Goal: Transaction & Acquisition: Purchase product/service

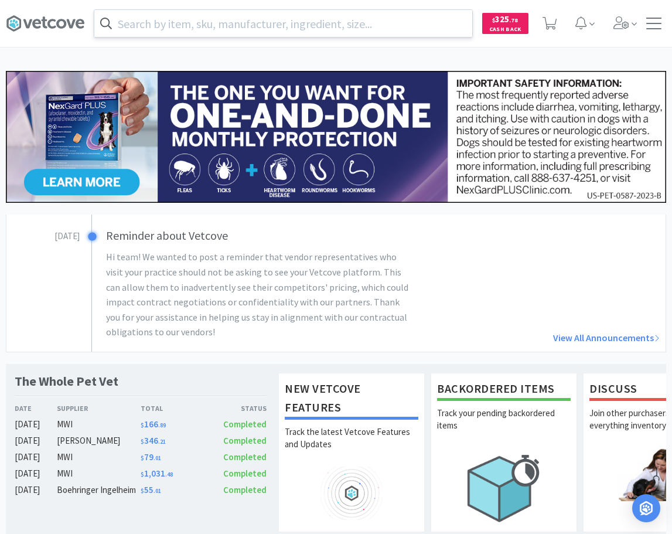
click at [279, 26] on input "text" at bounding box center [283, 23] width 378 height 27
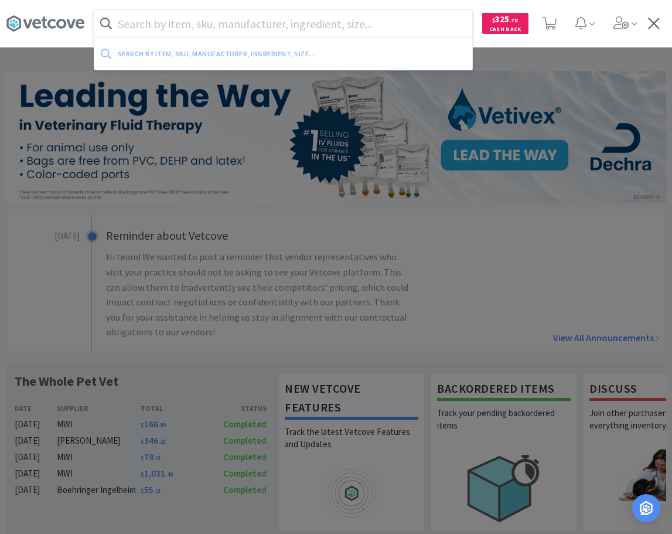
click at [229, 25] on input "text" at bounding box center [283, 23] width 378 height 27
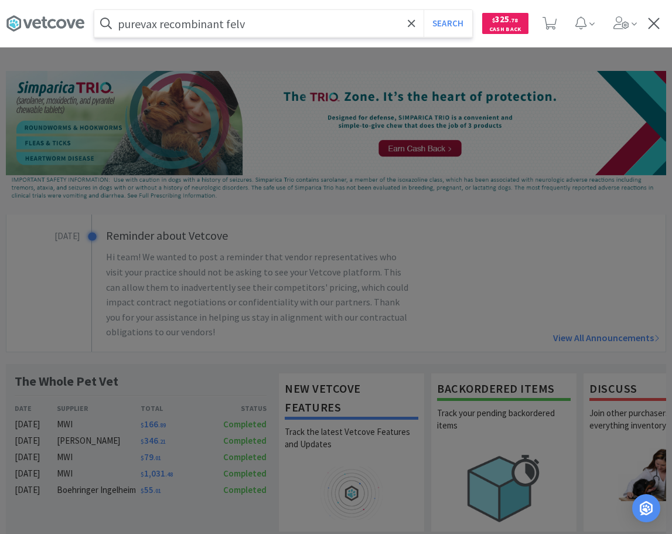
type input "purevax recombinant felv"
click at [424, 10] on button "Search" at bounding box center [448, 23] width 49 height 27
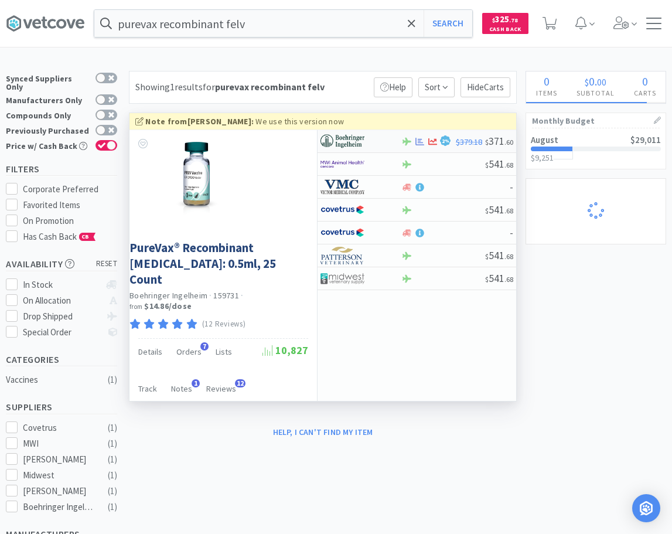
click at [378, 143] on div at bounding box center [352, 141] width 64 height 20
select select "1"
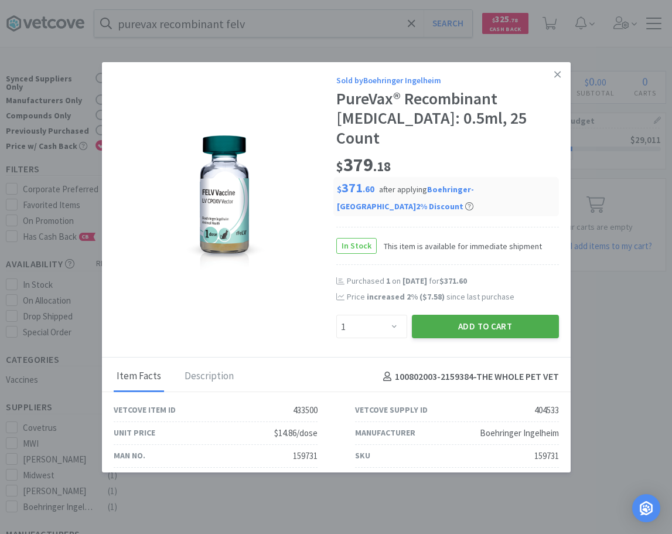
click at [446, 315] on button "Add to Cart" at bounding box center [485, 326] width 147 height 23
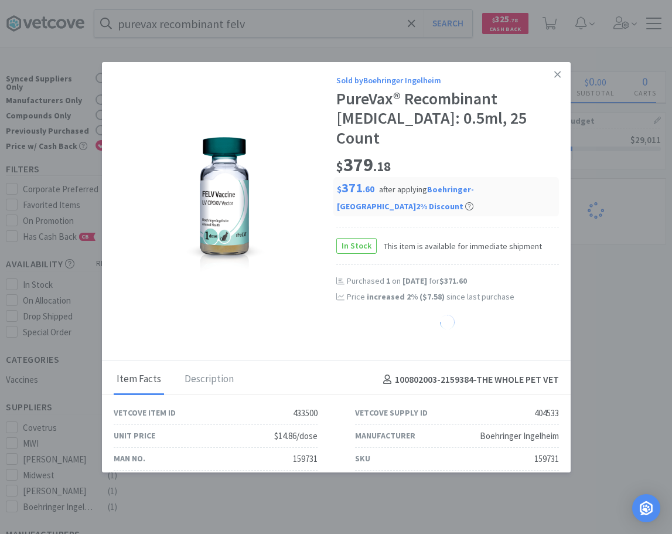
select select "1"
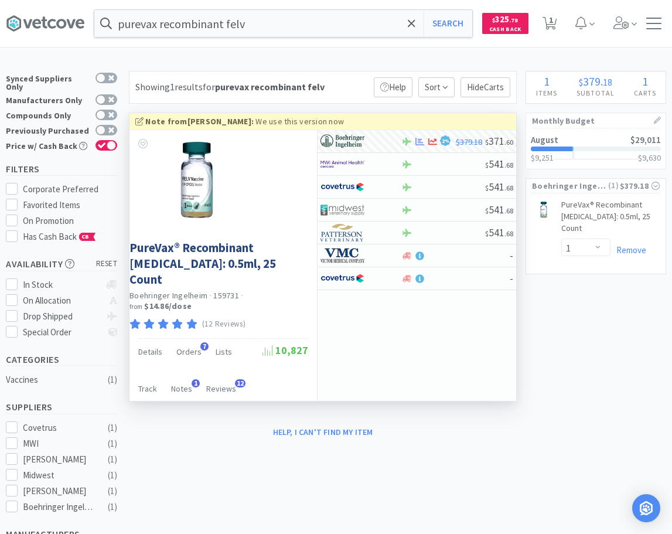
click at [441, 515] on div "× Filter Results Synced Suppliers Only Manufacturers Only Compounds Only Previo…" at bounding box center [336, 393] width 660 height 645
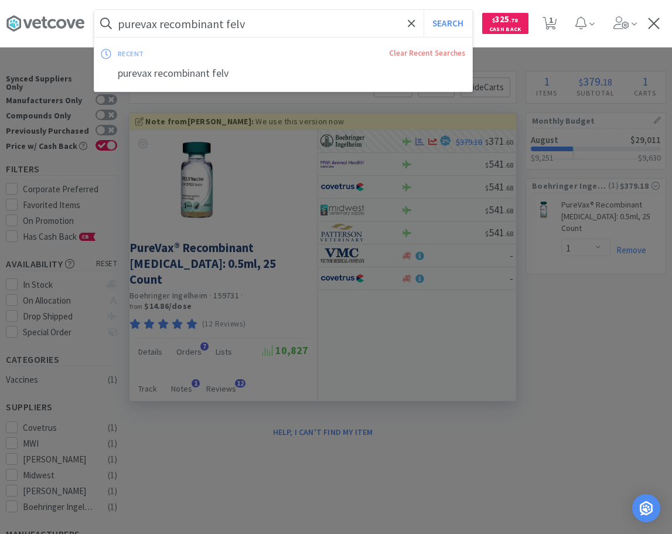
drag, startPoint x: 181, startPoint y: 2, endPoint x: 268, endPoint y: 8, distance: 87.4
click at [268, 10] on input "purevax recombinant felv" at bounding box center [283, 23] width 378 height 27
type input "purevax [MEDICAL_DATA]"
click at [424, 10] on button "Search" at bounding box center [448, 23] width 49 height 27
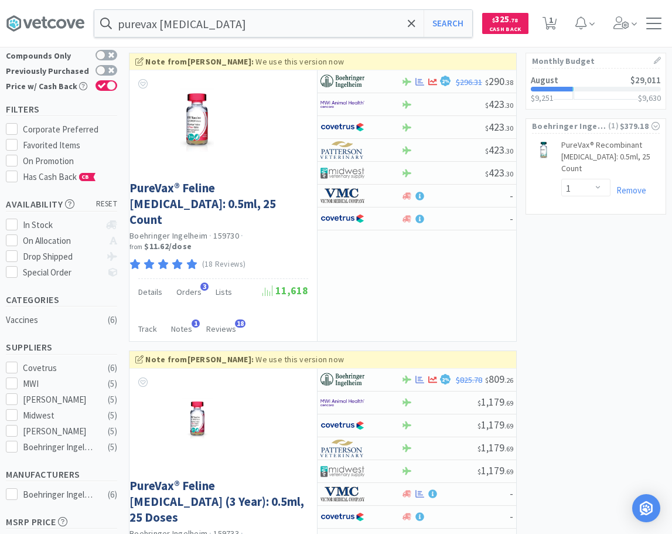
scroll to position [119, 0]
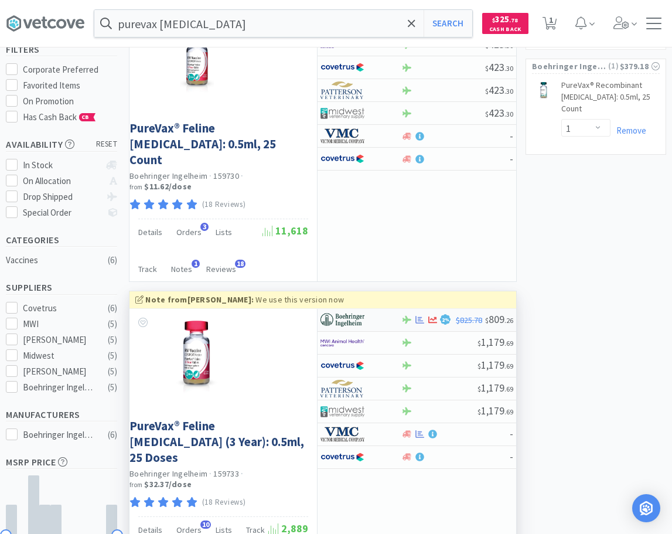
click at [380, 310] on div at bounding box center [352, 320] width 64 height 20
select select "1"
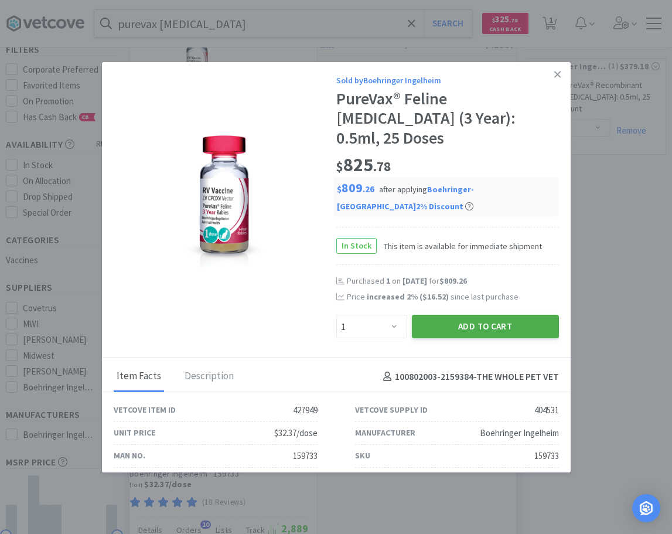
click at [506, 315] on button "Add to Cart" at bounding box center [485, 326] width 147 height 23
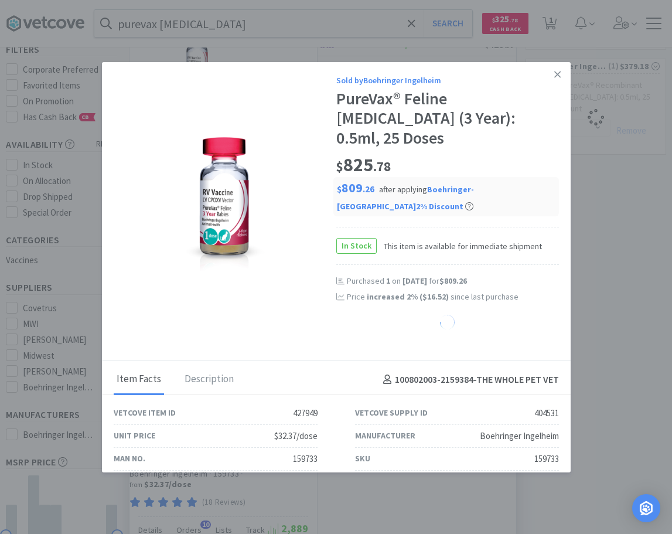
select select "1"
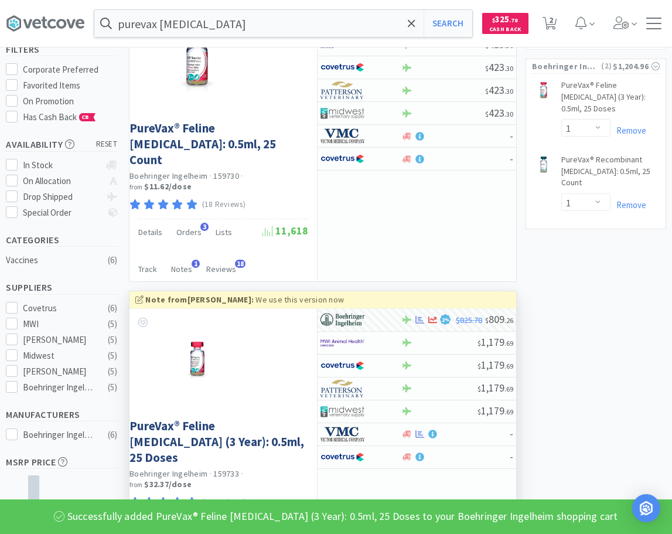
scroll to position [0, 0]
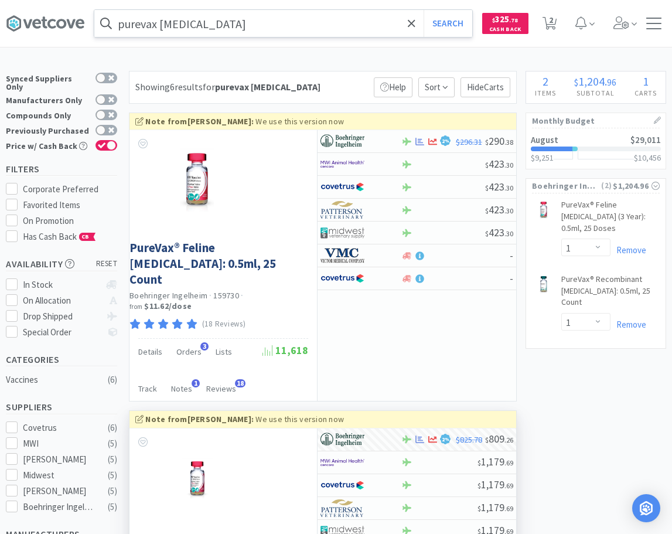
click at [311, 19] on input "purevax [MEDICAL_DATA]" at bounding box center [283, 23] width 378 height 27
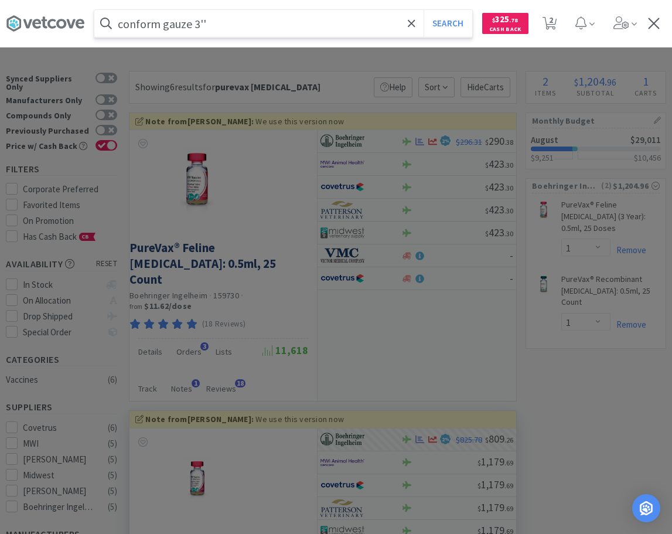
type input "conform gauze 3''"
click at [424, 10] on button "Search" at bounding box center [448, 23] width 49 height 27
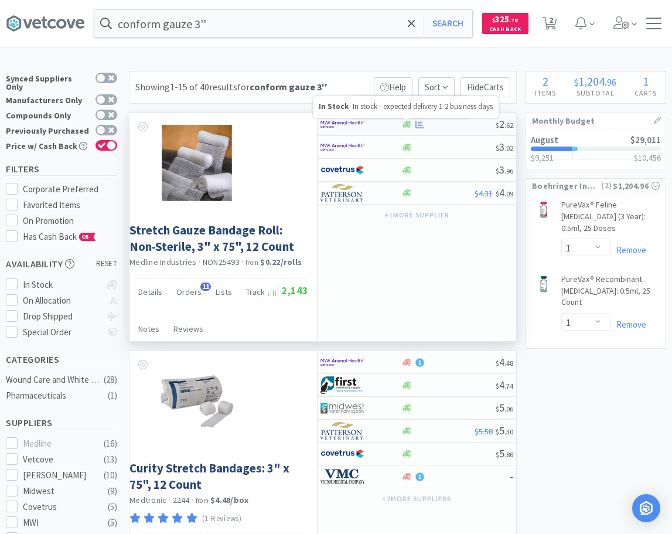
click at [442, 124] on div at bounding box center [448, 124] width 95 height 9
select select "1"
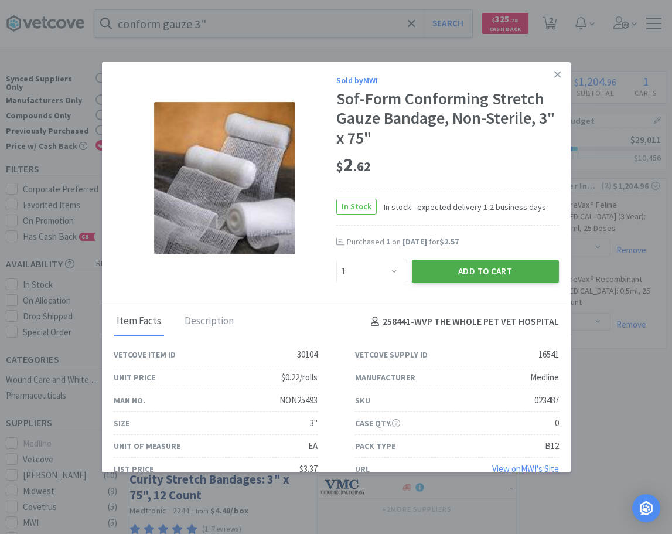
click at [471, 276] on button "Add to Cart" at bounding box center [485, 271] width 147 height 23
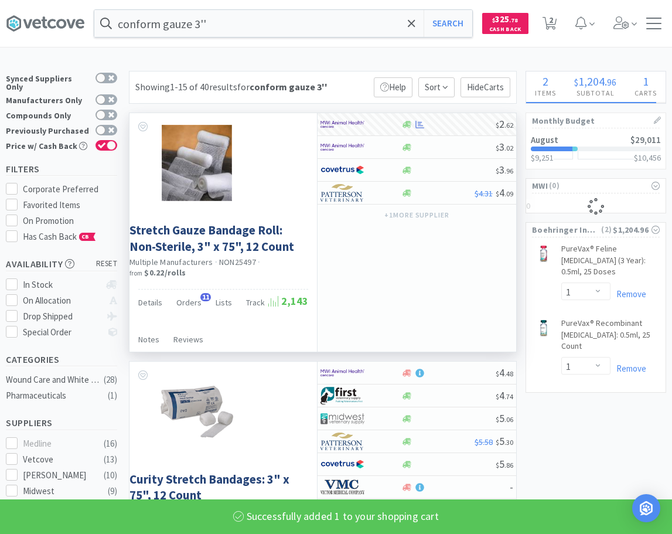
select select "1"
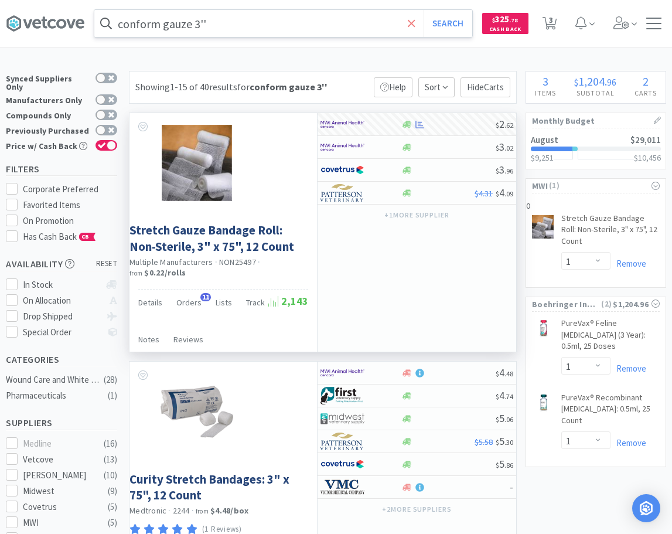
click at [417, 24] on span at bounding box center [411, 23] width 13 height 25
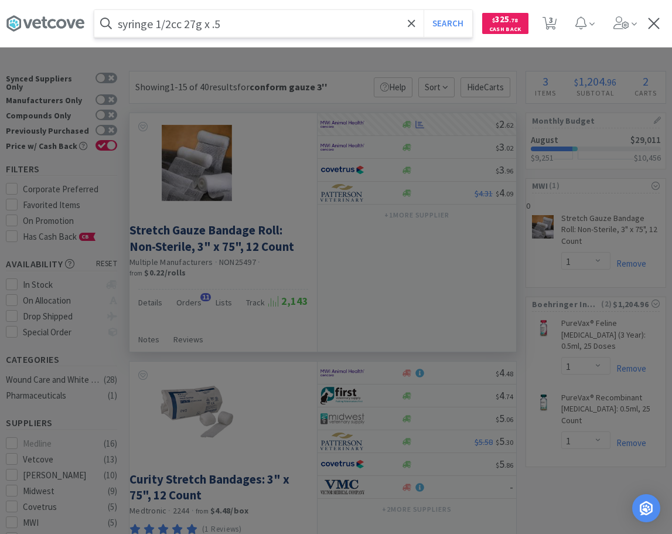
type input "syringe 1/2cc 27g x .5"
click at [424, 10] on button "Search" at bounding box center [448, 23] width 49 height 27
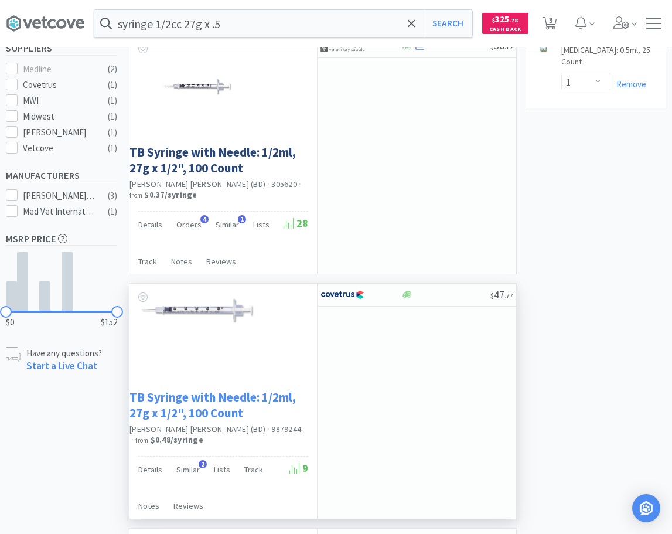
scroll to position [119, 0]
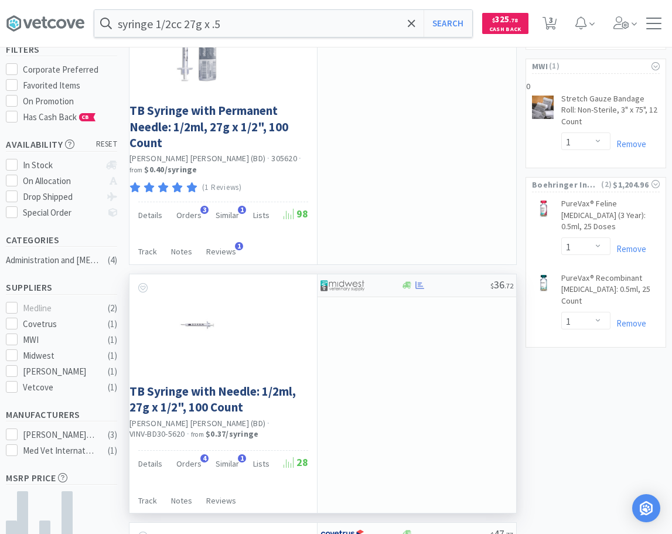
click at [469, 285] on div at bounding box center [446, 285] width 90 height 9
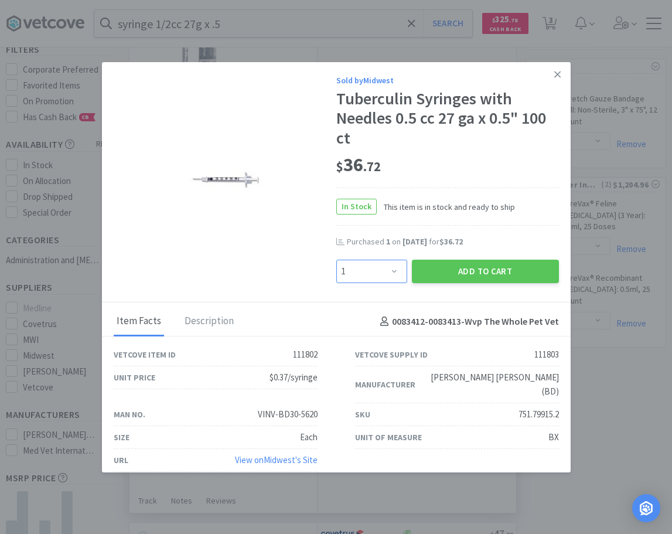
click at [336, 260] on select "Enter Quantity 1 2 3 4 5 6 7 8 9 10 11 12 13 14 15 16 17 18 19 20 Enter Quantity" at bounding box center [371, 271] width 71 height 23
select select "2"
click option "2" at bounding box center [0, 0] width 0 height 0
click at [490, 274] on button "Add to Cart" at bounding box center [485, 271] width 147 height 23
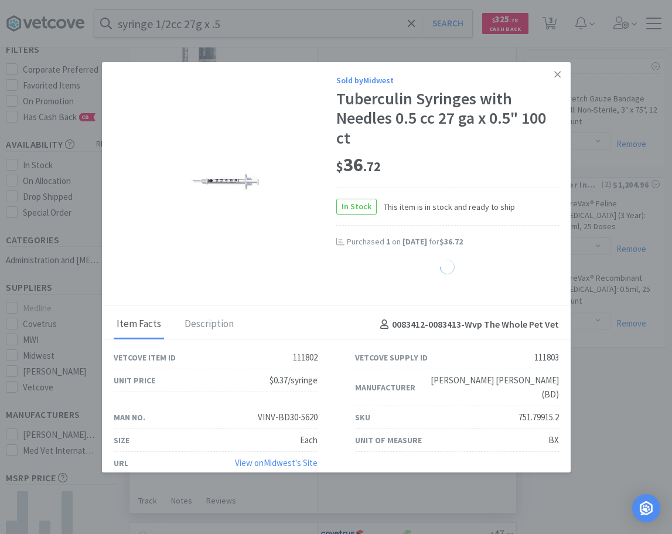
select select "2"
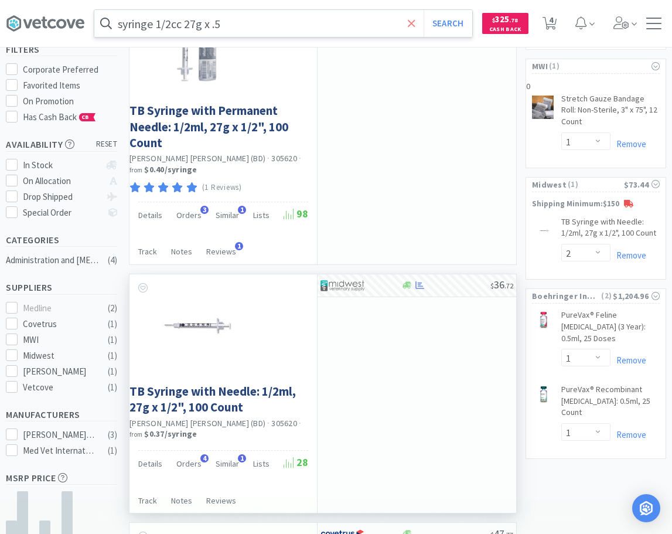
click at [415, 22] on icon at bounding box center [412, 24] width 8 height 12
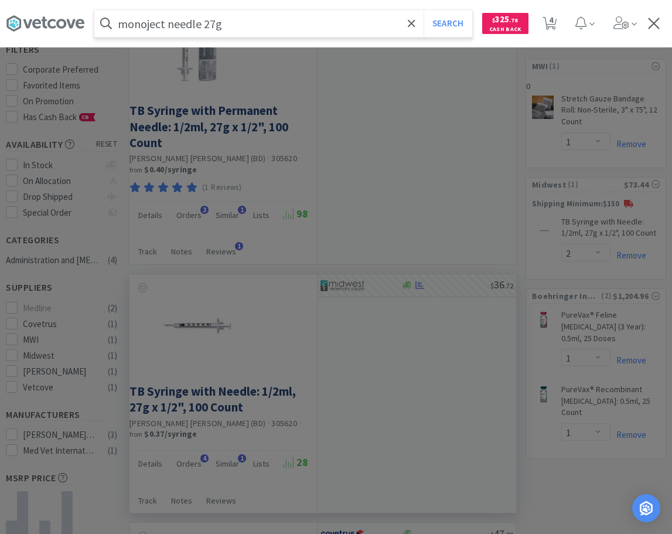
type input "monoject needle 27g"
click at [424, 10] on button "Search" at bounding box center [448, 23] width 49 height 27
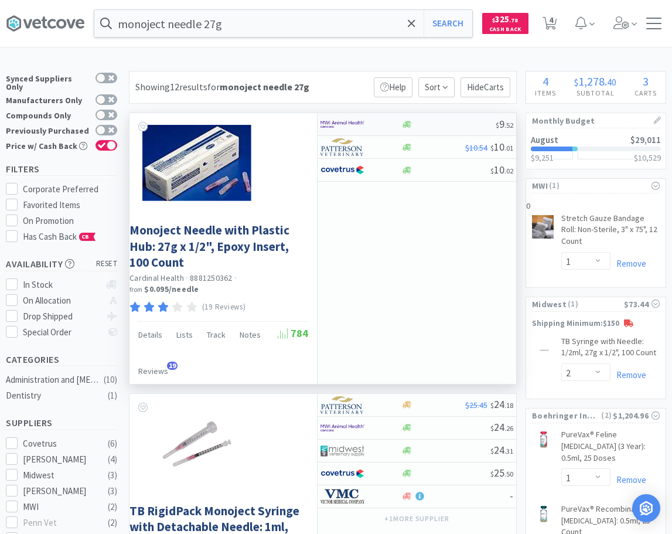
click at [433, 127] on div at bounding box center [448, 124] width 95 height 9
select select "1"
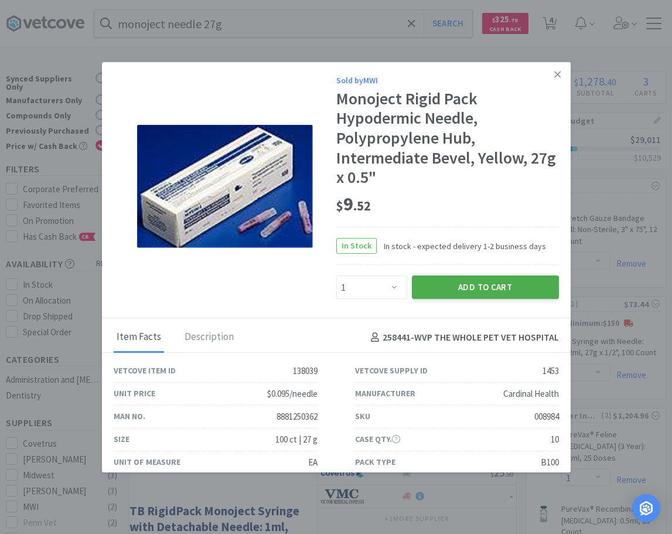
click at [444, 284] on button "Add to Cart" at bounding box center [485, 286] width 147 height 23
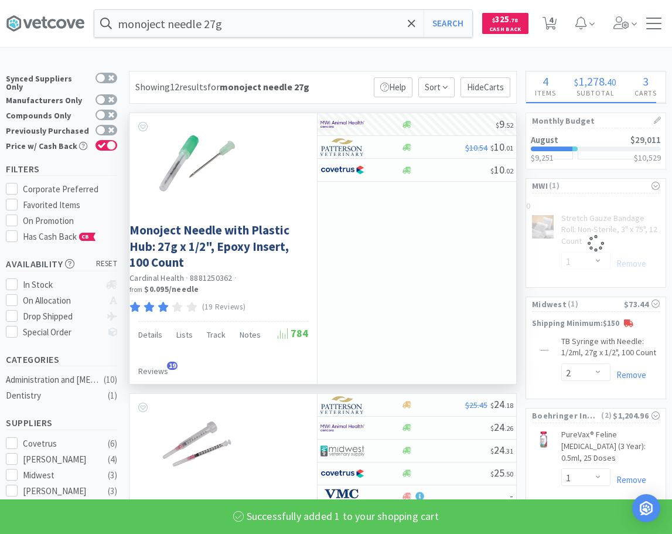
select select "1"
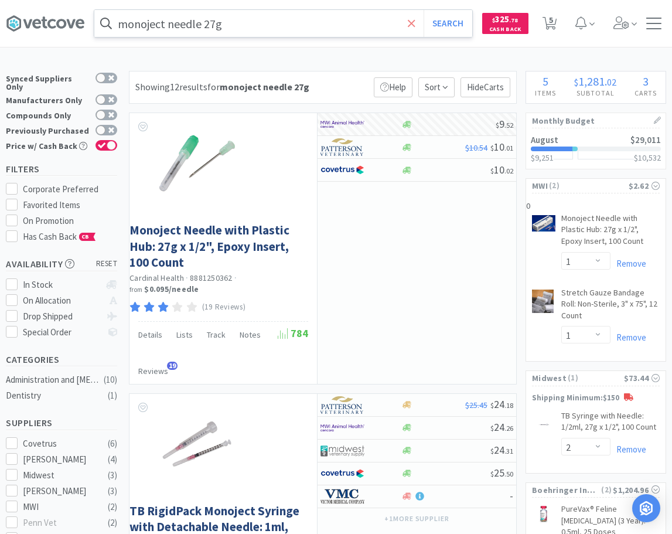
click at [408, 28] on span at bounding box center [411, 23] width 13 height 25
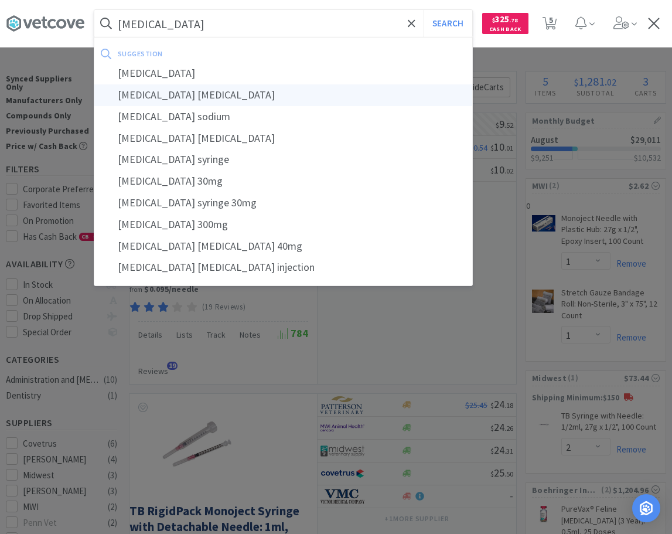
click at [170, 94] on div "[MEDICAL_DATA] [MEDICAL_DATA]" at bounding box center [283, 95] width 378 height 22
type input "[MEDICAL_DATA] [MEDICAL_DATA]"
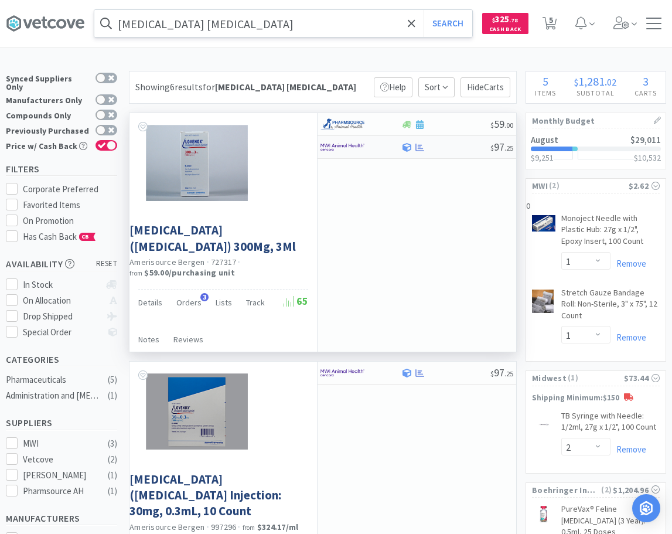
click at [376, 144] on div at bounding box center [352, 147] width 64 height 20
select select "1"
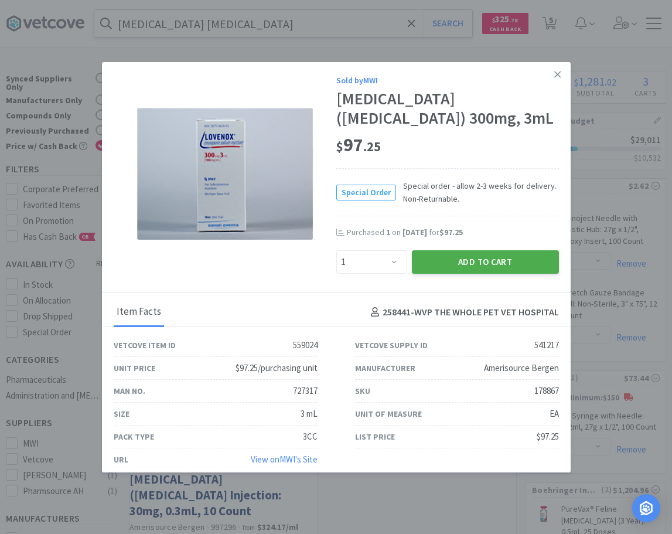
click at [443, 259] on button "Add to Cart" at bounding box center [485, 261] width 147 height 23
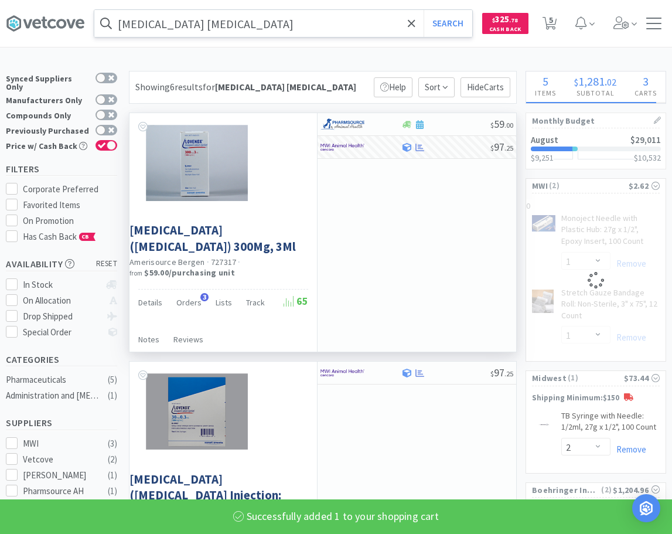
select select "1"
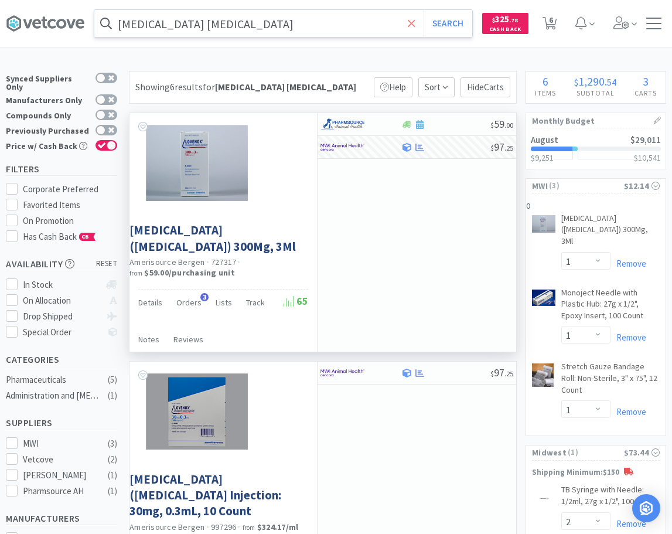
click at [412, 25] on icon at bounding box center [412, 24] width 8 height 12
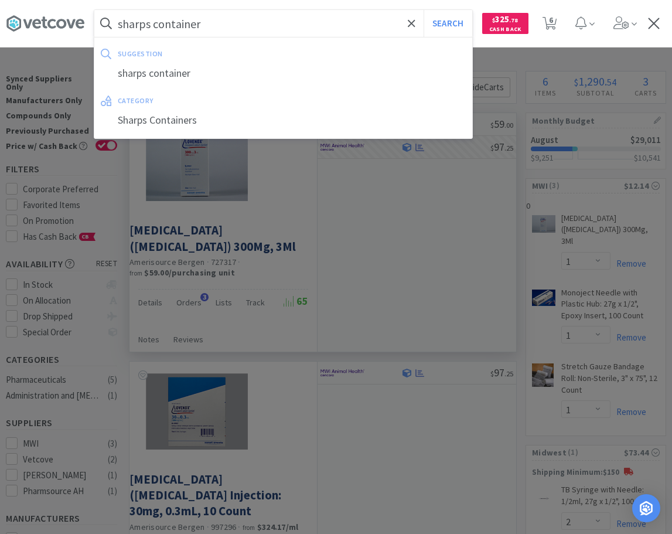
type input "sharps container"
click at [424, 10] on button "Search" at bounding box center [448, 23] width 49 height 27
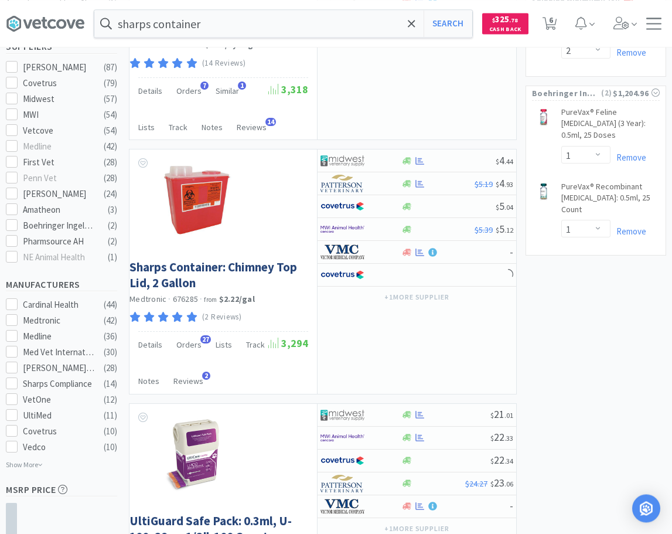
scroll to position [478, 0]
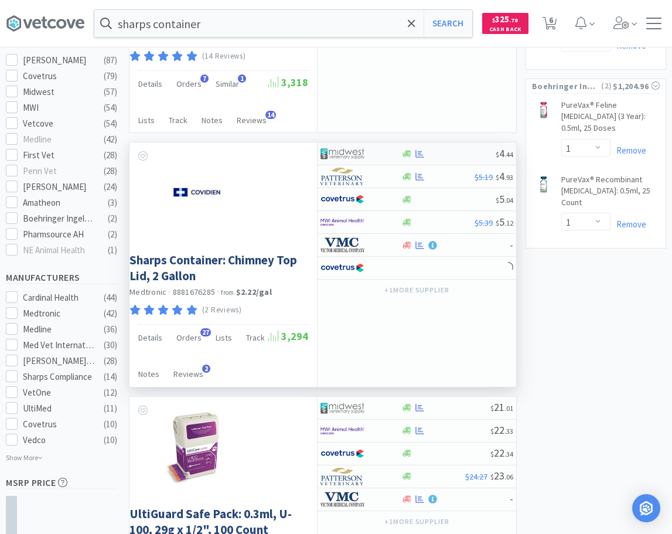
click at [428, 152] on div at bounding box center [448, 153] width 95 height 9
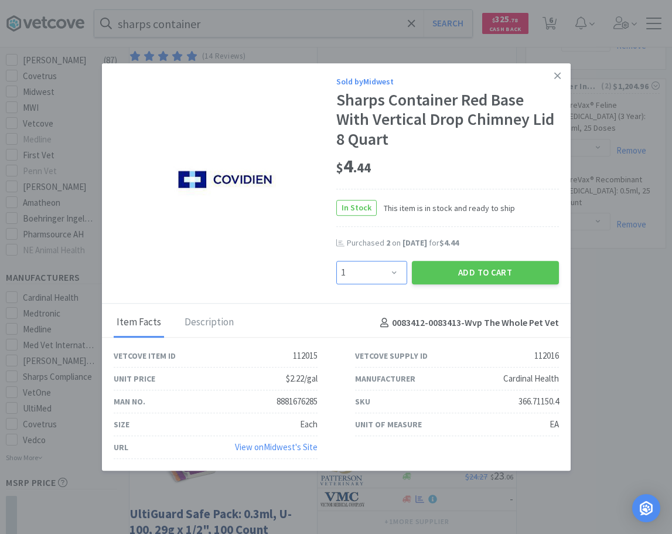
click at [336, 261] on select "Enter Quantity 1 2 3 4 5 6 7 8 9 10 11 12 13 14 15 16 17 18 19 20 Enter Quantity" at bounding box center [371, 272] width 71 height 23
select select "2"
click option "2" at bounding box center [0, 0] width 0 height 0
click at [513, 278] on button "Add to Cart" at bounding box center [485, 272] width 147 height 23
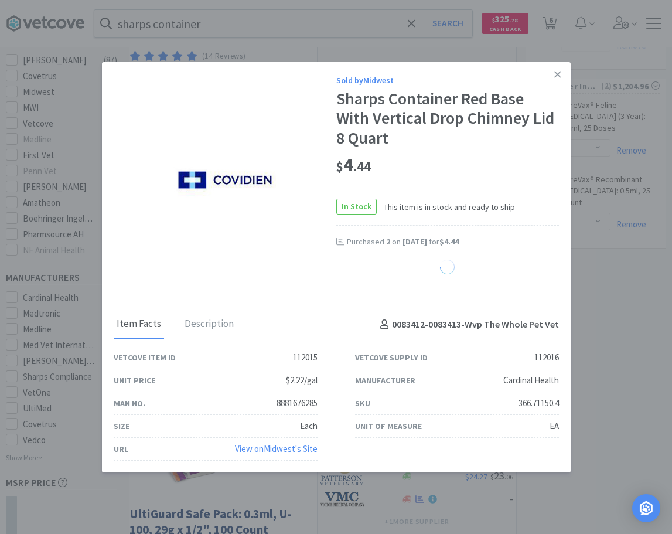
select select "2"
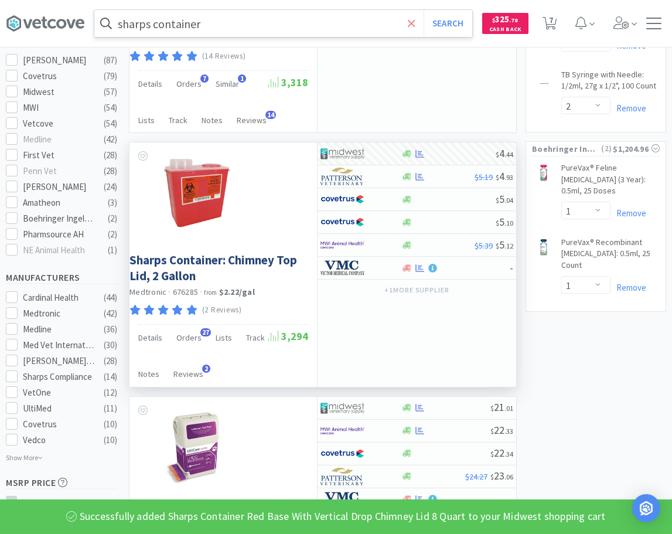
click at [410, 19] on icon at bounding box center [412, 24] width 8 height 12
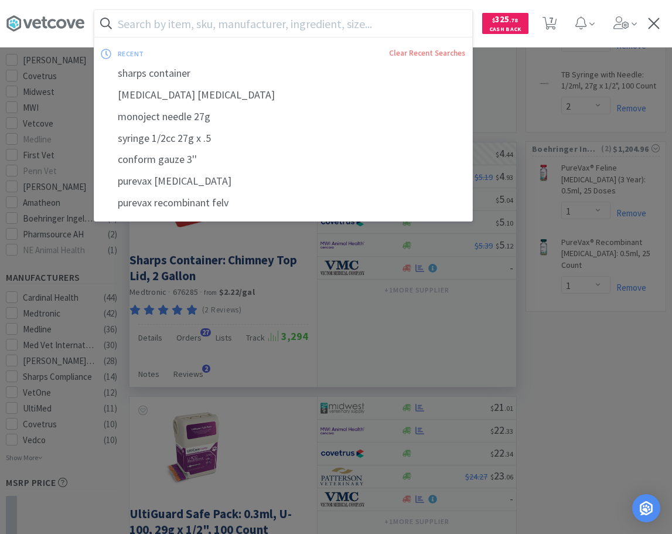
click at [377, 19] on input "text" at bounding box center [283, 23] width 378 height 27
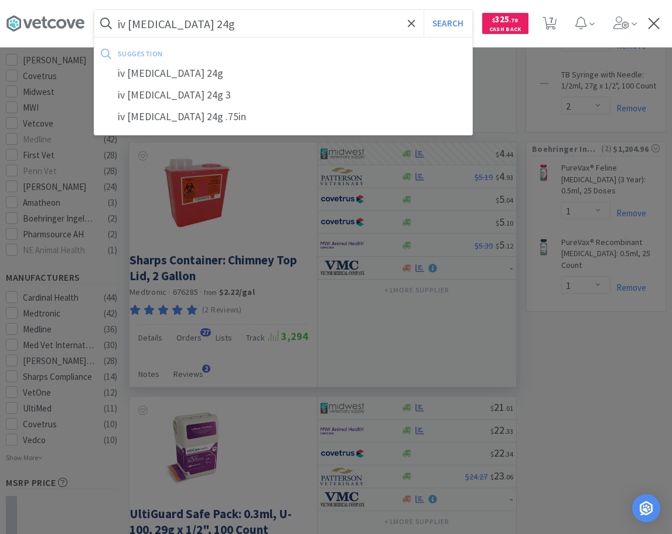
type input "iv [MEDICAL_DATA] 24g"
click at [424, 10] on button "Search" at bounding box center [448, 23] width 49 height 27
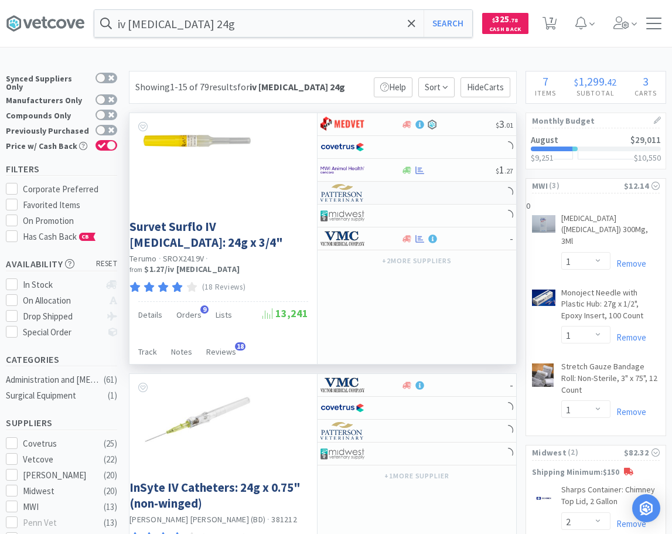
scroll to position [60, 0]
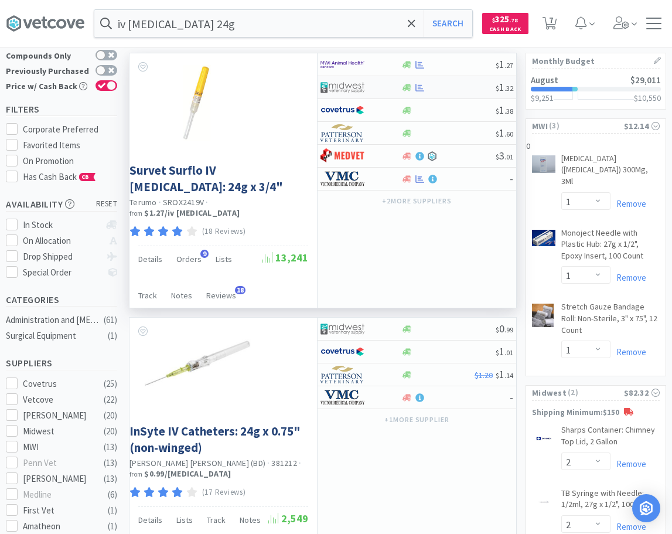
click at [360, 85] on img at bounding box center [342, 87] width 44 height 18
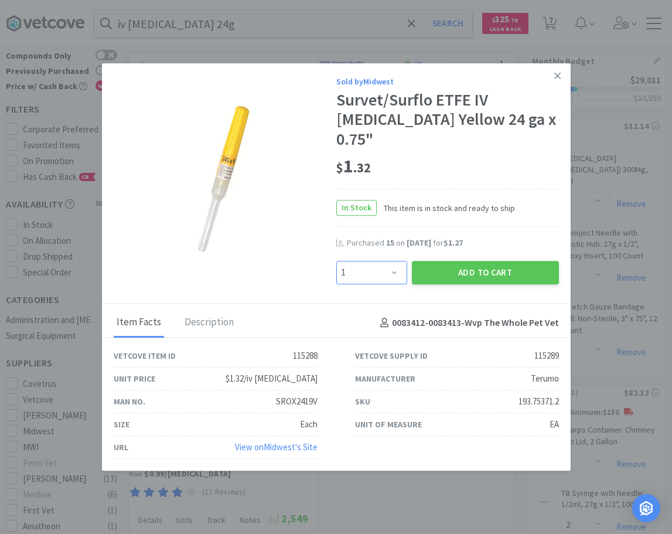
click at [336, 261] on select "Enter Quantity 1 2 3 4 5 6 7 8 9 10 11 12 13 14 15 16 17 18 19 20 Enter Quantity" at bounding box center [371, 272] width 71 height 23
select select "10"
click option "10" at bounding box center [0, 0] width 0 height 0
click at [525, 267] on button "Add to Cart" at bounding box center [485, 272] width 147 height 23
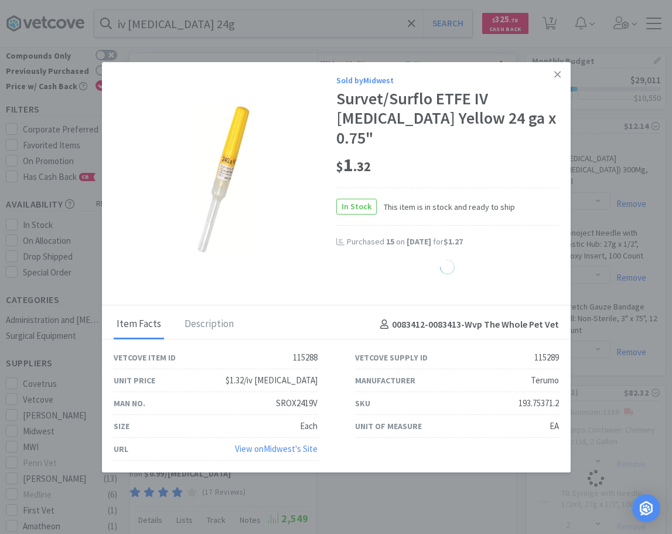
select select "10"
select select "2"
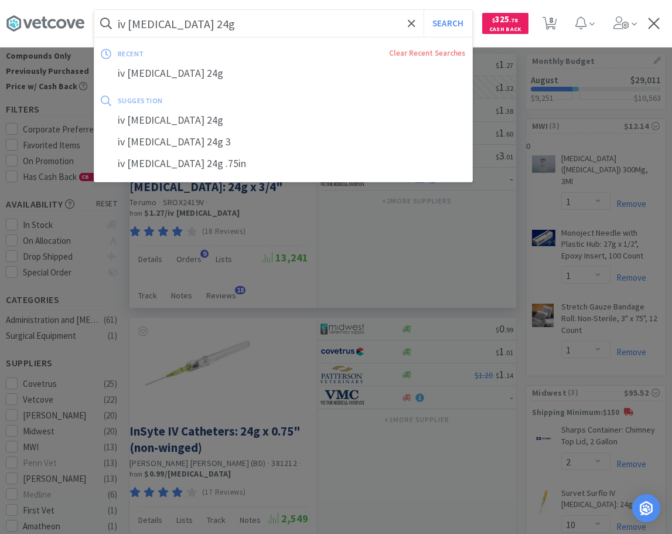
click at [179, 21] on input "iv [MEDICAL_DATA] 24g" at bounding box center [283, 23] width 378 height 27
click at [184, 25] on input "iv [MEDICAL_DATA] 24g" at bounding box center [283, 23] width 378 height 27
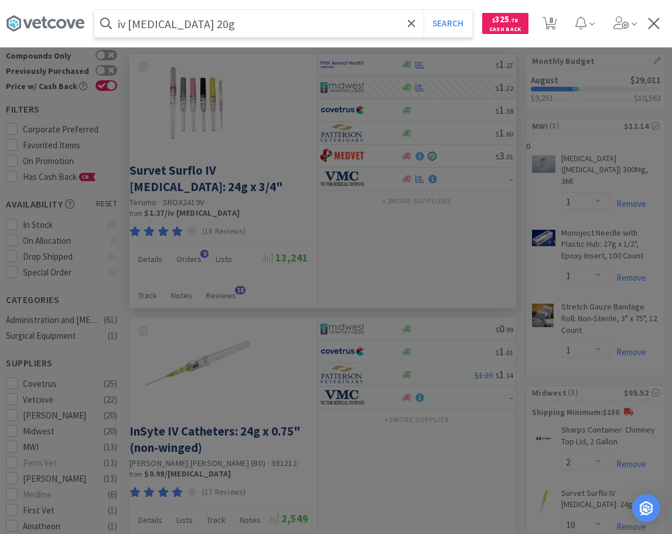
type input "iv [MEDICAL_DATA] 20g"
click at [424, 10] on button "Search" at bounding box center [448, 23] width 49 height 27
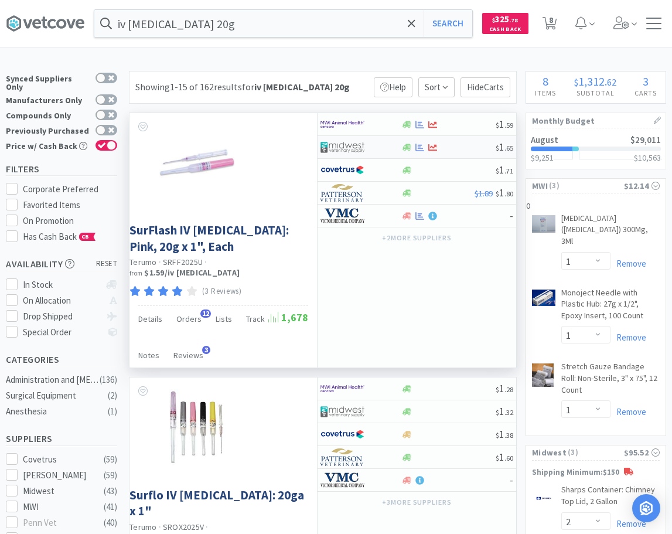
click at [381, 150] on div at bounding box center [352, 147] width 64 height 20
select select "1"
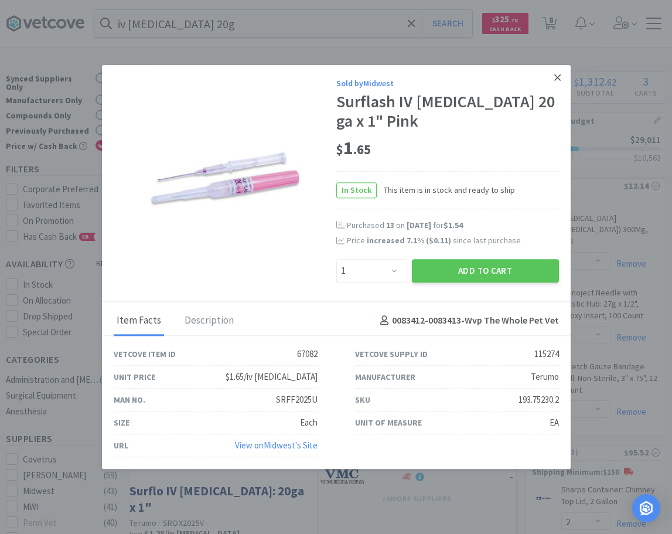
click at [559, 74] on icon at bounding box center [557, 77] width 6 height 11
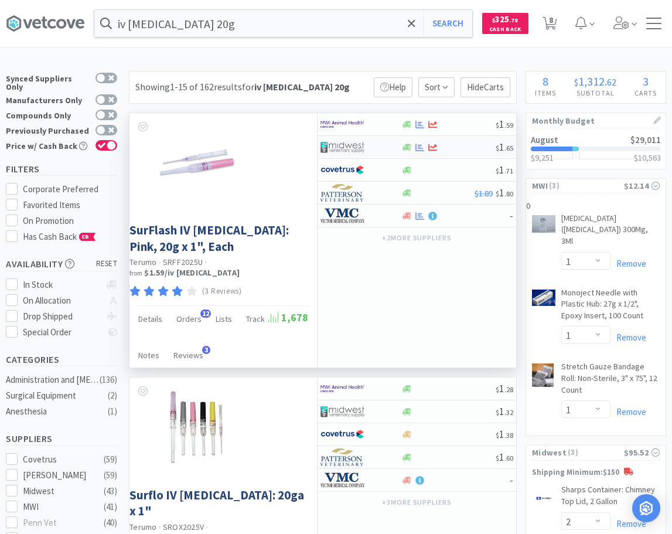
click at [369, 150] on div at bounding box center [352, 147] width 64 height 20
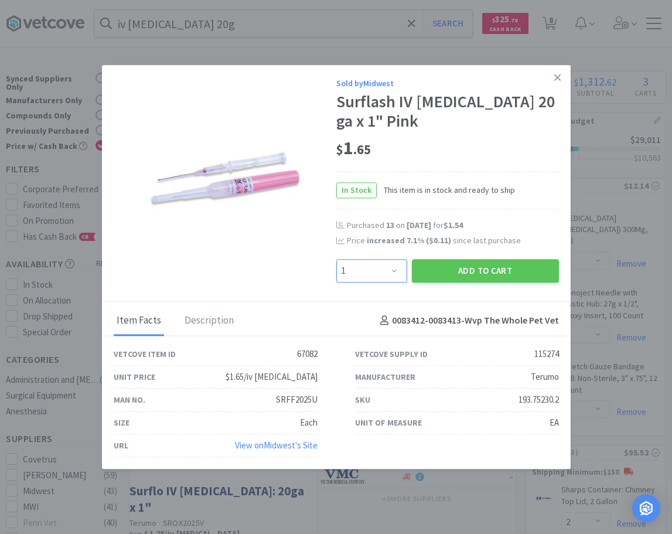
click at [336, 259] on select "Enter Quantity 1 2 3 4 5 6 7 8 9 10 11 12 13 14 15 16 17 18 19 20 Enter Quantity" at bounding box center [371, 270] width 71 height 23
select select "17"
click option "17" at bounding box center [0, 0] width 0 height 0
click at [469, 275] on button "Add to Cart" at bounding box center [485, 270] width 147 height 23
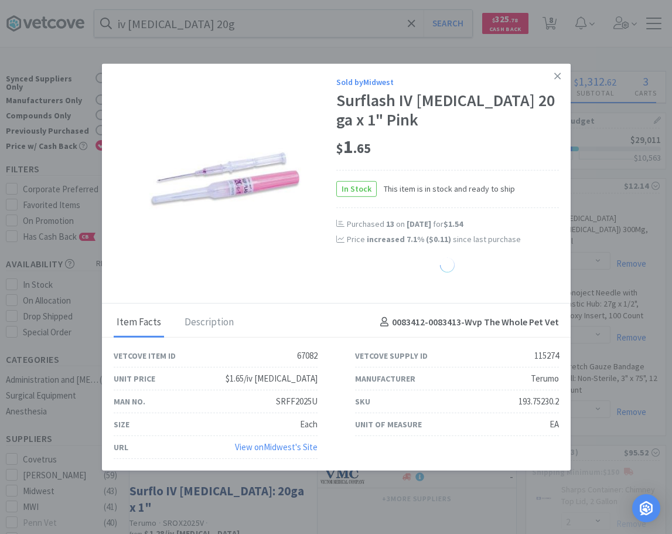
select select "2"
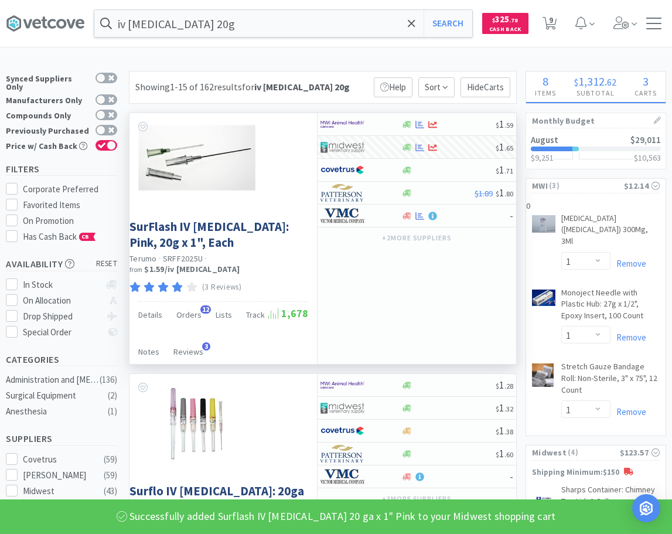
select select "17"
select select "10"
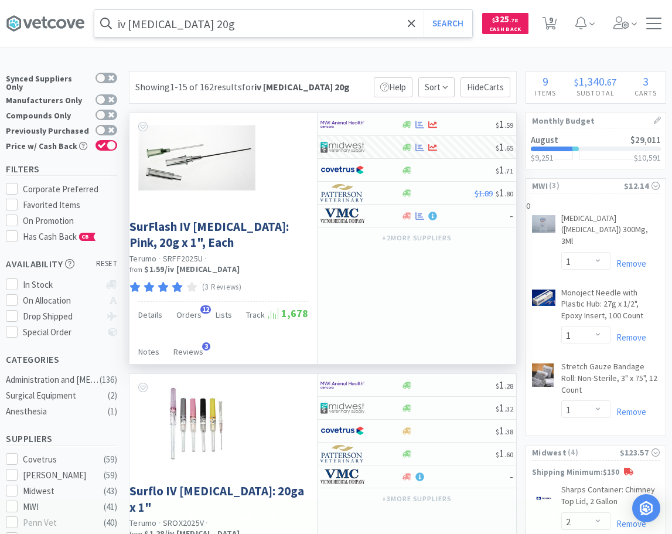
click at [182, 22] on input "iv [MEDICAL_DATA] 20g" at bounding box center [283, 23] width 378 height 27
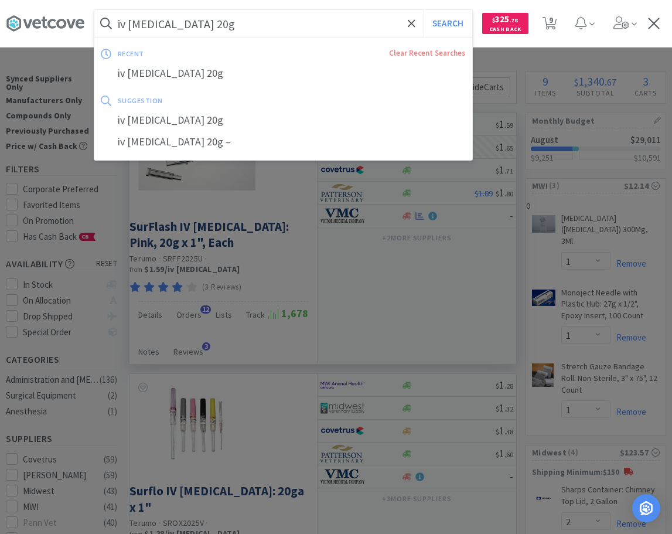
click at [182, 22] on input "iv [MEDICAL_DATA] 20g" at bounding box center [283, 23] width 378 height 27
click at [180, 28] on input "iv [MEDICAL_DATA] 20g" at bounding box center [283, 23] width 378 height 27
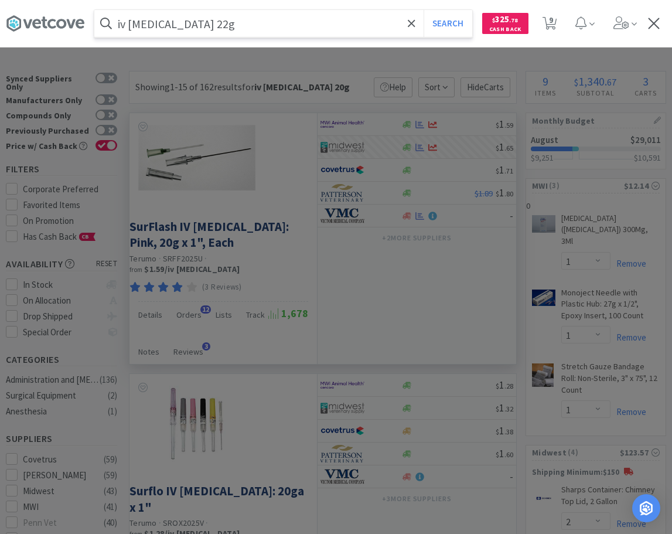
type input "iv [MEDICAL_DATA] 22g"
click at [424, 10] on button "Search" at bounding box center [448, 23] width 49 height 27
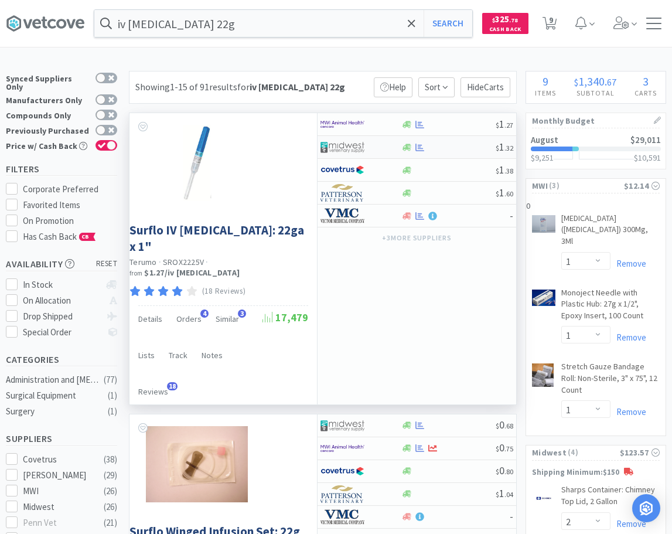
click at [474, 149] on div at bounding box center [448, 147] width 95 height 9
select select "1"
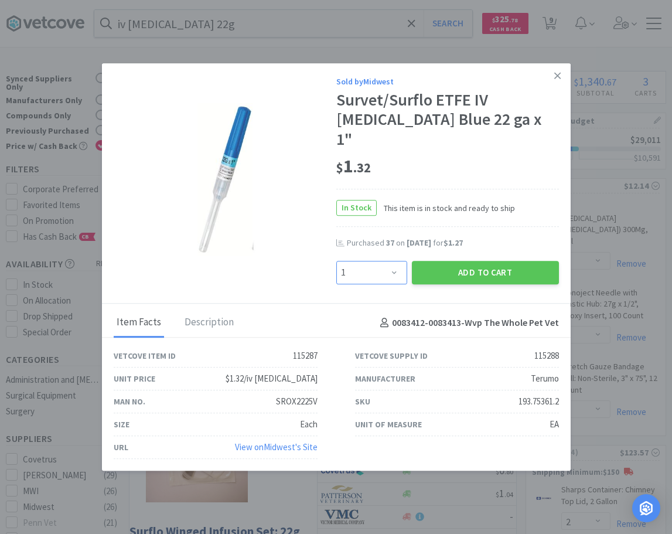
click at [336, 261] on select "Enter Quantity 1 2 3 4 5 6 7 8 9 10 11 12 13 14 15 16 17 18 19 20 Enter Quantity" at bounding box center [371, 272] width 71 height 23
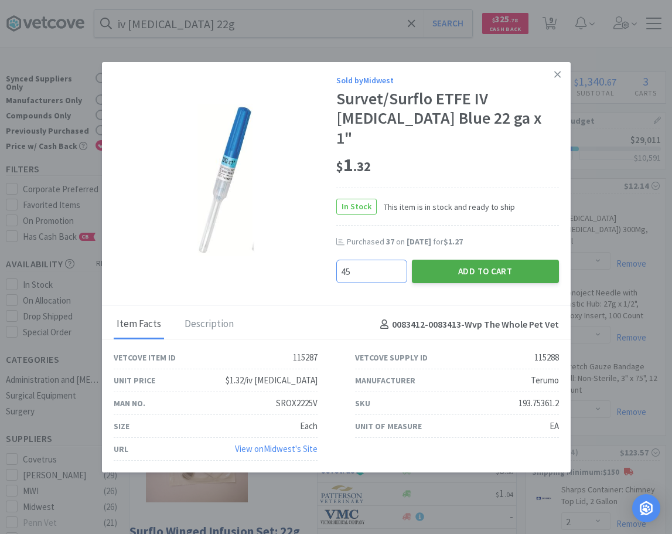
type input "45"
click at [503, 265] on button "Add to Cart" at bounding box center [485, 271] width 147 height 23
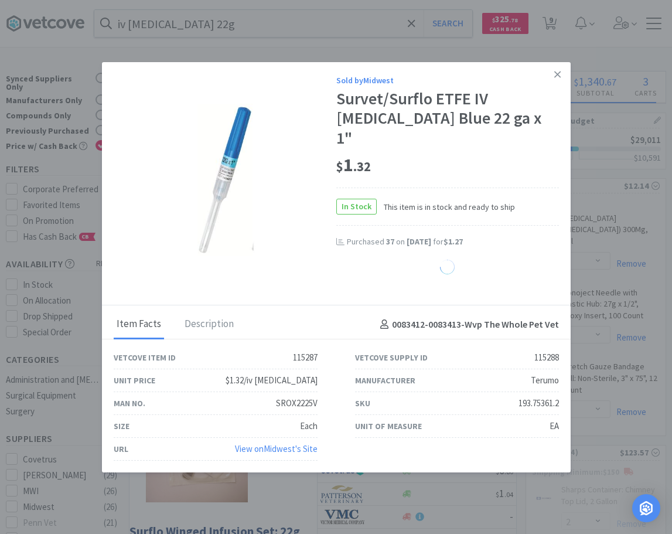
select select "10"
select select "45"
select select "2"
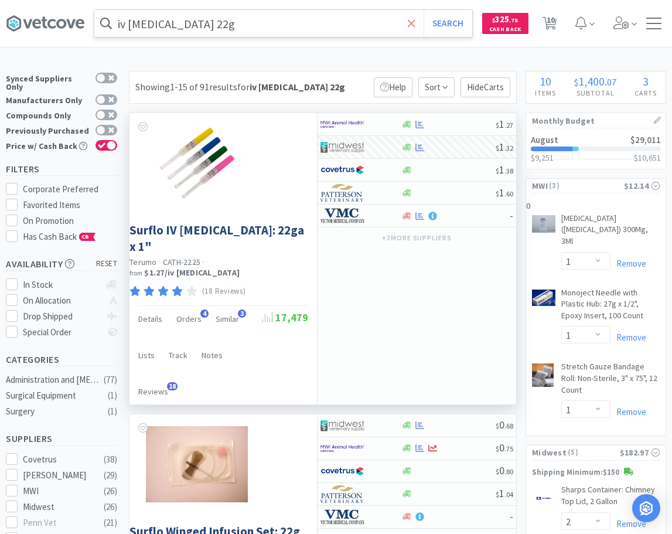
click at [410, 21] on icon at bounding box center [411, 22] width 7 height 7
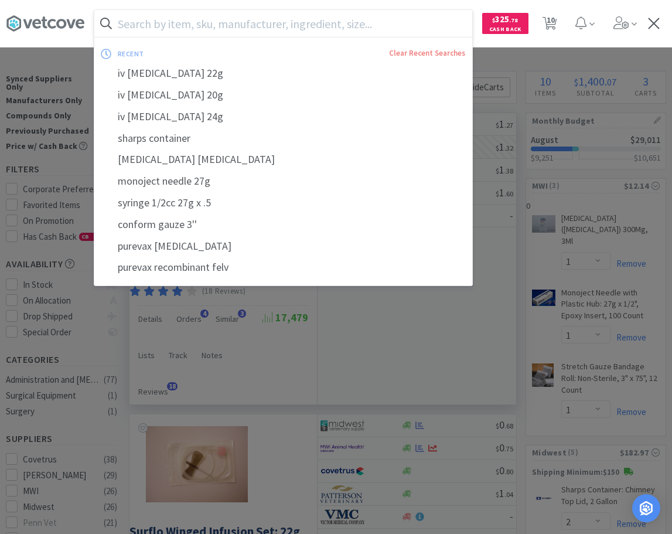
click at [370, 20] on input "text" at bounding box center [283, 23] width 378 height 27
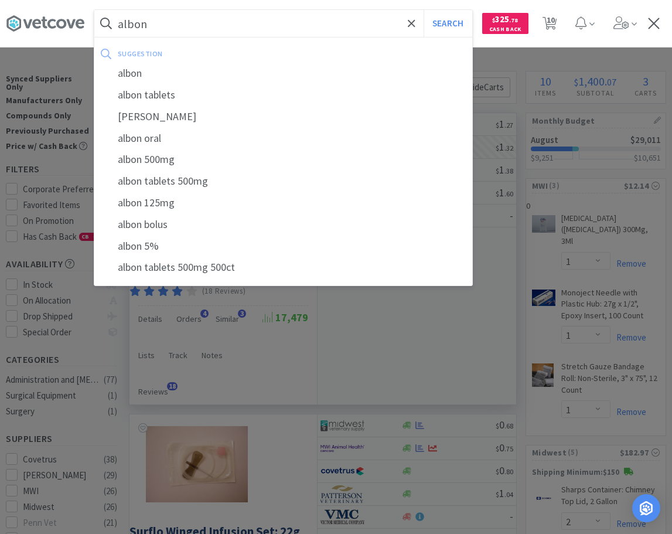
type input "albon"
click at [424, 10] on button "Search" at bounding box center [448, 23] width 49 height 27
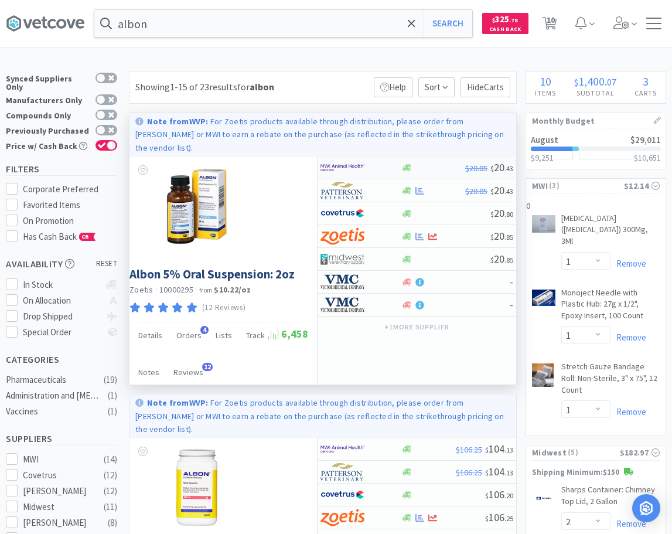
click at [435, 159] on div "$20.85 $ 20 . 43" at bounding box center [416, 167] width 199 height 23
select select "1"
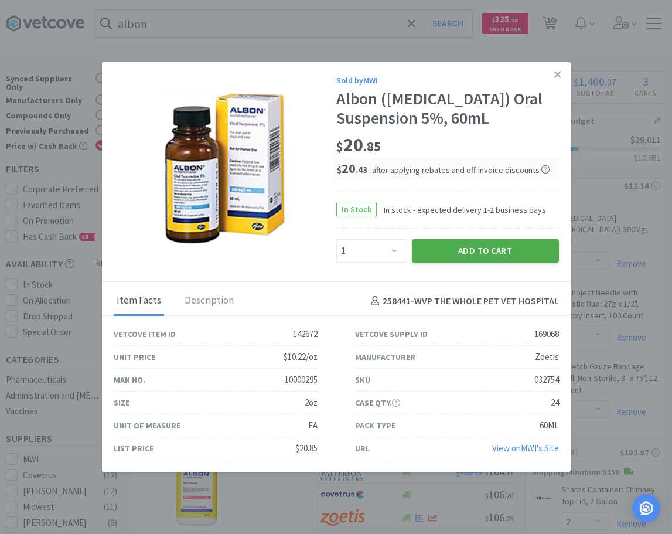
click at [423, 254] on button "Add to Cart" at bounding box center [485, 250] width 147 height 23
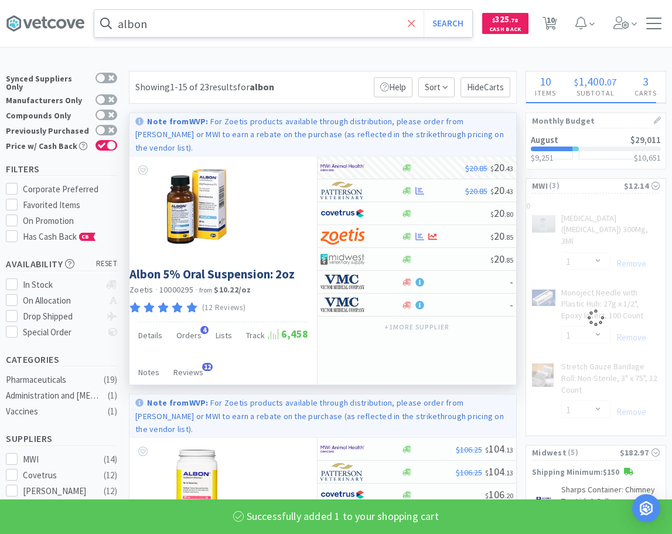
select select "1"
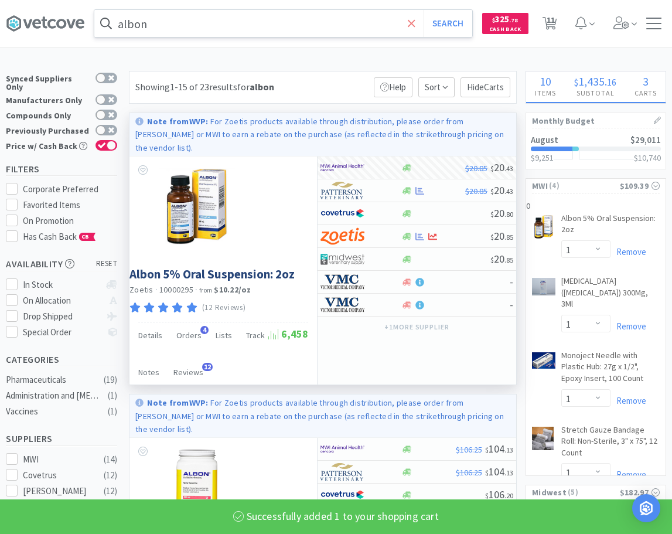
click at [409, 23] on span at bounding box center [411, 23] width 13 height 25
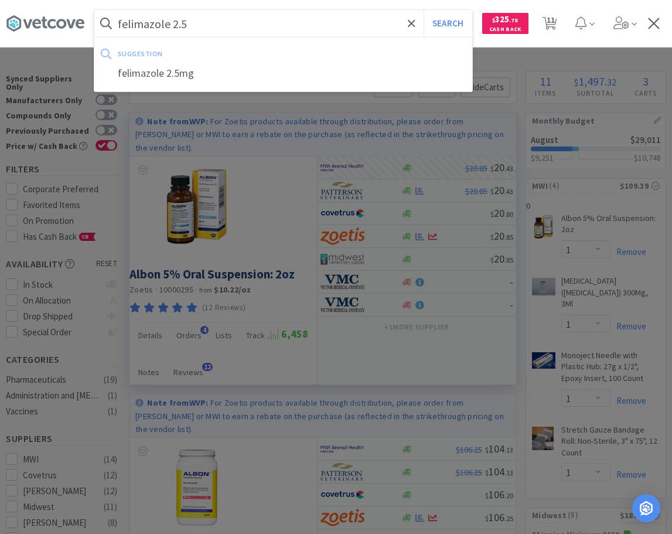
type input "felimazole 2.5"
click at [424, 10] on button "Search" at bounding box center [448, 23] width 49 height 27
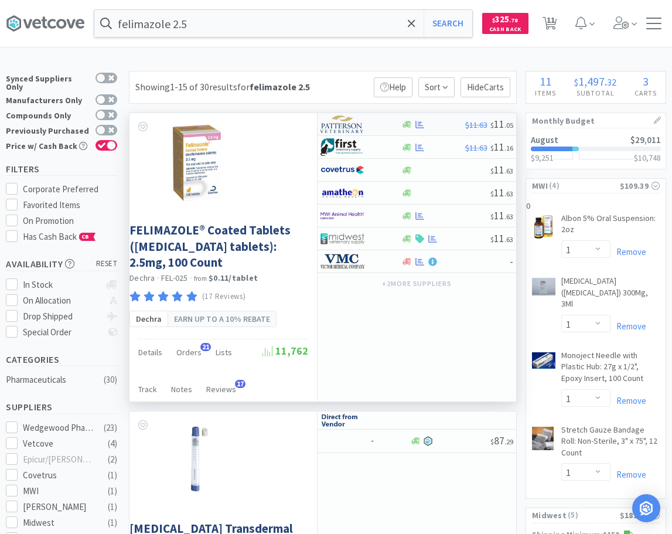
click at [369, 123] on div at bounding box center [352, 124] width 64 height 20
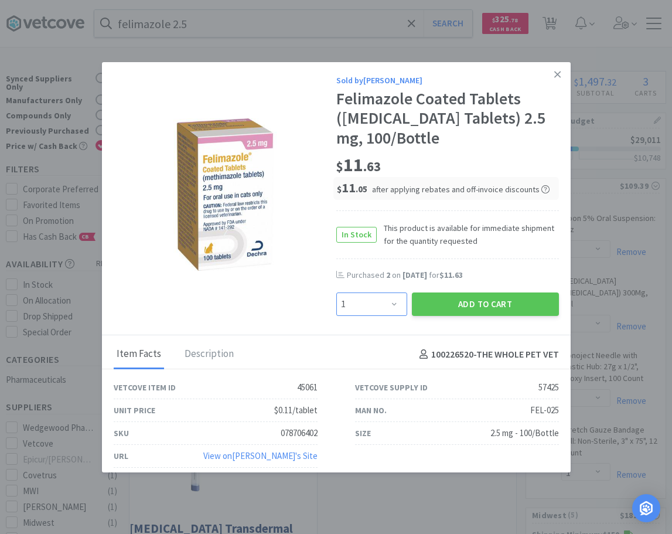
click at [336, 292] on select "Enter Quantity 1 2 3 4 5 6 7 8 9 10 11 12 13 14 15 16 17 18 19 20 Enter Quantity" at bounding box center [371, 303] width 71 height 23
select select "2"
click option "2" at bounding box center [0, 0] width 0 height 0
click at [493, 302] on button "Add to Cart" at bounding box center [485, 303] width 147 height 23
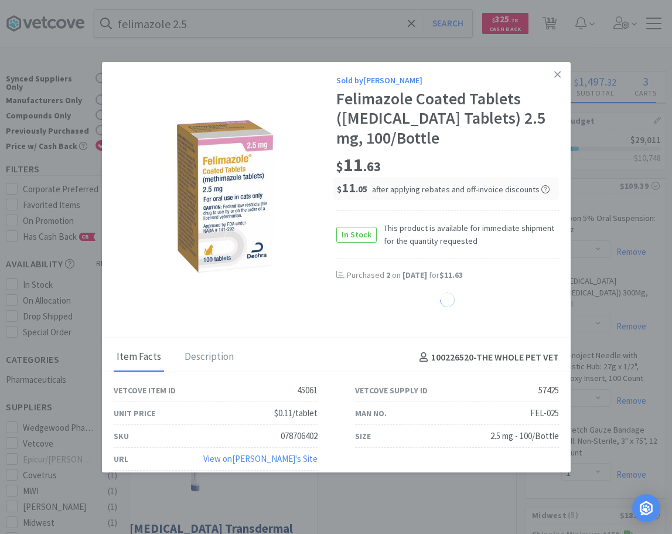
select select "2"
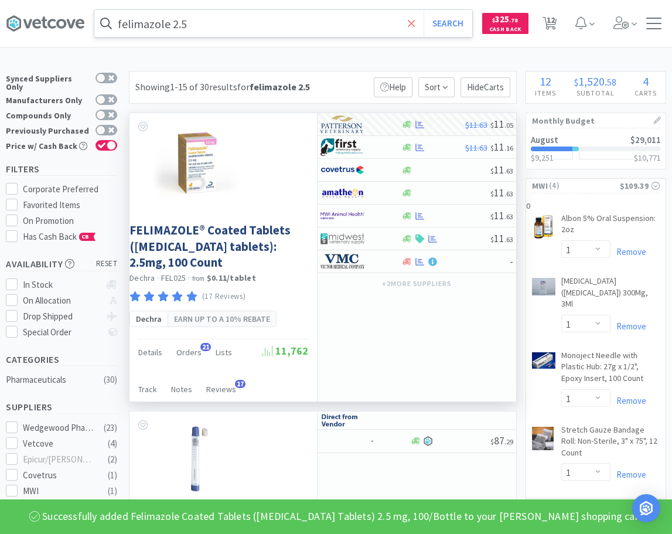
drag, startPoint x: 416, startPoint y: 21, endPoint x: 346, endPoint y: 15, distance: 70.6
click at [415, 21] on icon at bounding box center [412, 24] width 8 height 12
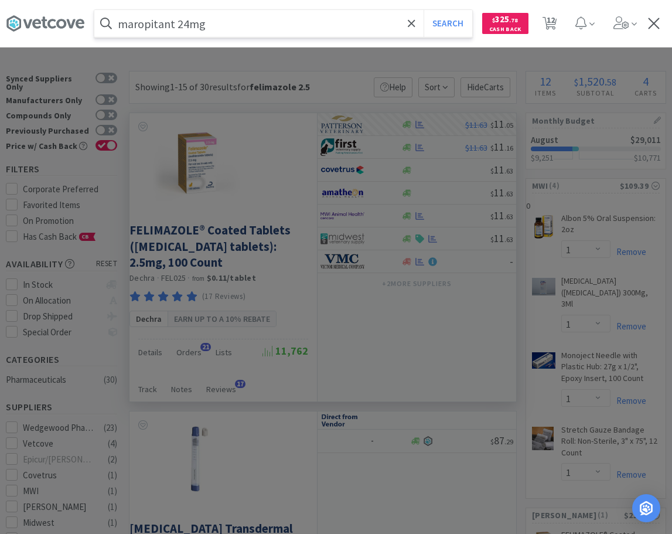
type input "maropitant 24mg"
click at [424, 10] on button "Search" at bounding box center [448, 23] width 49 height 27
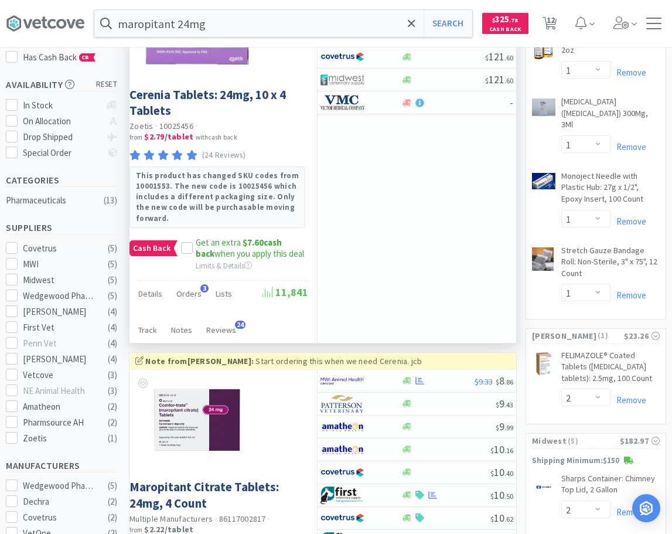
scroll to position [239, 0]
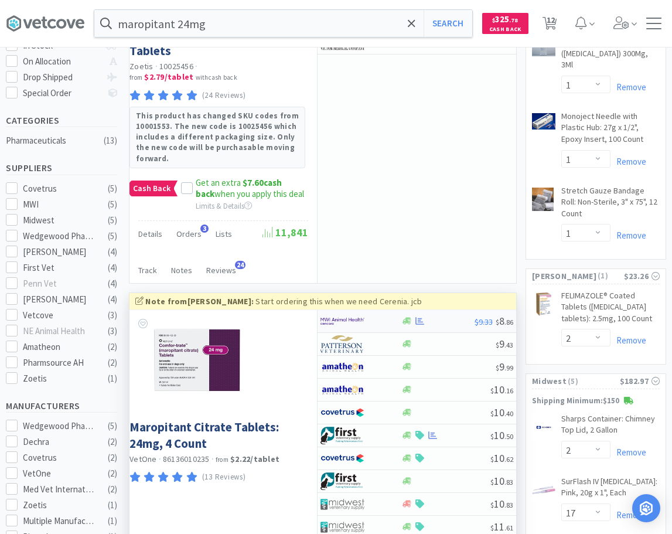
click at [432, 316] on div at bounding box center [438, 320] width 74 height 9
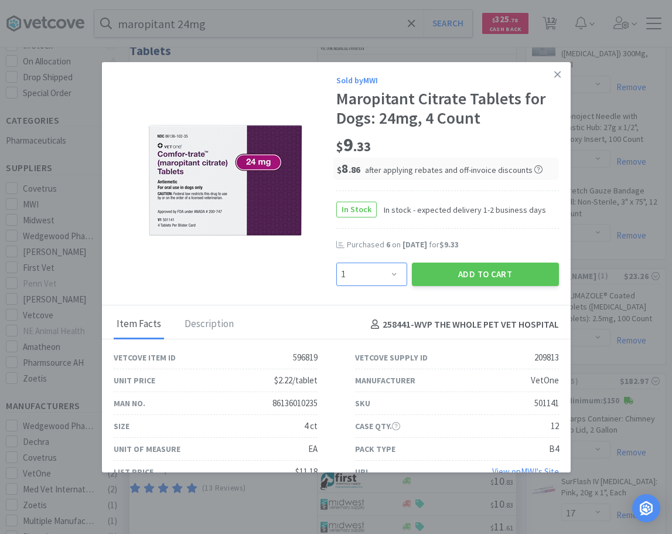
click at [336, 262] on select "Enter Quantity 1 2 3 4 5 6 7 8 9 10 11 12 13 14 15 16 17 18 19 20 Enter Quantity" at bounding box center [371, 273] width 71 height 23
click option "7" at bounding box center [0, 0] width 0 height 0
click at [336, 262] on select "Enter Quantity 1 2 3 4 5 6 7 8 9 10 11 12 13 14 15 16 17 18 19 20 Enter Quantity" at bounding box center [371, 273] width 71 height 23
select select "6"
click option "6" at bounding box center [0, 0] width 0 height 0
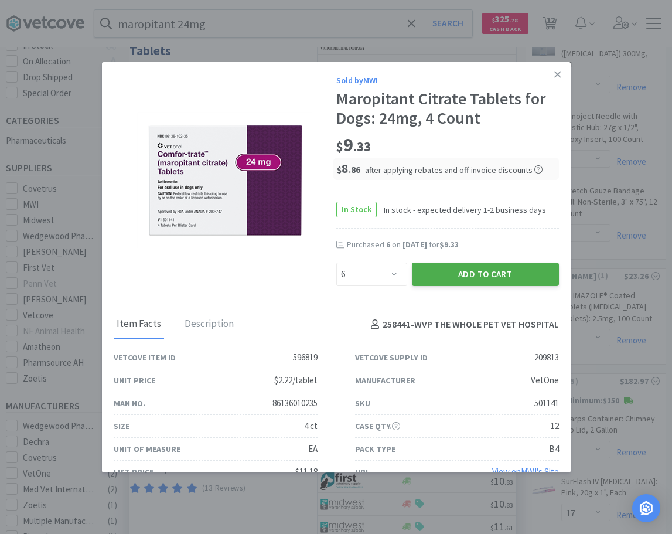
click at [499, 274] on button "Add to Cart" at bounding box center [485, 273] width 147 height 23
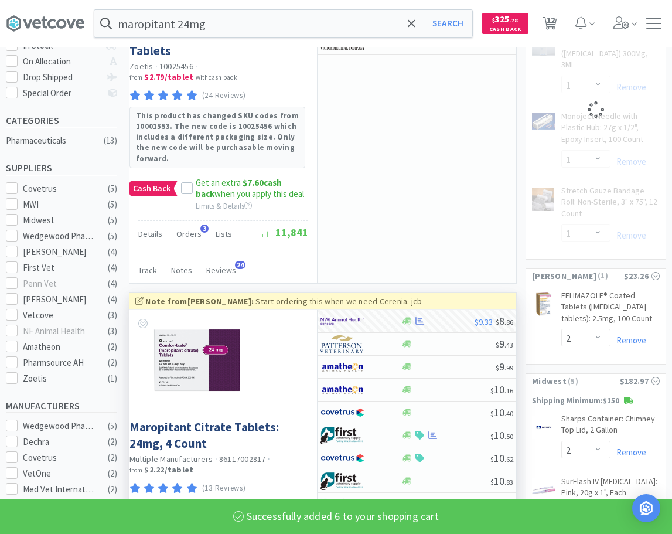
select select "6"
select select "1"
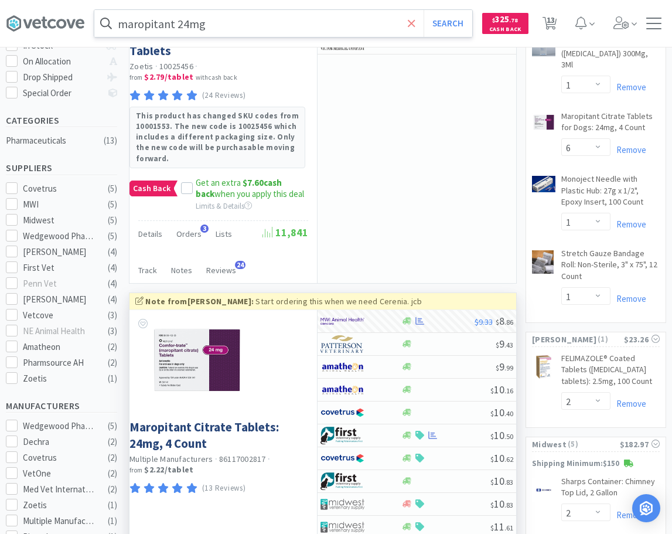
click at [412, 18] on icon at bounding box center [412, 24] width 8 height 12
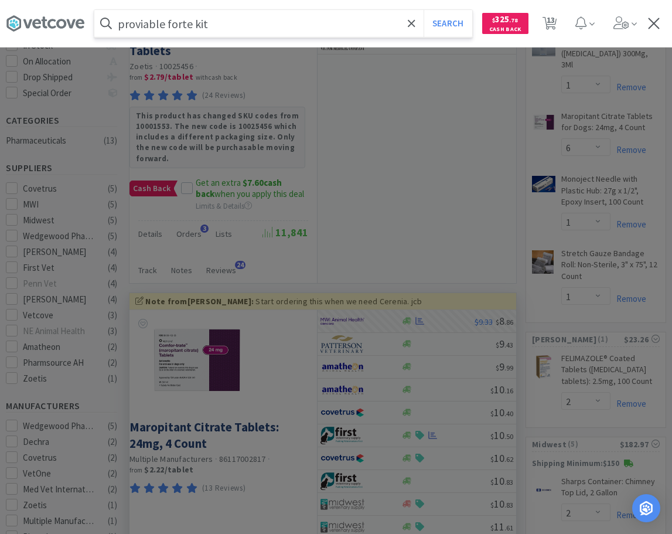
type input "proviable forte kit"
click at [424, 10] on button "Search" at bounding box center [448, 23] width 49 height 27
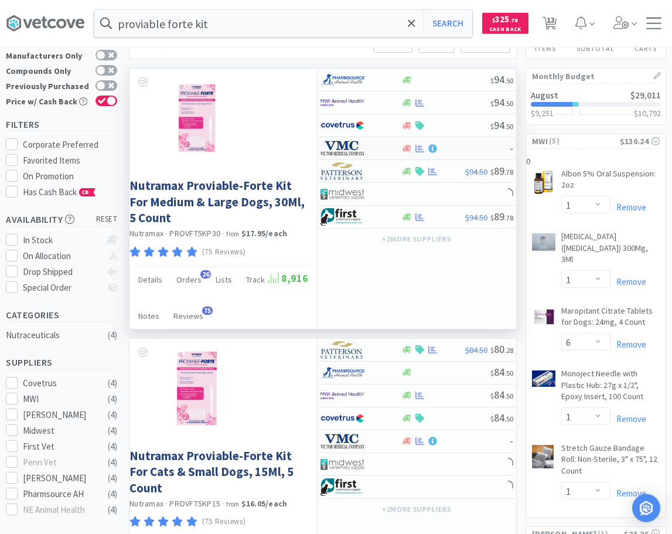
scroll to position [60, 0]
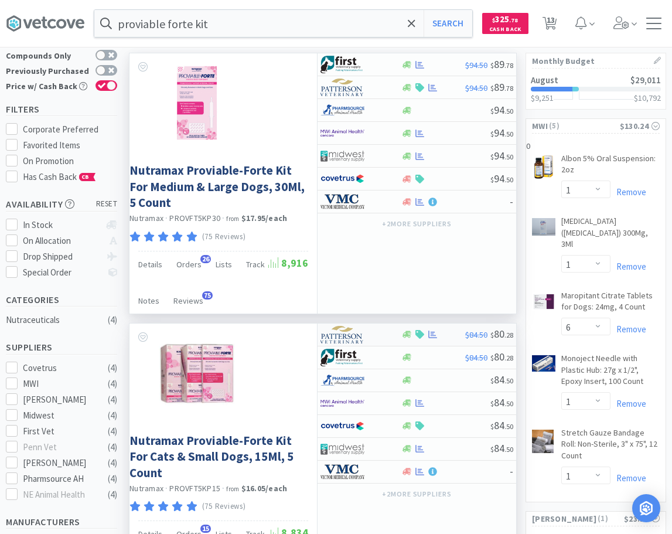
click at [381, 339] on div at bounding box center [352, 335] width 64 height 20
select select "1"
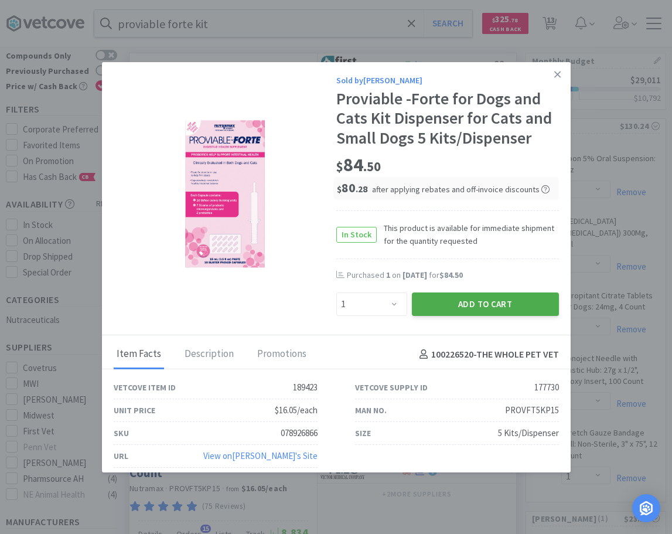
click at [486, 306] on button "Add to Cart" at bounding box center [485, 303] width 147 height 23
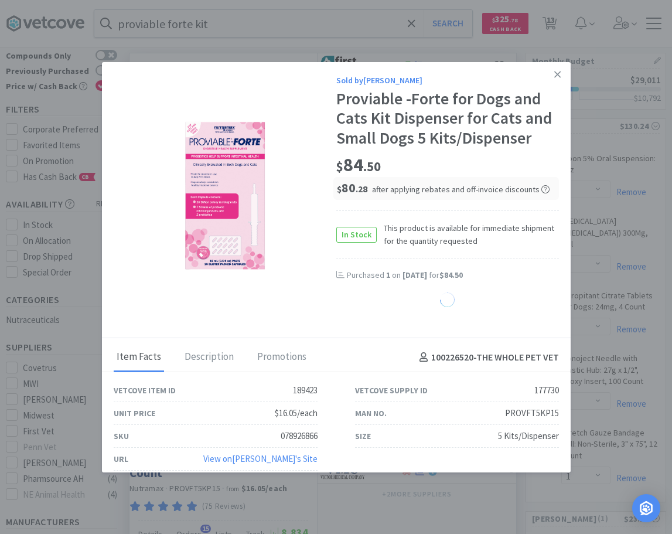
select select "1"
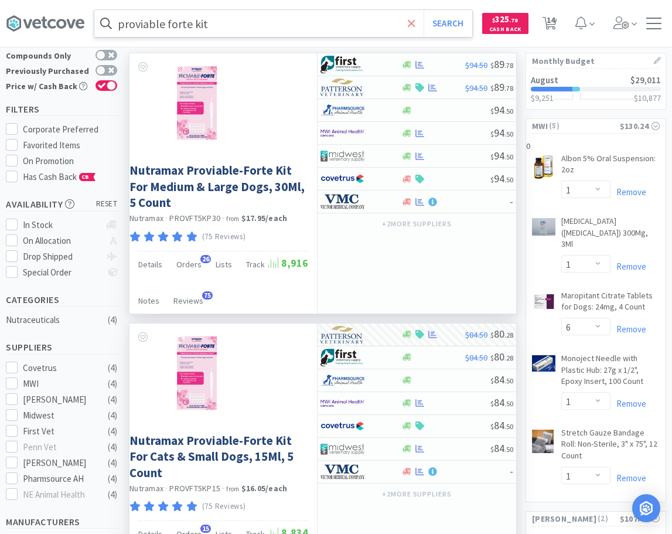
click at [411, 22] on icon at bounding box center [412, 24] width 8 height 12
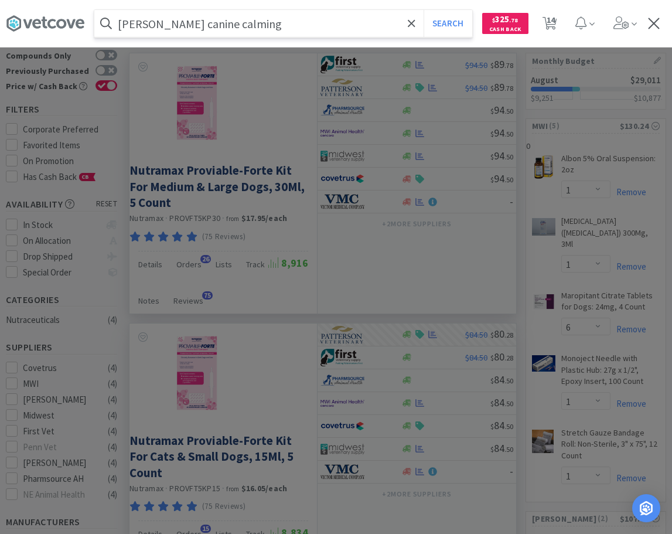
click at [424, 10] on button "Search" at bounding box center [448, 23] width 49 height 27
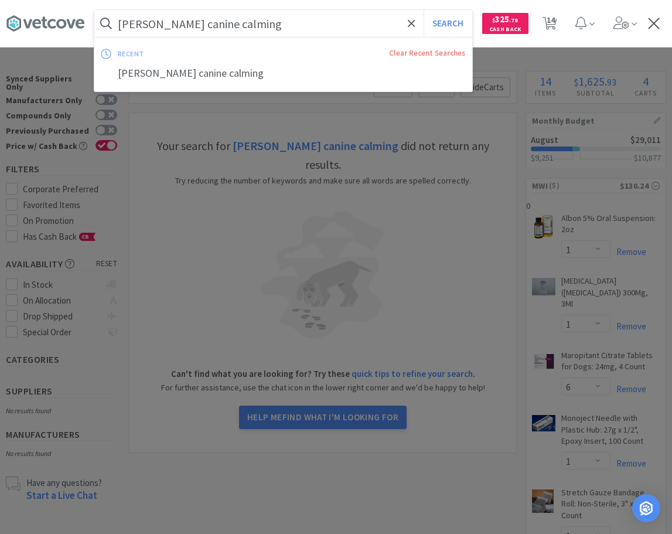
drag, startPoint x: 275, startPoint y: 26, endPoint x: 347, endPoint y: 19, distance: 71.8
click at [347, 19] on input "[PERSON_NAME] canine calming" at bounding box center [283, 23] width 378 height 27
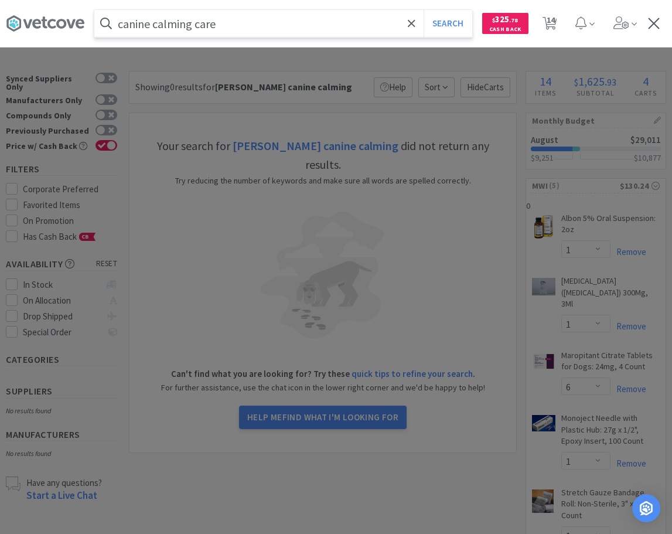
type input "canine calming care"
click at [424, 10] on button "Search" at bounding box center [448, 23] width 49 height 27
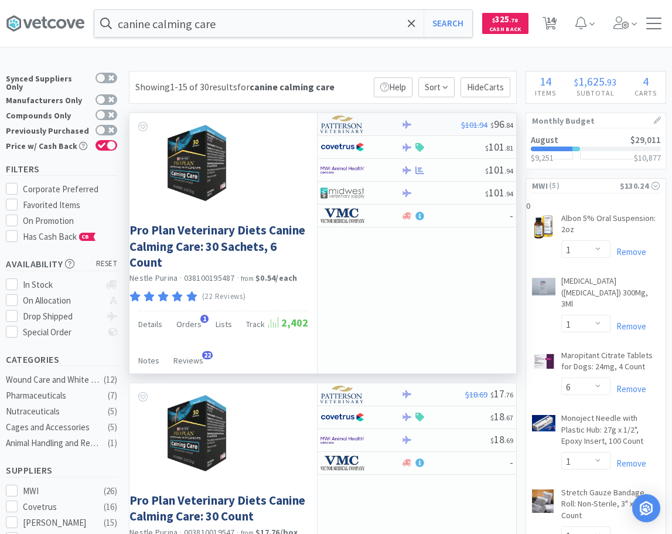
click at [380, 125] on div at bounding box center [352, 124] width 64 height 20
select select "1"
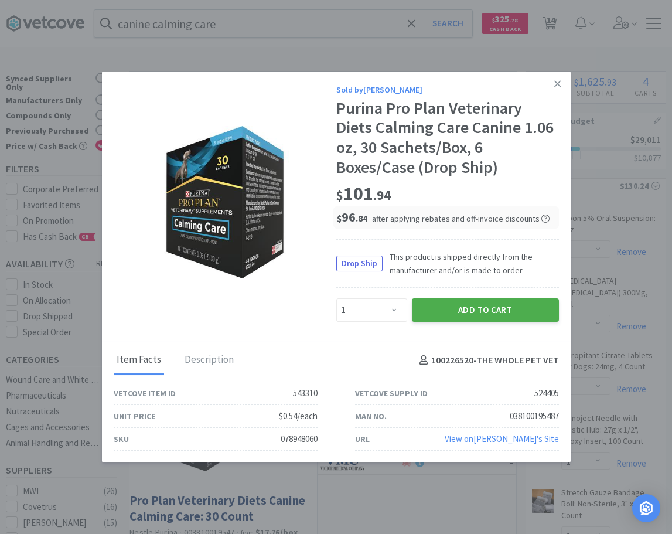
click at [474, 313] on button "Add to Cart" at bounding box center [485, 309] width 147 height 23
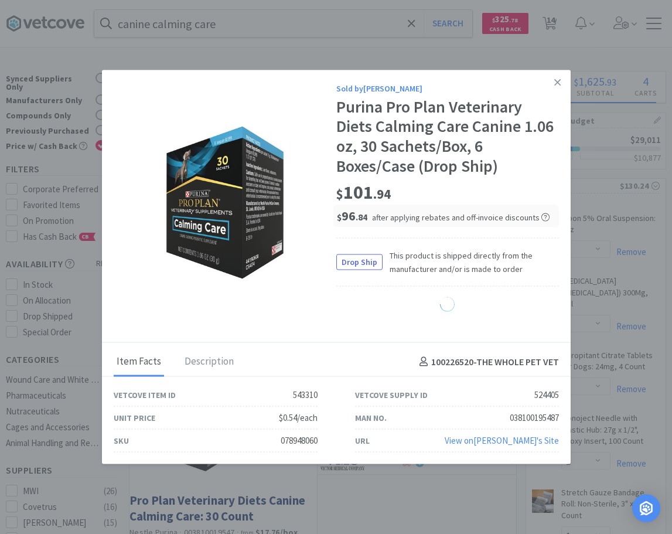
select select "1"
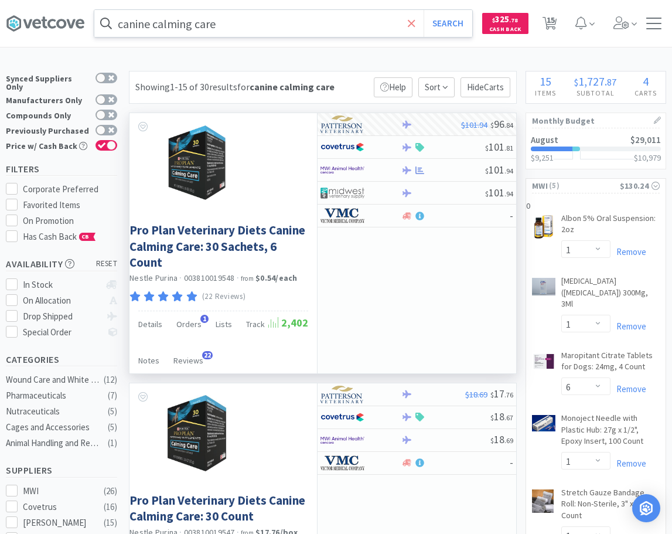
click at [410, 22] on icon at bounding box center [412, 24] width 8 height 12
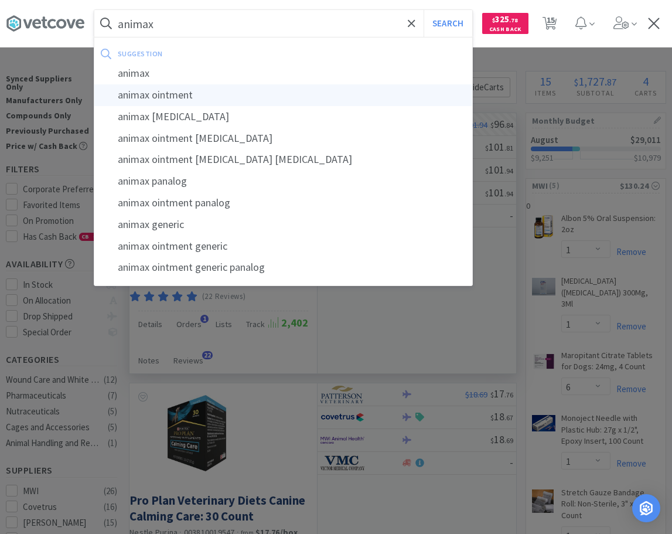
click at [178, 95] on div "animax ointment" at bounding box center [283, 95] width 378 height 22
type input "animax ointment"
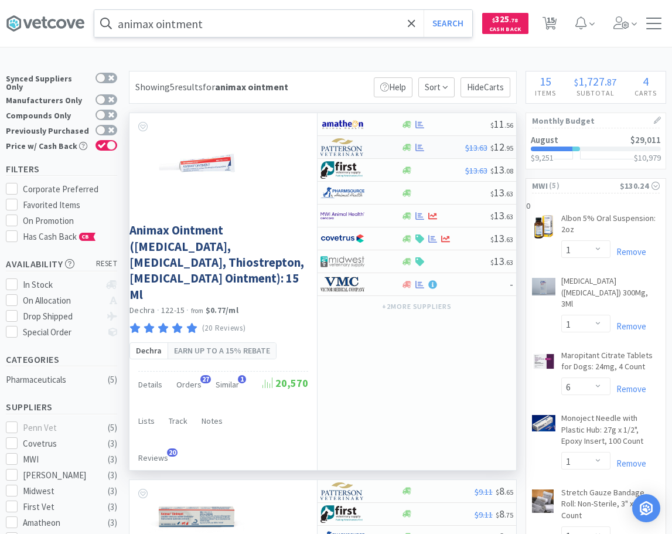
click at [356, 146] on img at bounding box center [342, 147] width 44 height 18
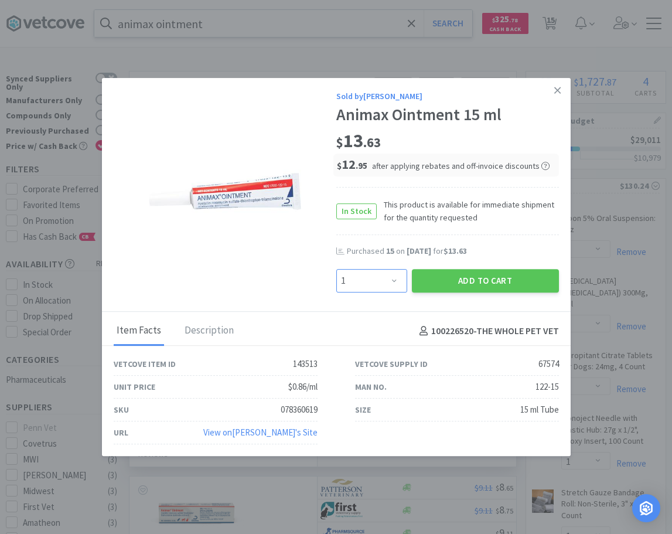
click at [336, 269] on select "Enter Quantity 1 2 3 4 5 6 7 8 9 10 11 12 13 14 15 16 17 18 19 20 Enter Quantity" at bounding box center [371, 280] width 71 height 23
click option "15" at bounding box center [0, 0] width 0 height 0
click at [336, 269] on select "Enter Quantity 1 2 3 4 5 6 7 8 9 10 11 12 13 14 15 16 17 18 19 20 Enter Quantity" at bounding box center [371, 280] width 71 height 23
select select "20"
click option "20" at bounding box center [0, 0] width 0 height 0
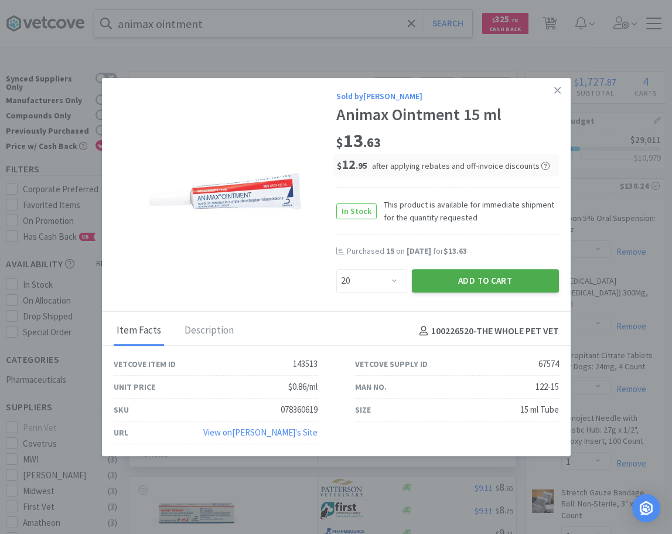
click at [474, 276] on button "Add to Cart" at bounding box center [485, 280] width 147 height 23
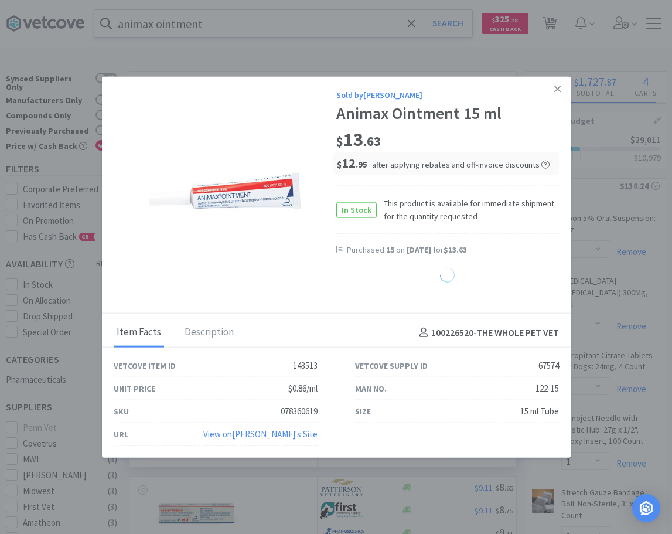
select select "20"
select select "2"
select select "1"
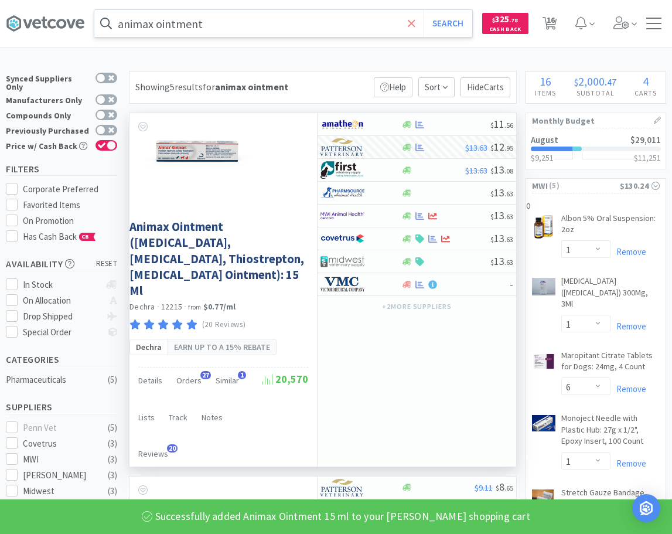
click at [411, 22] on icon at bounding box center [411, 22] width 7 height 7
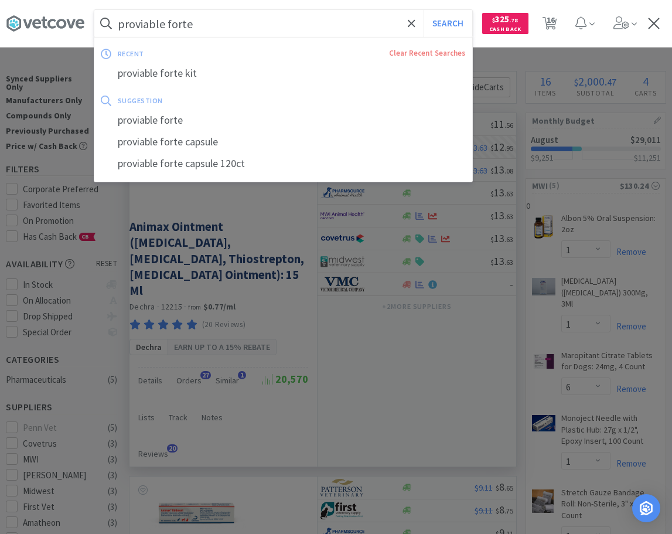
type input "proviable forte"
click at [424, 10] on button "Search" at bounding box center [448, 23] width 49 height 27
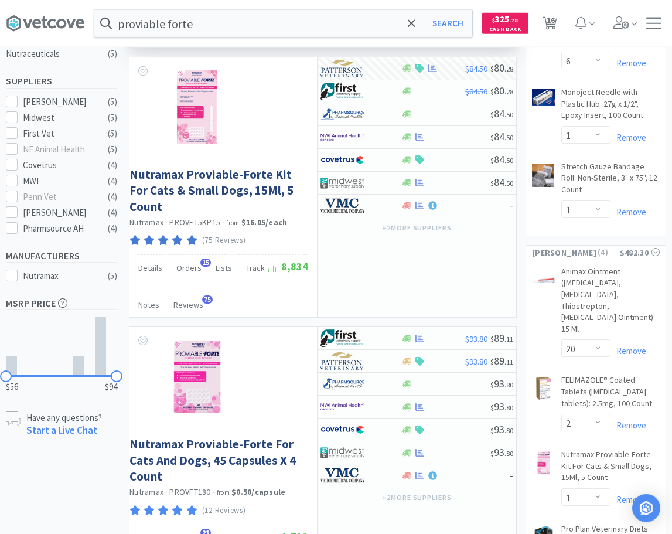
scroll to position [358, 0]
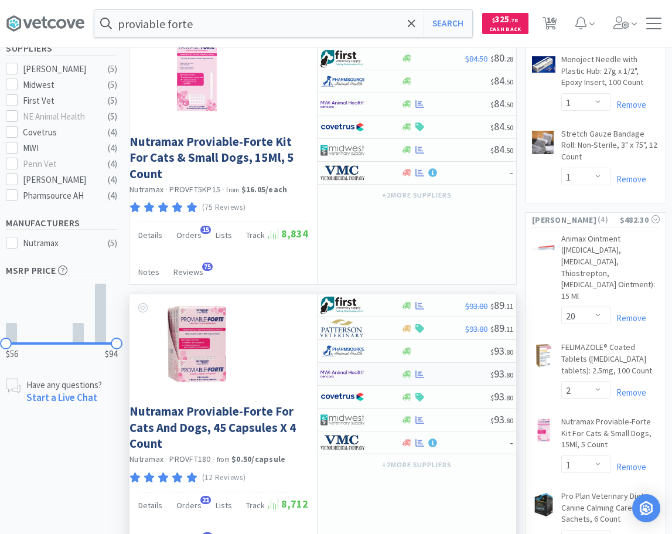
click at [438, 375] on div at bounding box center [446, 374] width 90 height 9
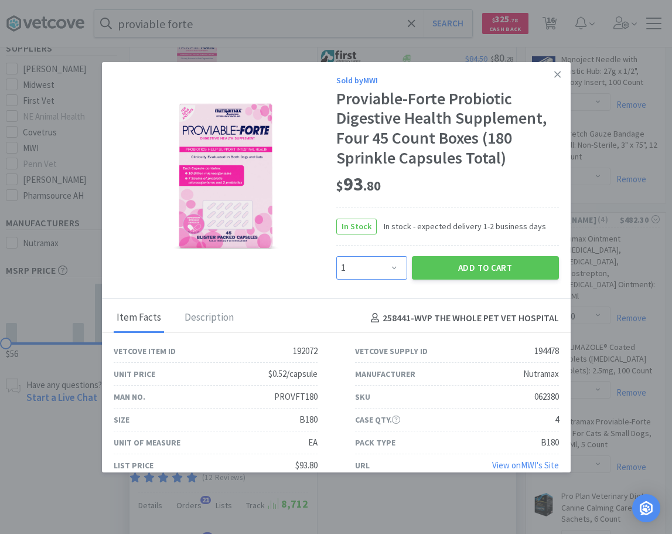
click at [336, 256] on select "Enter Quantity 1 2 3 4 5 6 7 8 9 10 11 12 13 14 15 16 17 18 19 20 Enter Quantity" at bounding box center [371, 267] width 71 height 23
click at [384, 272] on select "Enter Quantity 1 2 3 4 5 6 7 8 9 10 11 12 13 14 15 16 17 18 19 20 Enter Quantity" at bounding box center [371, 267] width 71 height 23
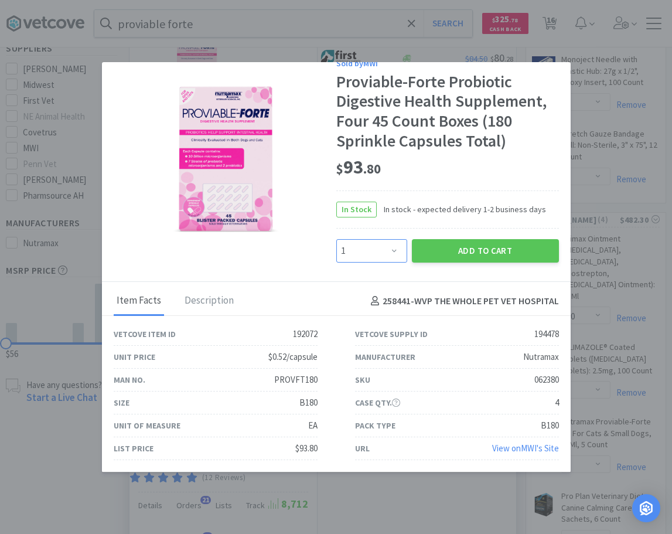
click at [336, 239] on select "Enter Quantity 1 2 3 4 5 6 7 8 9 10 11 12 13 14 15 16 17 18 19 20 Enter Quantity" at bounding box center [371, 250] width 71 height 23
select select "10"
click option "10" at bounding box center [0, 0] width 0 height 0
click at [533, 243] on button "Add to Cart" at bounding box center [485, 250] width 147 height 23
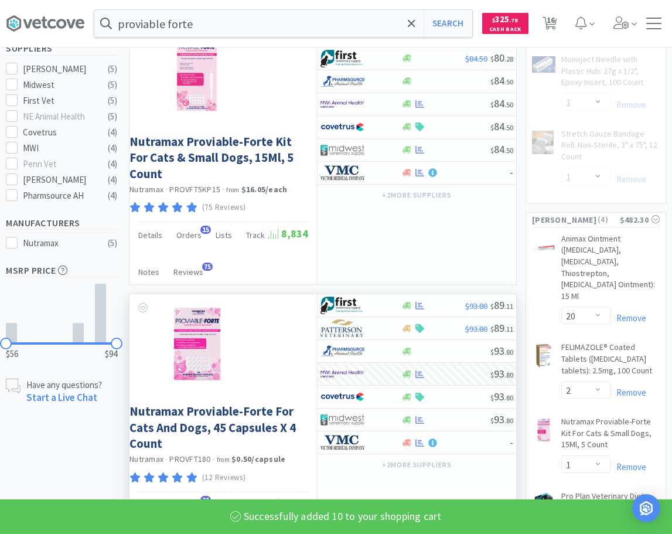
select select "10"
select select "1"
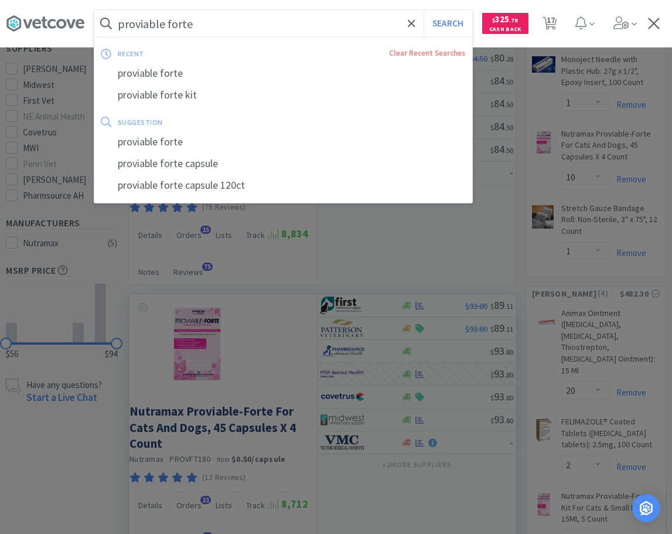
click at [280, 25] on input "proviable forte" at bounding box center [283, 23] width 378 height 27
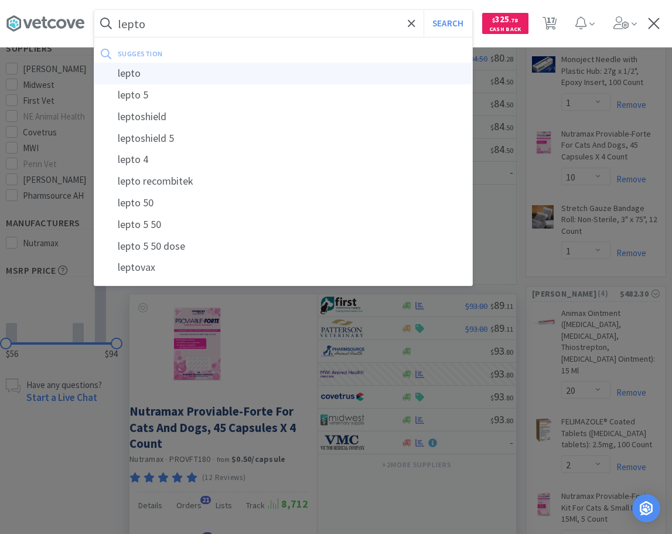
type input "lepto"
click at [136, 65] on div "lepto" at bounding box center [283, 74] width 378 height 22
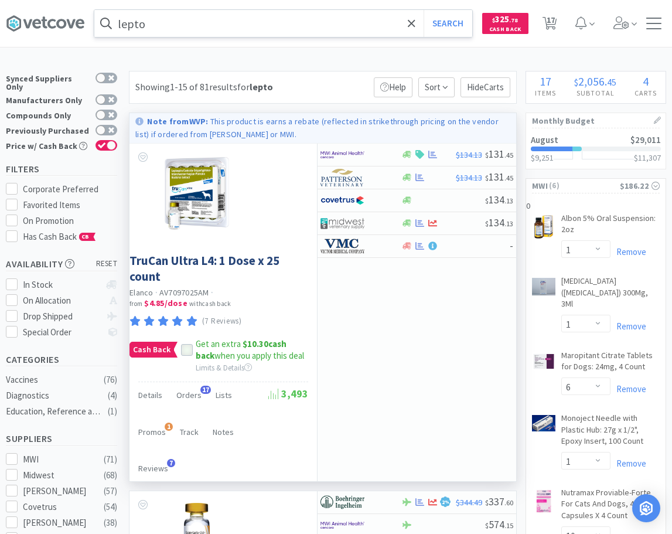
click at [186, 351] on icon at bounding box center [187, 350] width 8 height 6
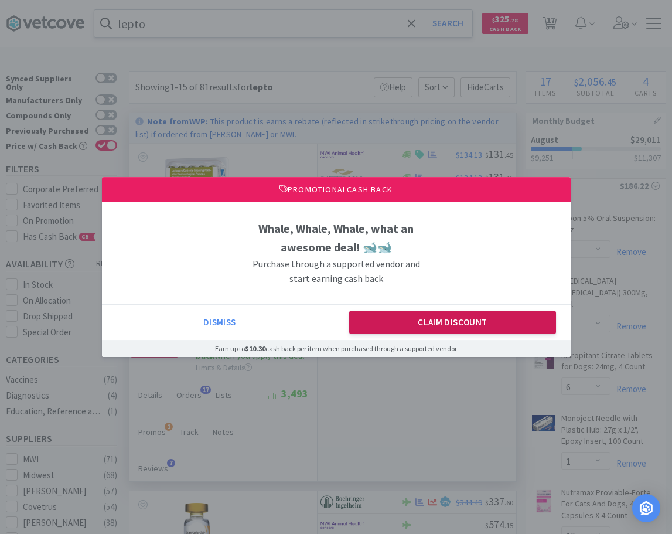
click at [447, 327] on button "Claim Discount" at bounding box center [452, 321] width 207 height 23
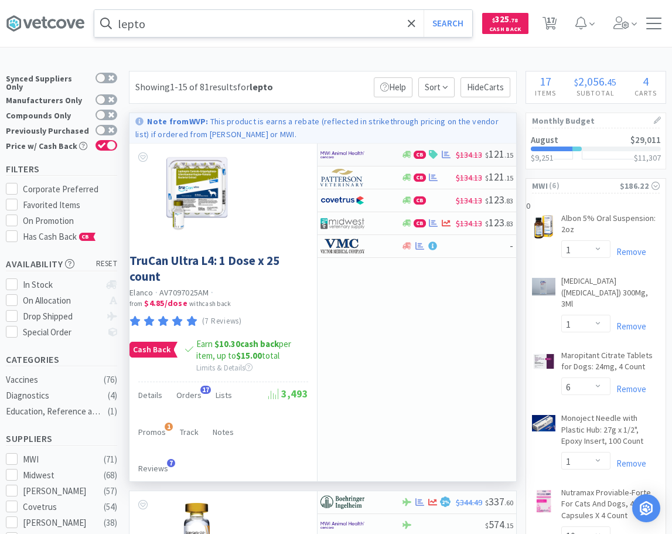
click at [359, 152] on img at bounding box center [342, 155] width 44 height 18
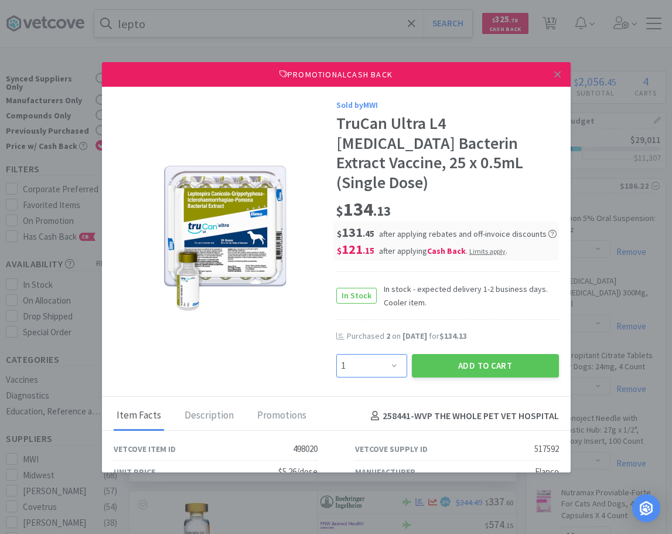
click at [336, 354] on select "Enter Quantity 1 2 3 4 5 6 7 8 9 10 11 12 13 14 15 16 17 18 19 20 Enter Quantity" at bounding box center [371, 365] width 71 height 23
select select "2"
click option "2" at bounding box center [0, 0] width 0 height 0
click at [475, 354] on button "Add to Cart" at bounding box center [485, 365] width 147 height 23
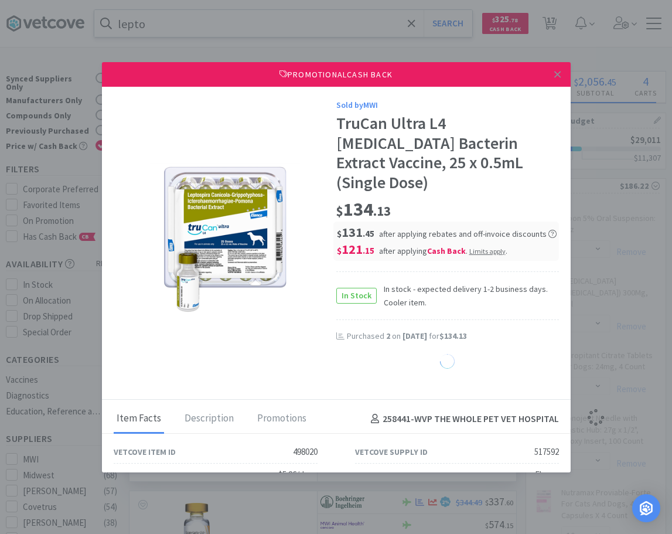
select select "1"
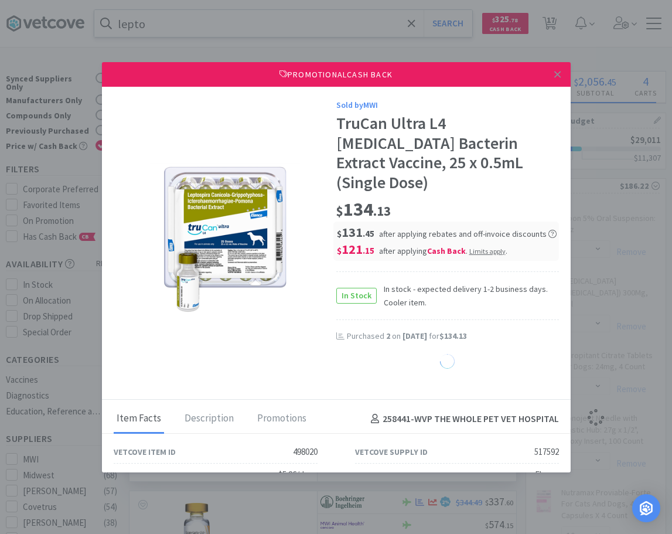
select select "1"
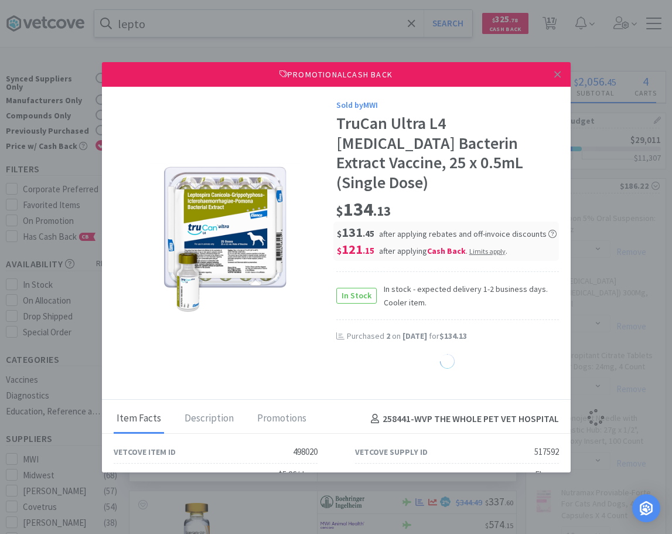
select select "1"
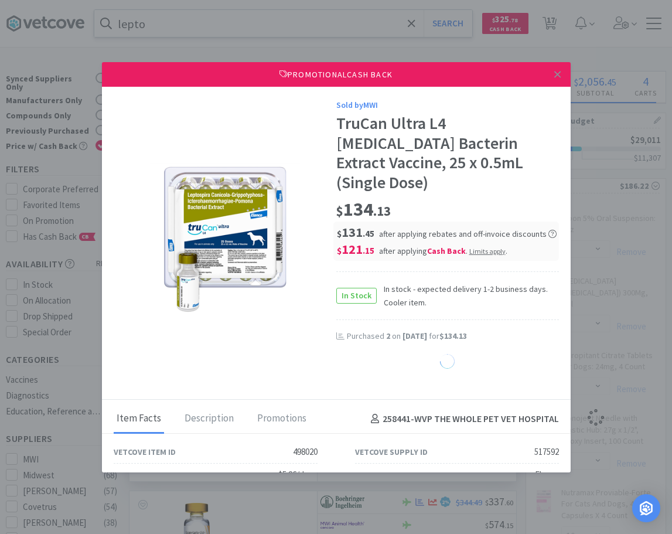
select select "1"
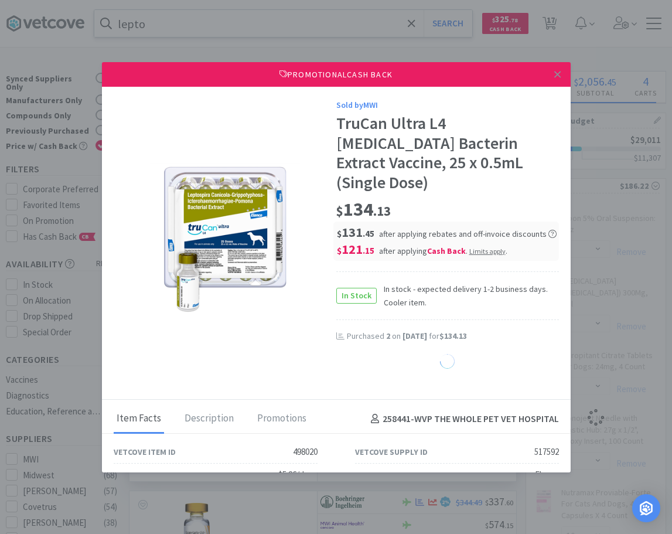
select select "1"
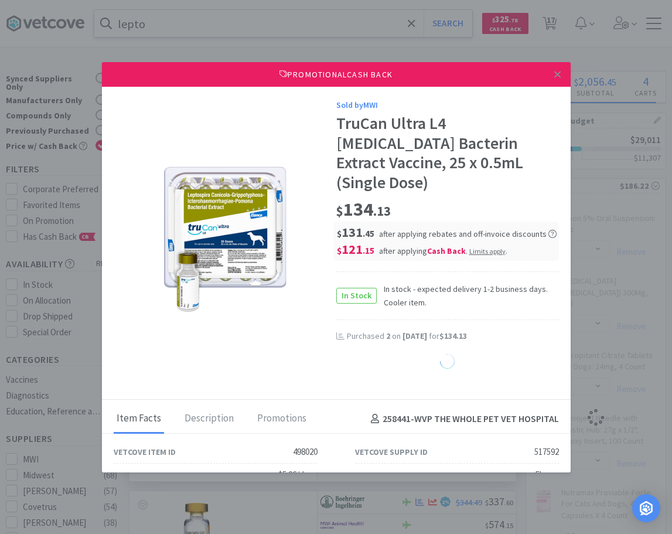
select select "1"
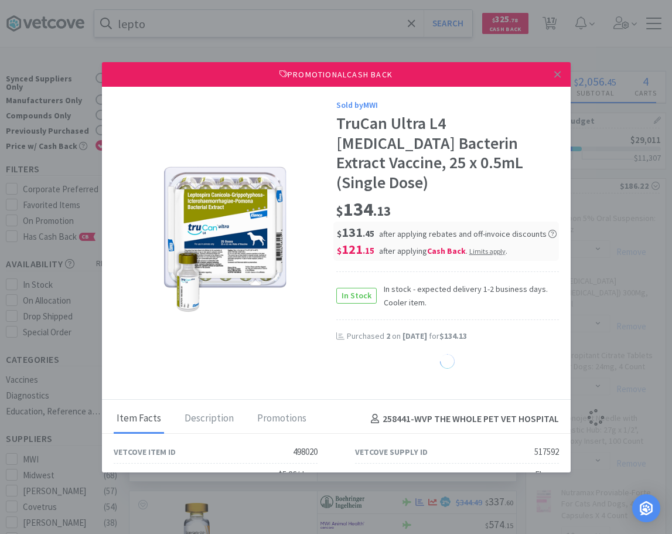
select select "1"
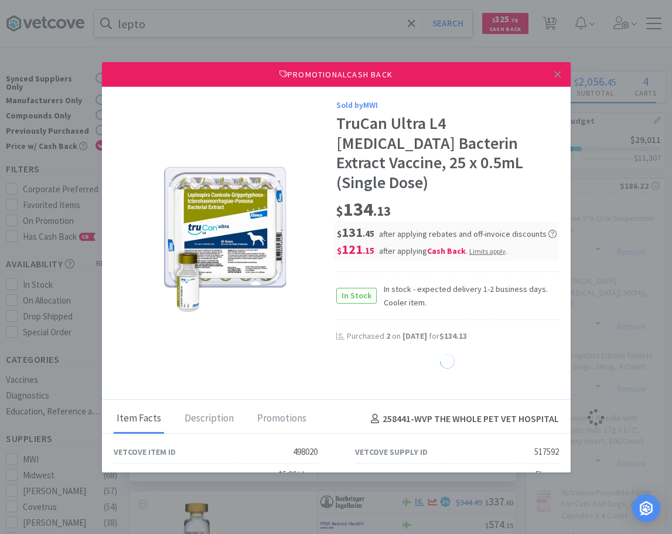
select select "1"
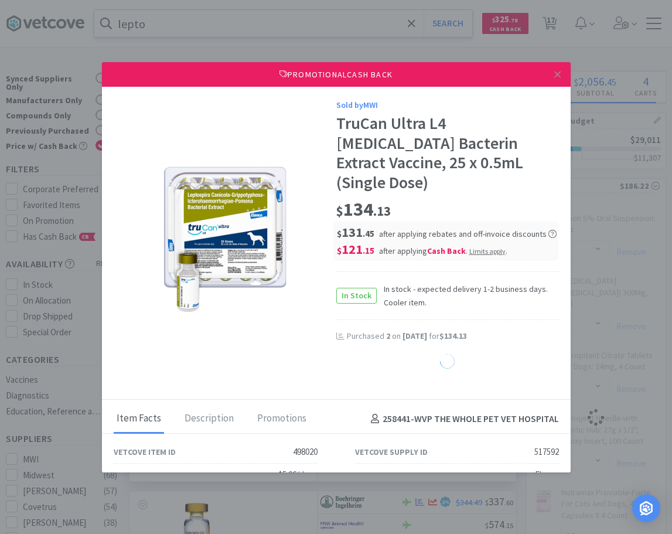
select select "1"
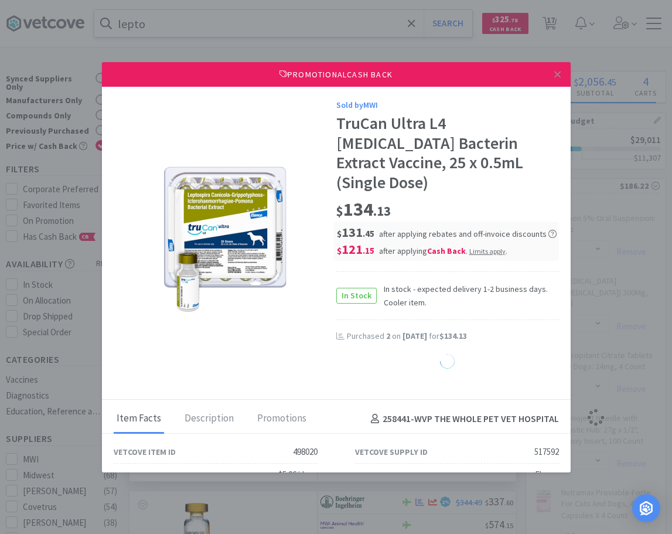
select select "1"
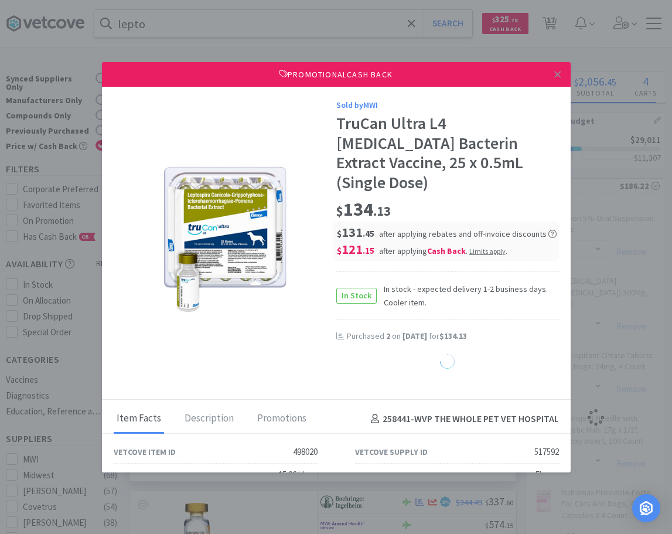
select select "1"
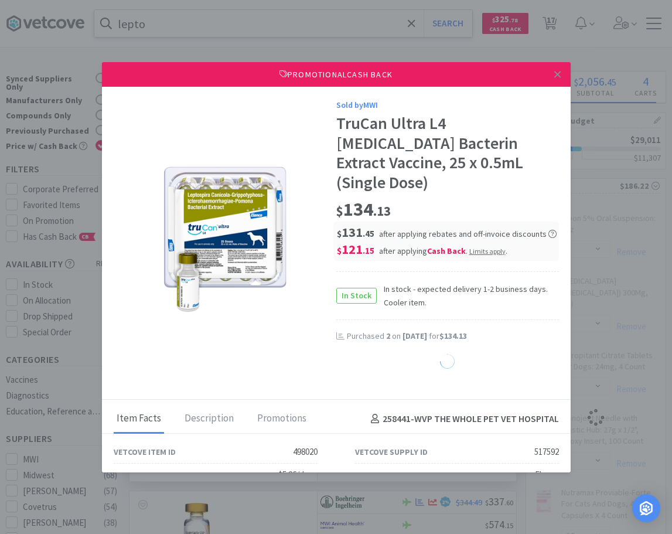
select select "1"
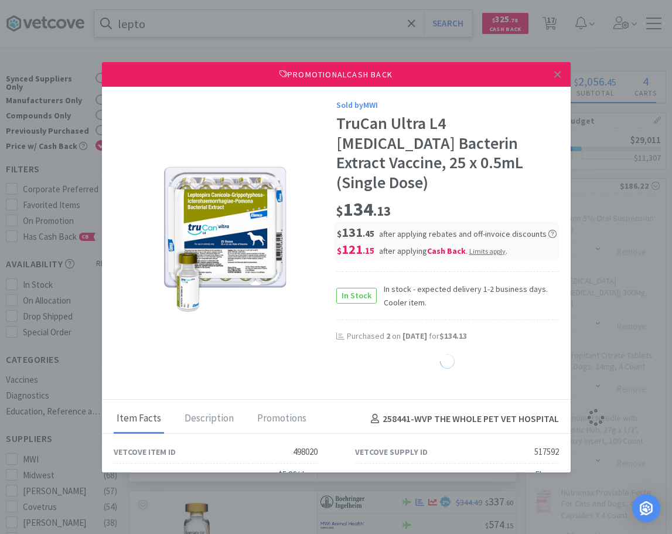
select select "1"
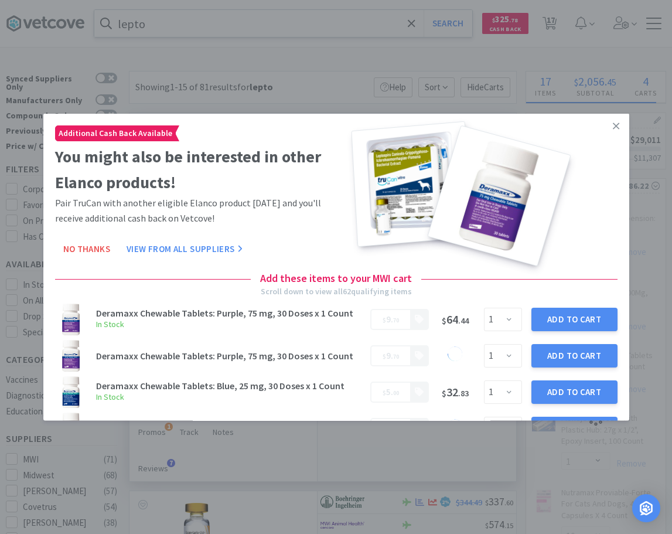
select select "2"
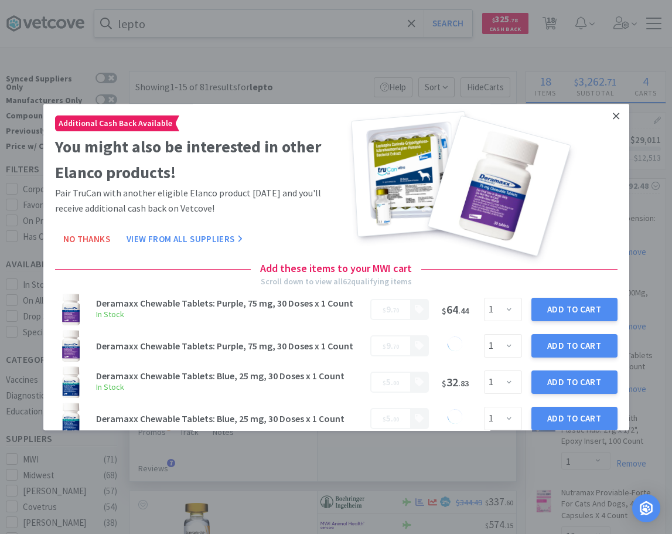
click at [619, 115] on icon at bounding box center [616, 116] width 6 height 11
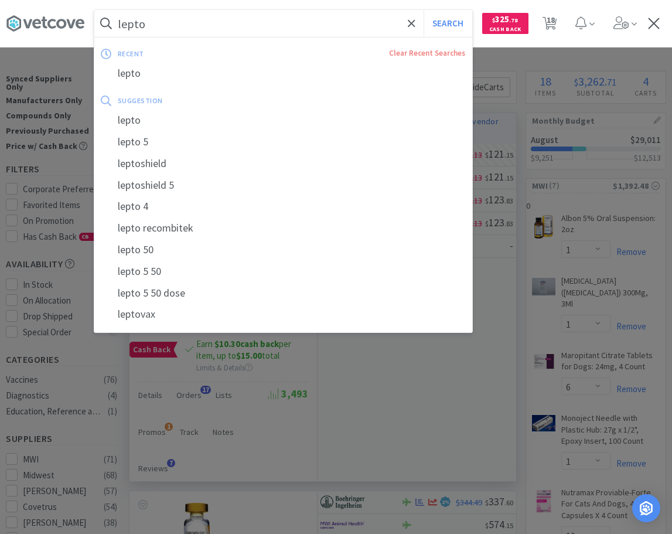
drag, startPoint x: 227, startPoint y: 28, endPoint x: 193, endPoint y: 4, distance: 41.6
click at [193, 10] on input "lepto" at bounding box center [283, 23] width 378 height 27
click at [189, 23] on input "lepto" at bounding box center [283, 23] width 378 height 27
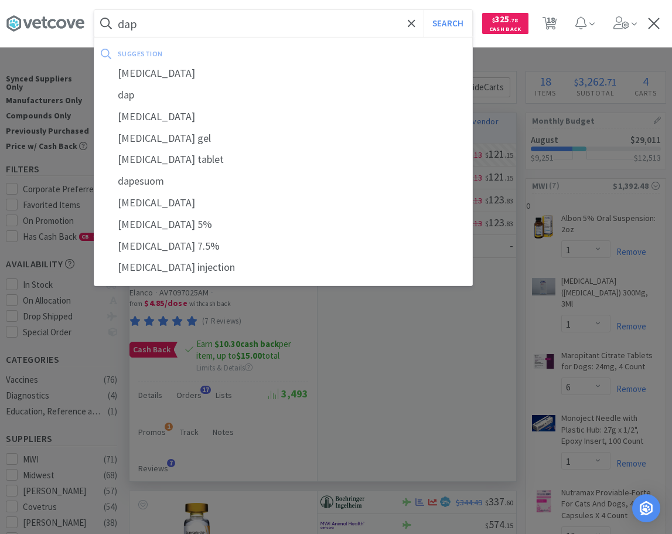
click at [183, 21] on input "dap" at bounding box center [283, 23] width 378 height 27
drag, startPoint x: 183, startPoint y: 21, endPoint x: 79, endPoint y: 16, distance: 104.3
click at [94, 16] on input "dap" at bounding box center [283, 23] width 378 height 27
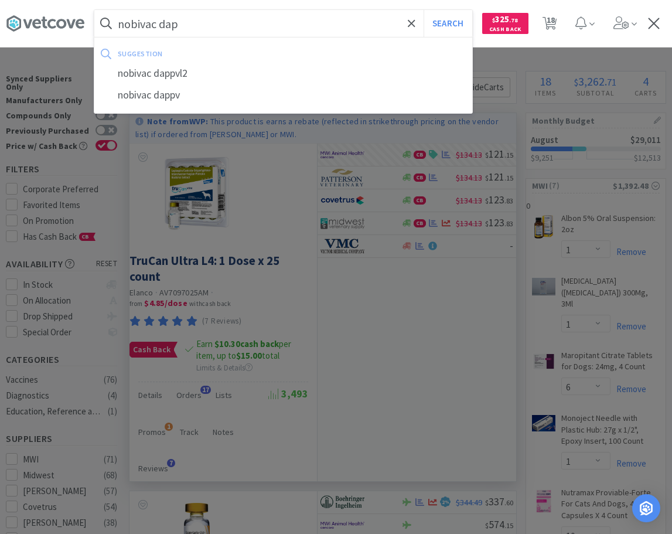
type input "nobivac dap"
click at [424, 10] on button "Search" at bounding box center [448, 23] width 49 height 27
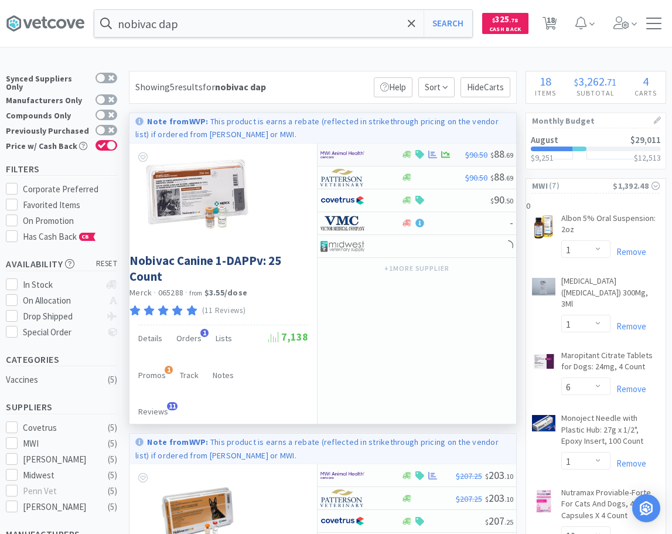
click at [357, 148] on img at bounding box center [342, 155] width 44 height 18
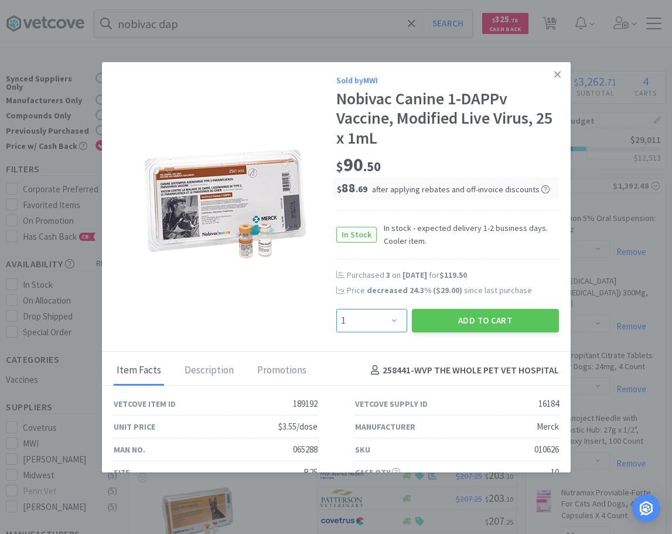
click at [336, 309] on select "Enter Quantity 1 2 3 4 5 6 7 8 9 10 11 12 13 14 15 16 17 18 19 20 Enter Quantity" at bounding box center [371, 320] width 71 height 23
select select "2"
click option "2" at bounding box center [0, 0] width 0 height 0
click at [487, 320] on button "Add to Cart" at bounding box center [485, 320] width 147 height 23
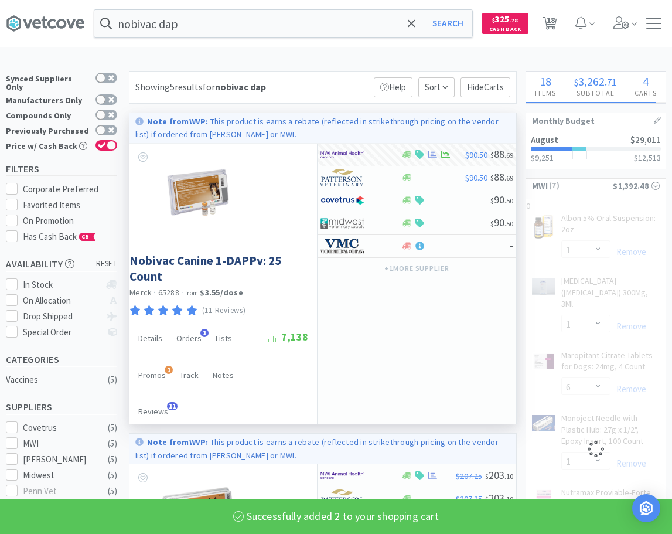
select select "2"
select select "10"
select select "1"
select select "2"
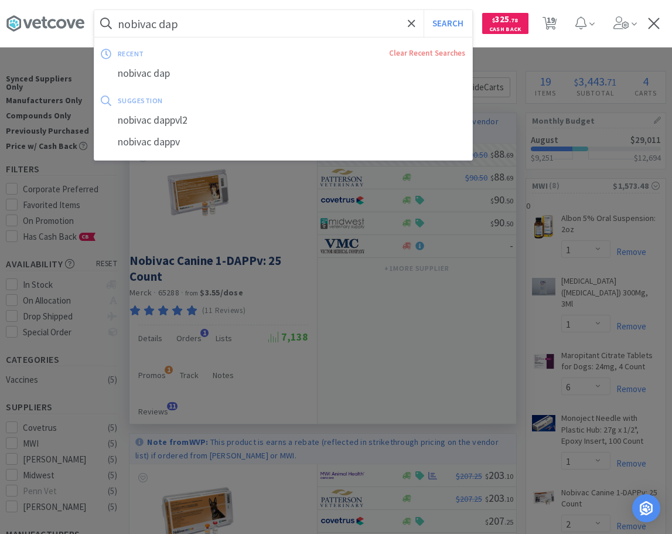
drag, startPoint x: 313, startPoint y: 24, endPoint x: 336, endPoint y: 32, distance: 24.1
click at [336, 32] on input "nobivac dap" at bounding box center [283, 23] width 378 height 27
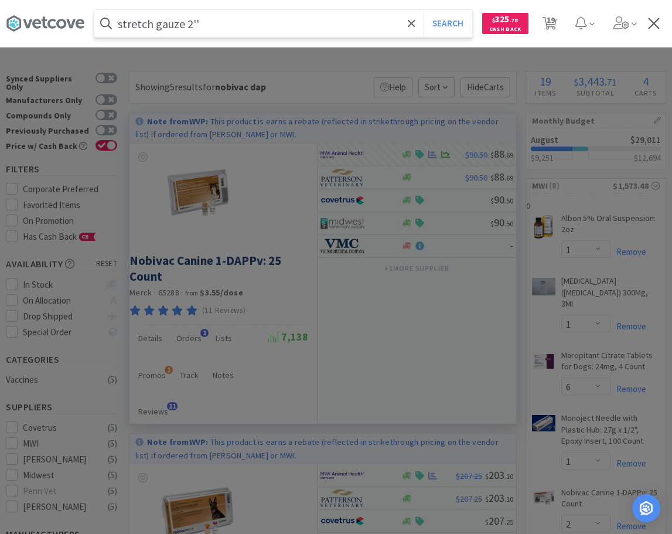
type input "stretch gauze 2''"
click at [424, 10] on button "Search" at bounding box center [448, 23] width 49 height 27
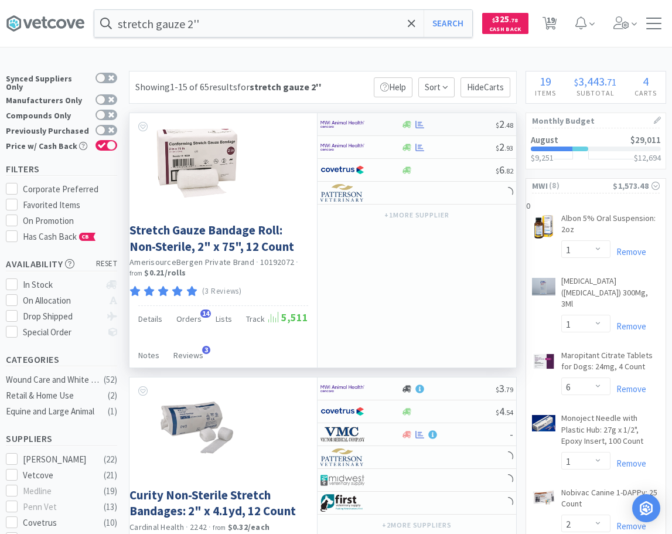
click at [384, 125] on div at bounding box center [352, 124] width 64 height 20
select select "1"
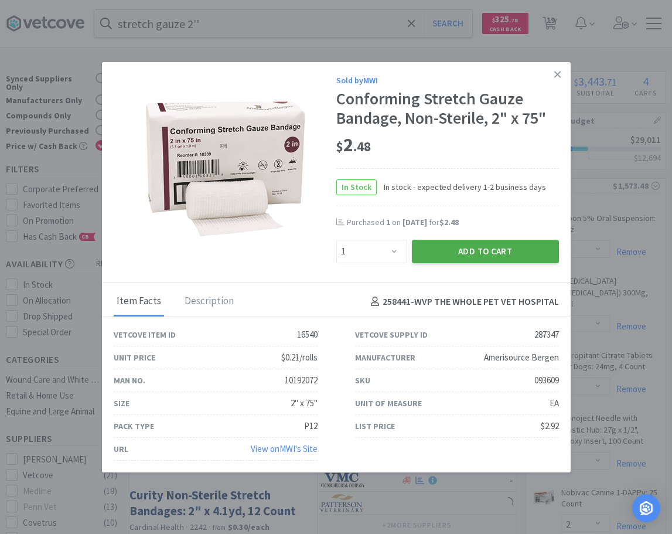
click at [463, 258] on button "Add to Cart" at bounding box center [485, 251] width 147 height 23
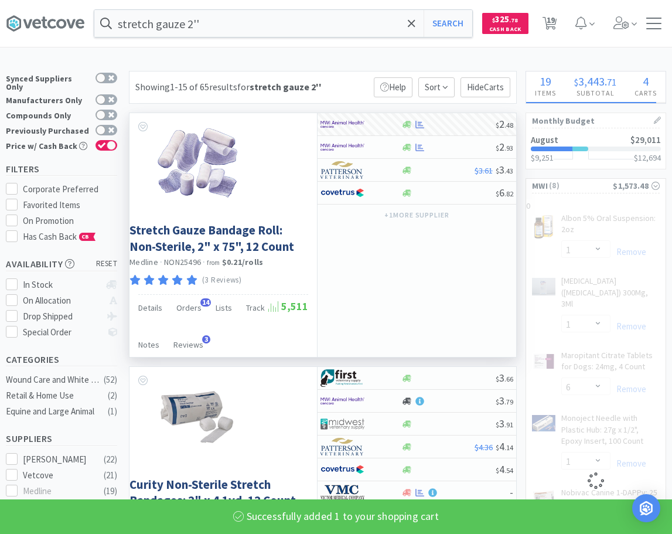
select select "1"
select select "2"
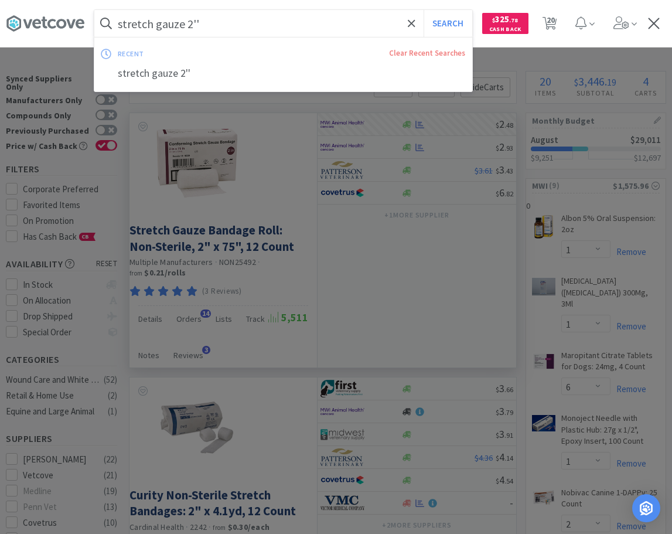
drag, startPoint x: 220, startPoint y: 22, endPoint x: 15, endPoint y: -3, distance: 206.0
click at [94, 10] on input "stretch gauze 2''" at bounding box center [283, 23] width 378 height 27
drag, startPoint x: 261, startPoint y: 15, endPoint x: 8, endPoint y: -5, distance: 253.8
click at [94, 10] on input "stretch gauze 2''" at bounding box center [283, 23] width 378 height 27
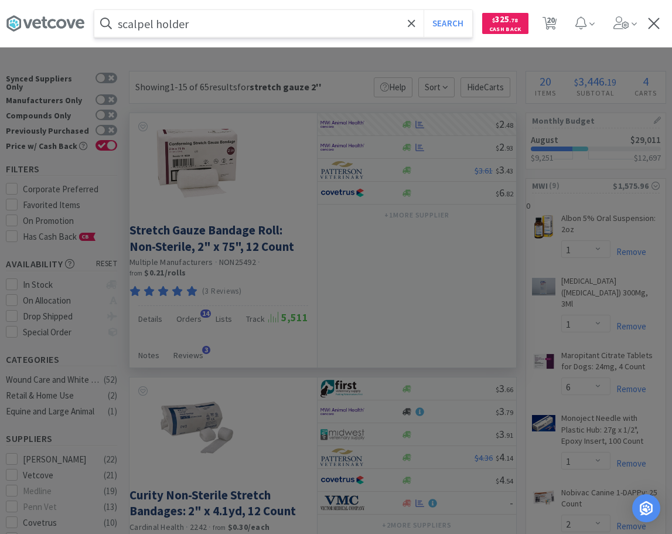
click at [424, 10] on button "Search" at bounding box center [448, 23] width 49 height 27
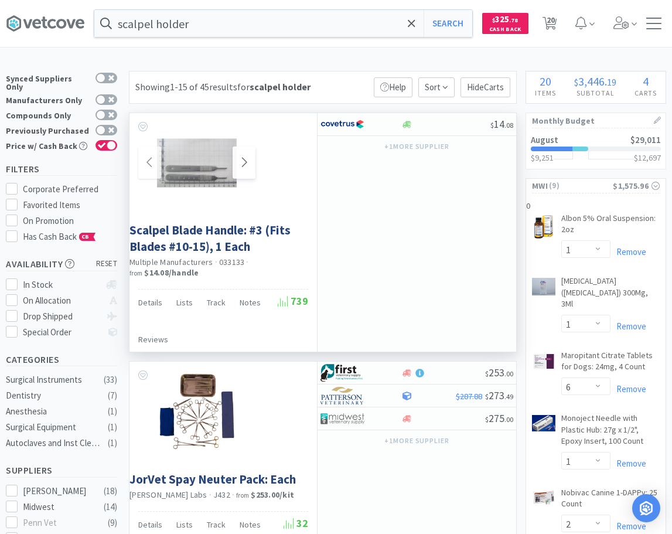
click at [246, 162] on icon at bounding box center [244, 162] width 5 height 9
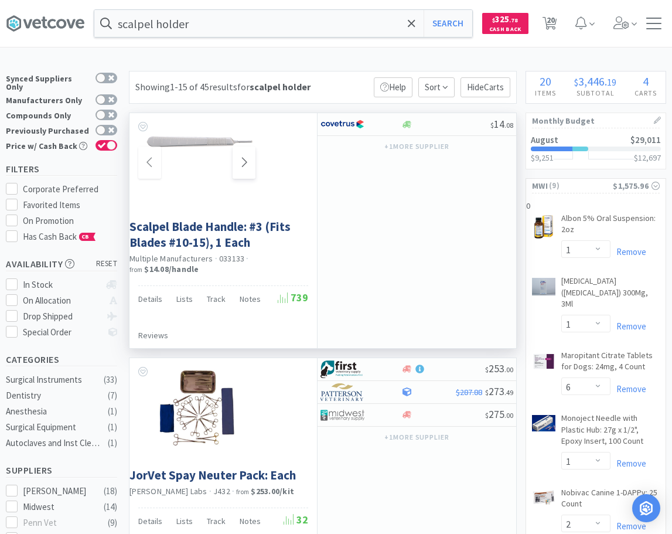
click at [246, 162] on icon at bounding box center [244, 162] width 5 height 9
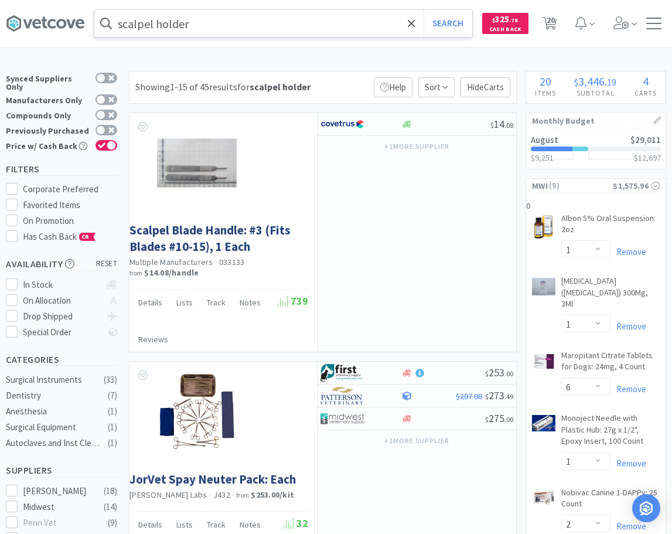
click at [215, 28] on input "scalpel holder" at bounding box center [283, 23] width 378 height 27
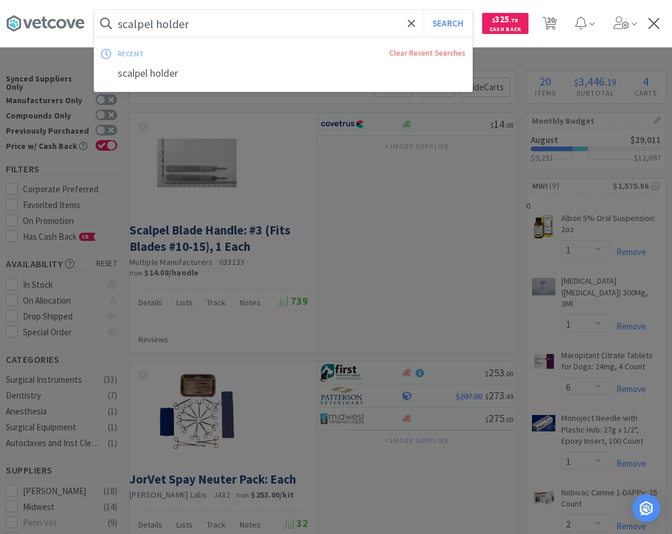
click at [215, 28] on input "scalpel holder" at bounding box center [283, 23] width 378 height 27
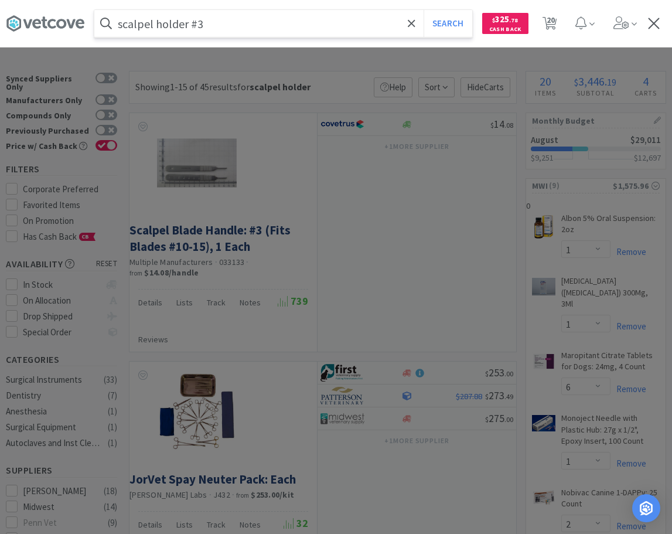
type input "scalpel holder #3"
click at [424, 10] on button "Search" at bounding box center [448, 23] width 49 height 27
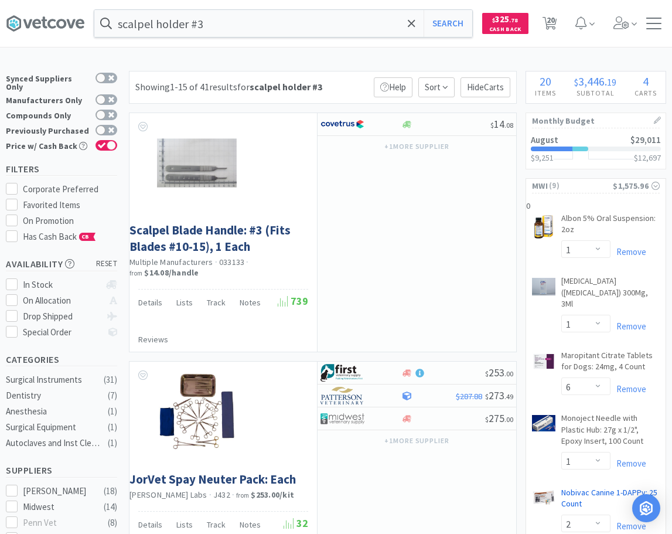
drag, startPoint x: 606, startPoint y: 411, endPoint x: 589, endPoint y: 134, distance: 277.6
click at [399, 147] on button "+ 1 more supplier" at bounding box center [416, 146] width 77 height 16
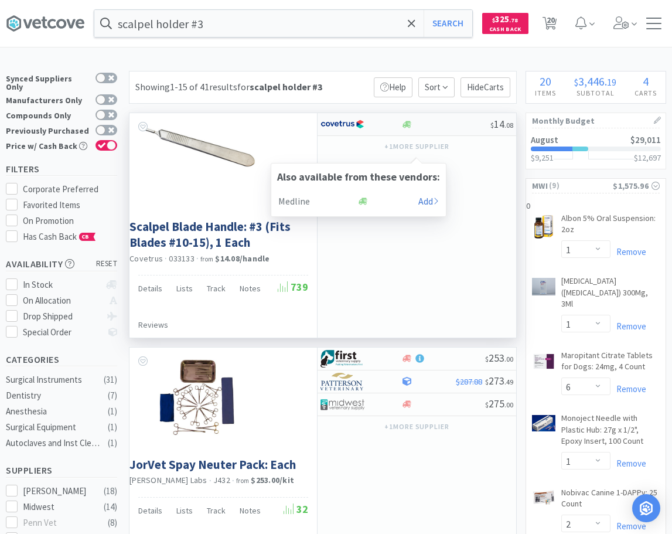
click at [453, 117] on div "$ 14 . 08" at bounding box center [416, 124] width 199 height 23
select select "1"
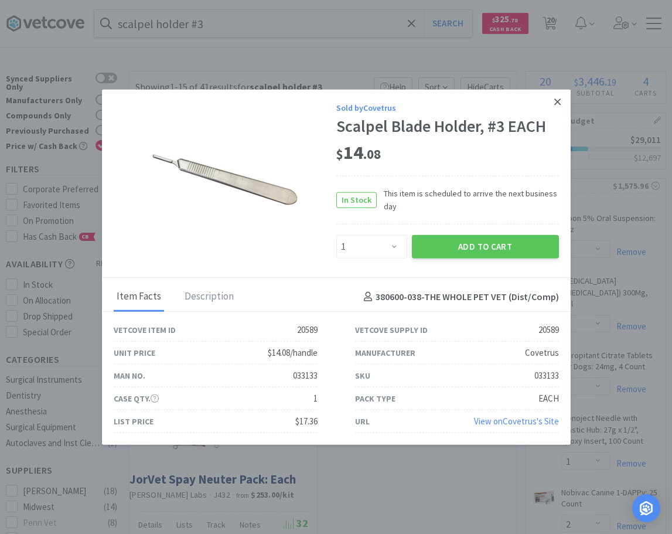
click at [555, 102] on icon at bounding box center [557, 101] width 6 height 11
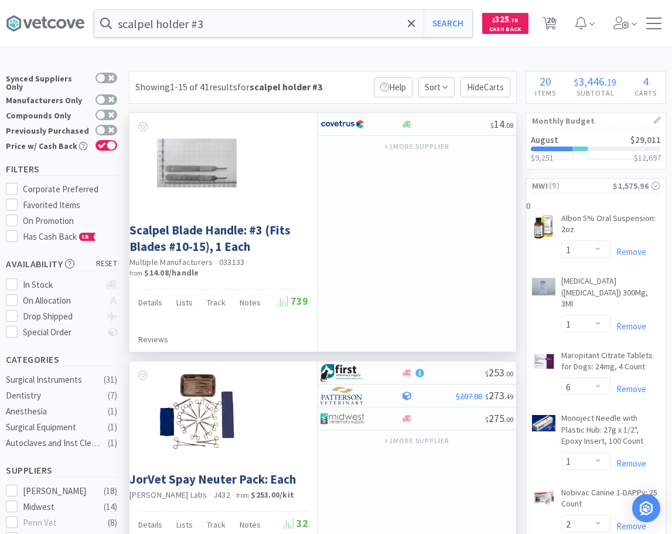
click at [344, 494] on div "$ 253 . 00 $287.88 $ 273 . 49 $ 275 . 00 + 1 more supplier" at bounding box center [416, 467] width 199 height 212
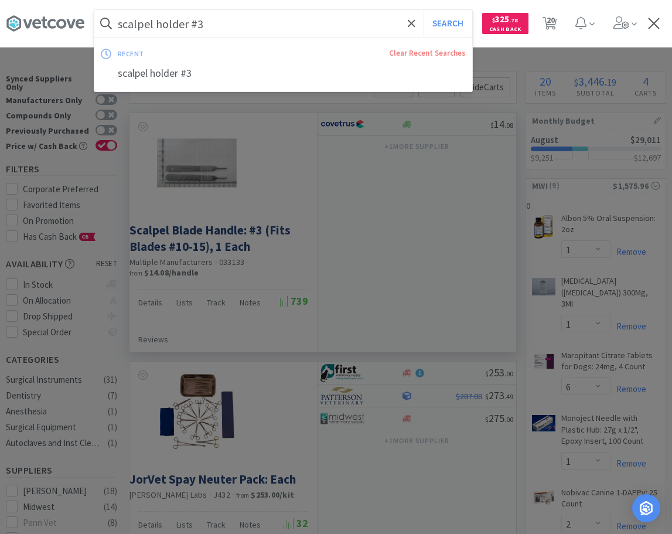
drag, startPoint x: 231, startPoint y: 23, endPoint x: 361, endPoint y: 40, distance: 130.5
click at [361, 37] on input "scalpel holder #3" at bounding box center [283, 23] width 378 height 27
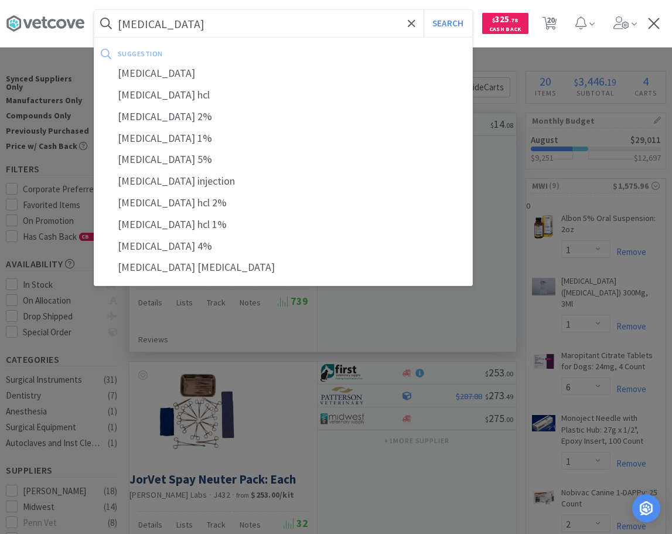
type input "[MEDICAL_DATA]"
click at [424, 10] on button "Search" at bounding box center [448, 23] width 49 height 27
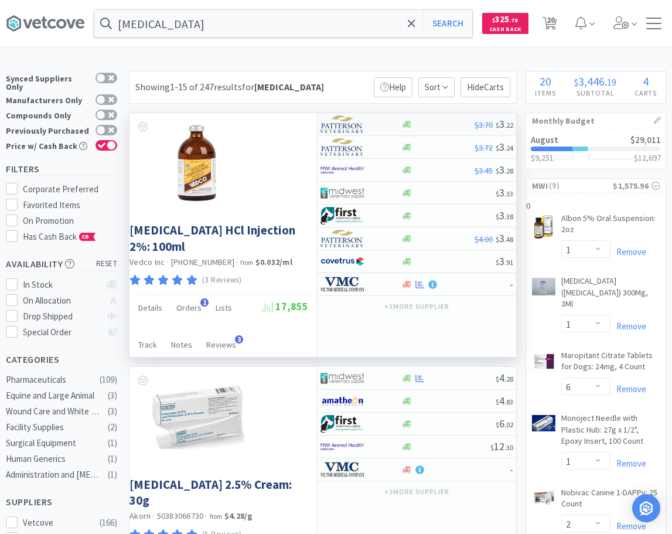
click at [380, 125] on div at bounding box center [352, 124] width 64 height 20
select select "1"
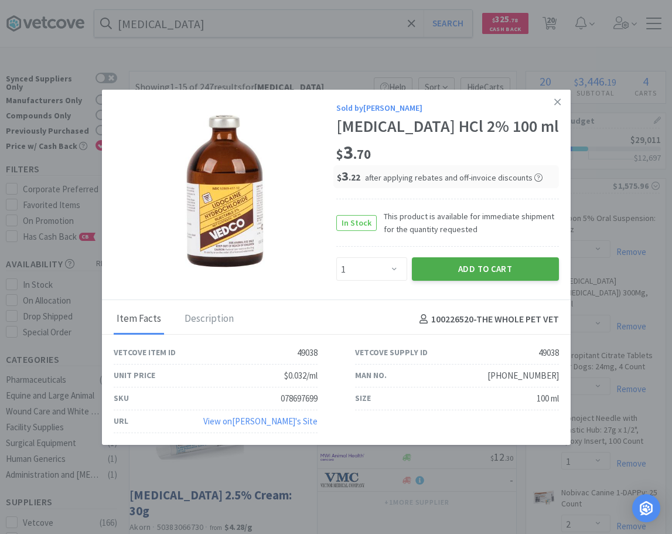
click at [452, 274] on button "Add to Cart" at bounding box center [485, 268] width 147 height 23
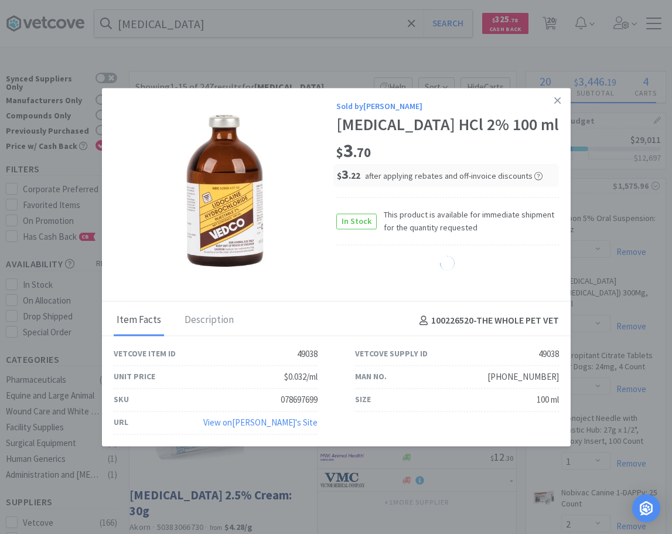
select select "1"
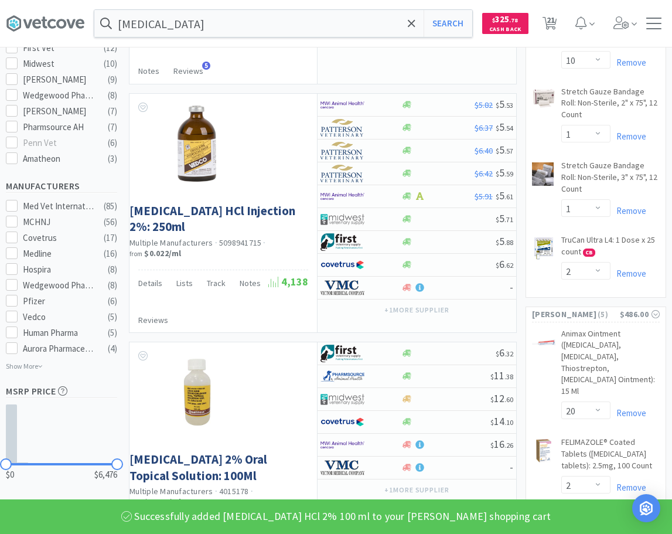
scroll to position [657, 0]
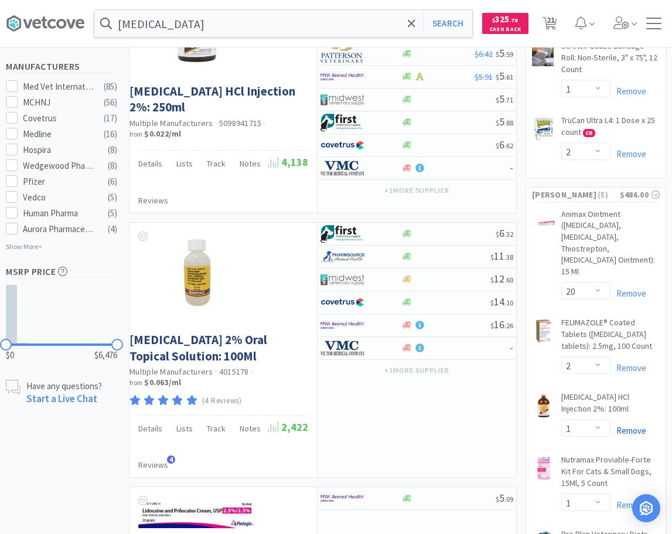
click at [644, 425] on link "Remove" at bounding box center [628, 430] width 36 height 11
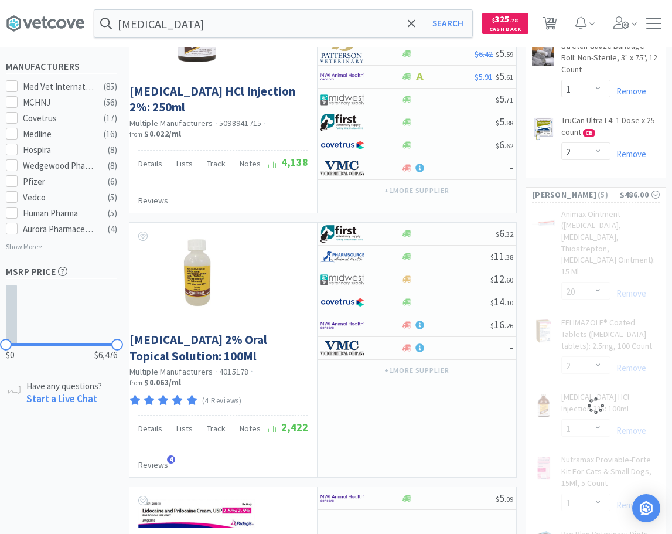
select select "1"
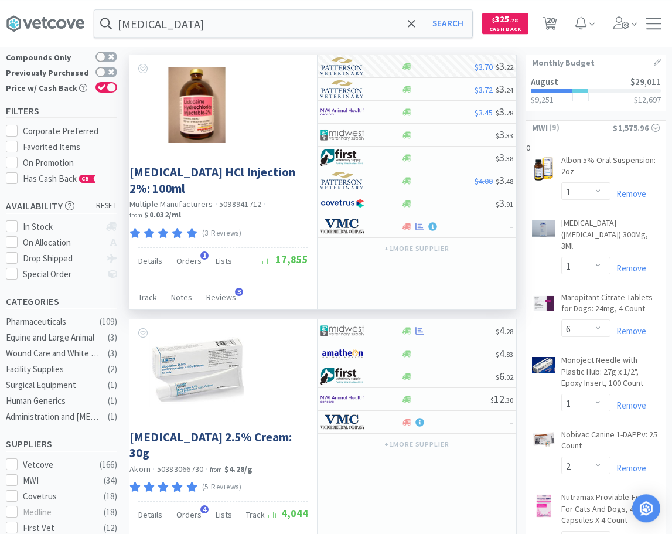
scroll to position [0, 0]
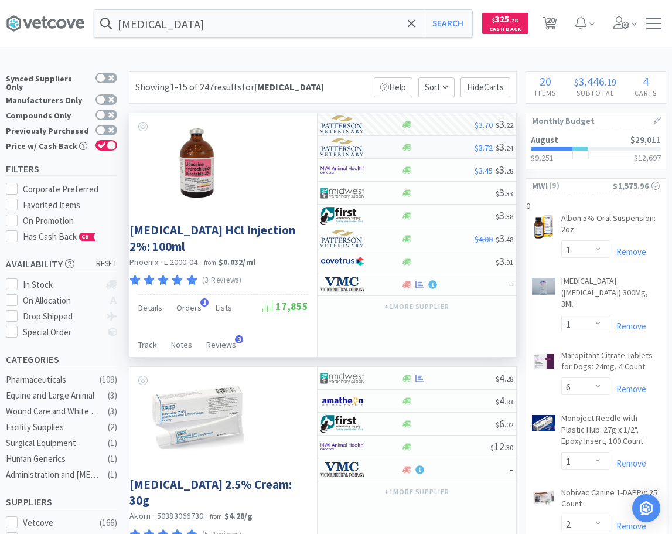
click at [373, 149] on div at bounding box center [352, 147] width 64 height 20
select select "1"
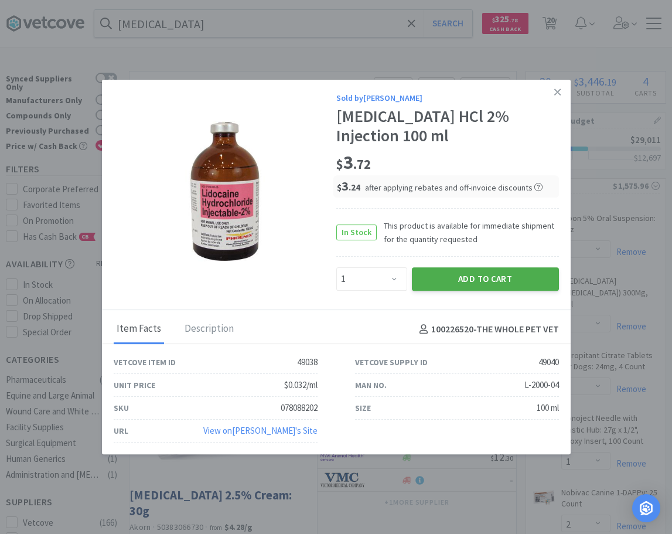
click at [467, 281] on button "Add to Cart" at bounding box center [485, 278] width 147 height 23
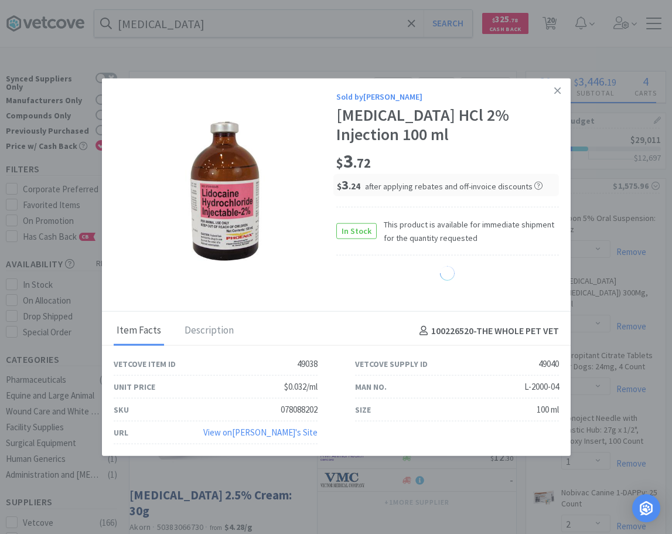
select select "1"
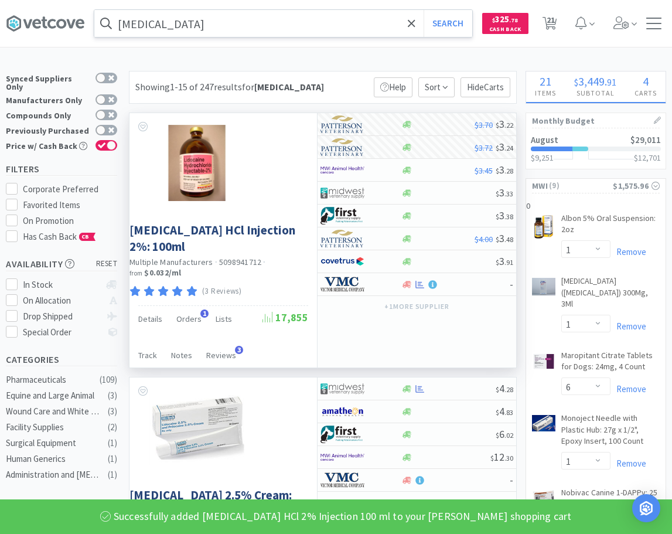
click at [300, 17] on input "[MEDICAL_DATA]" at bounding box center [283, 23] width 378 height 27
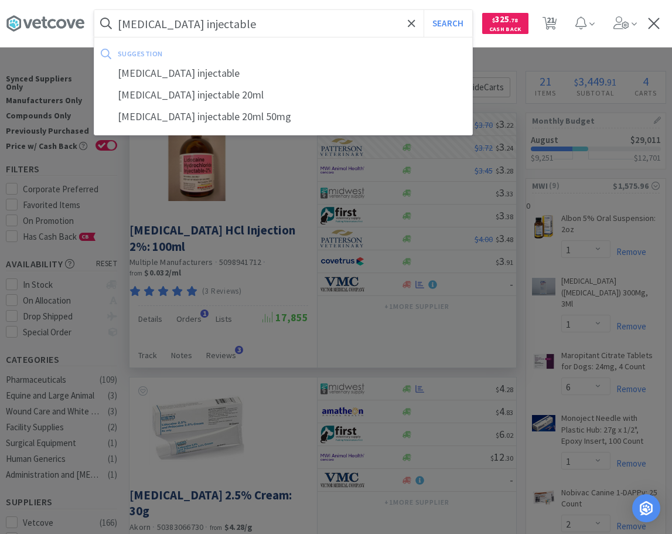
type input "[MEDICAL_DATA] injectable"
click at [424, 10] on button "Search" at bounding box center [448, 23] width 49 height 27
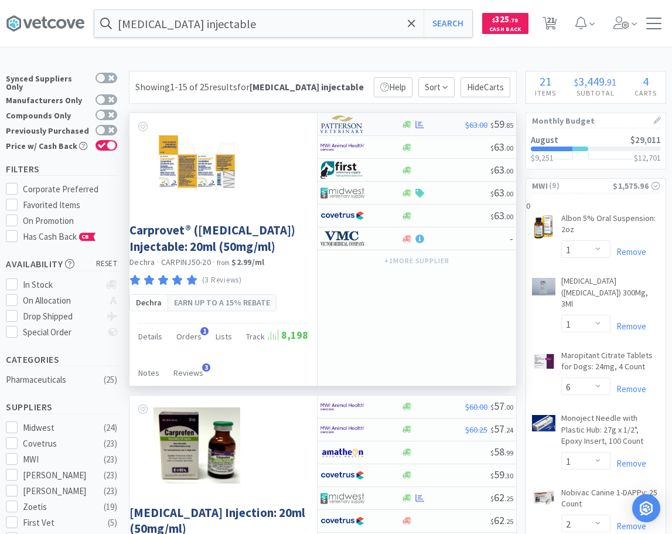
click at [358, 125] on img at bounding box center [342, 124] width 44 height 18
select select "1"
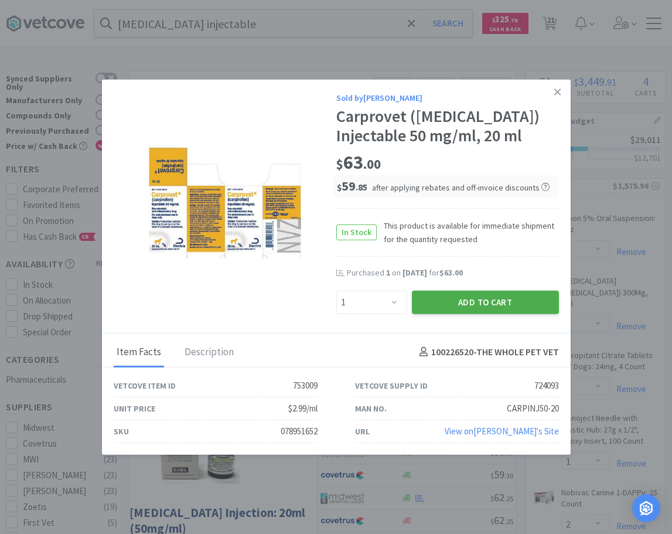
click at [497, 303] on button "Add to Cart" at bounding box center [485, 301] width 147 height 23
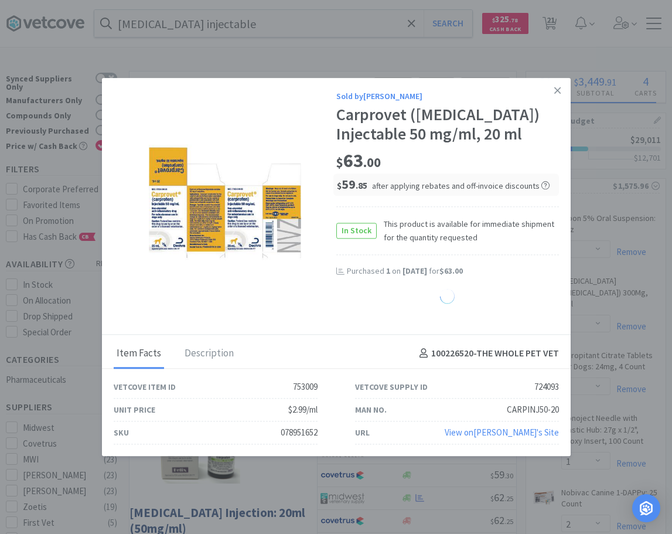
select select "1"
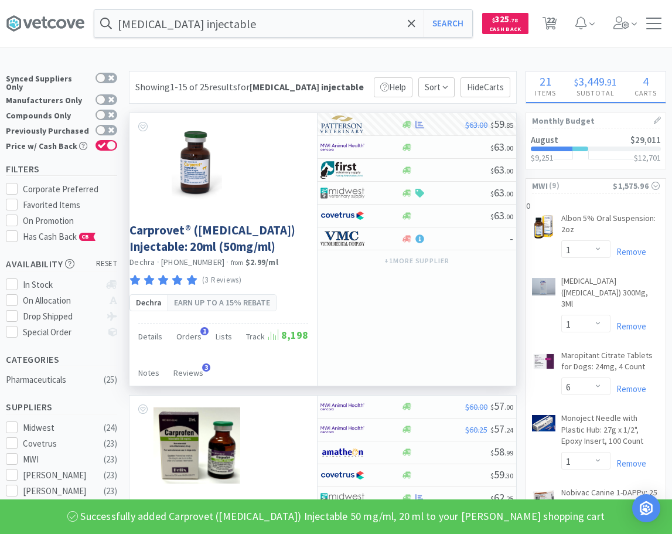
select select "1"
select select "2"
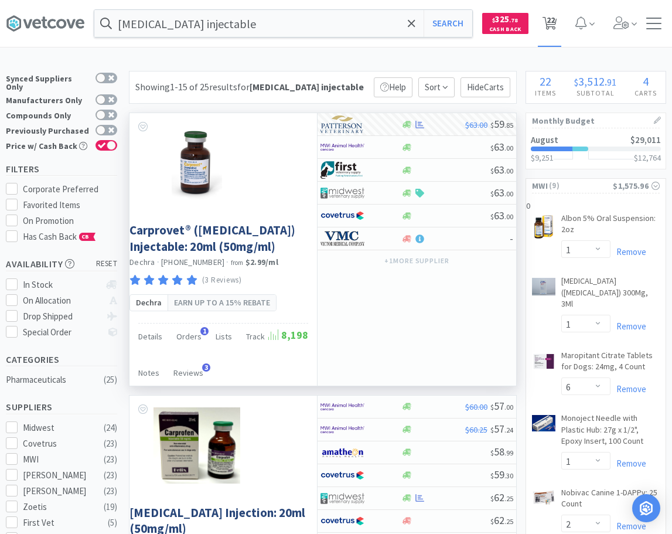
click at [554, 29] on span "22" at bounding box center [551, 19] width 8 height 47
select select "1"
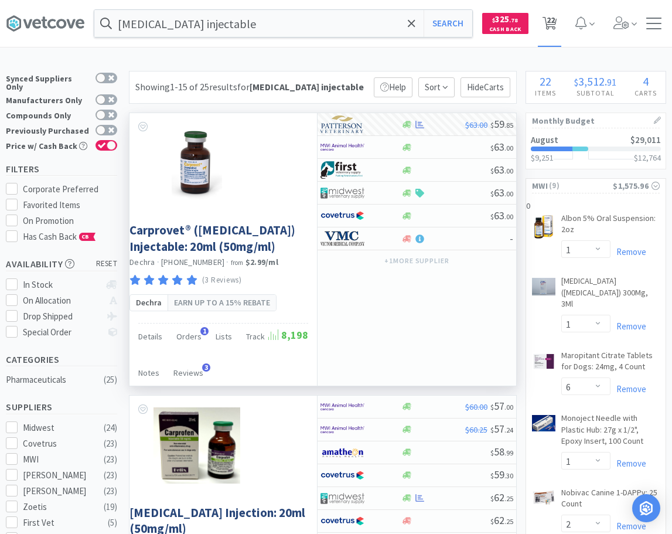
select select "6"
select select "1"
select select "2"
select select "10"
select select "1"
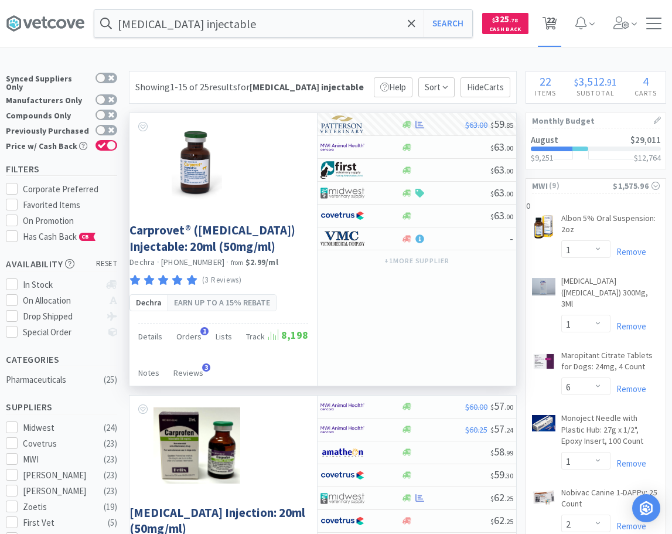
select select "1"
select select "2"
select select "20"
select select "1"
select select "2"
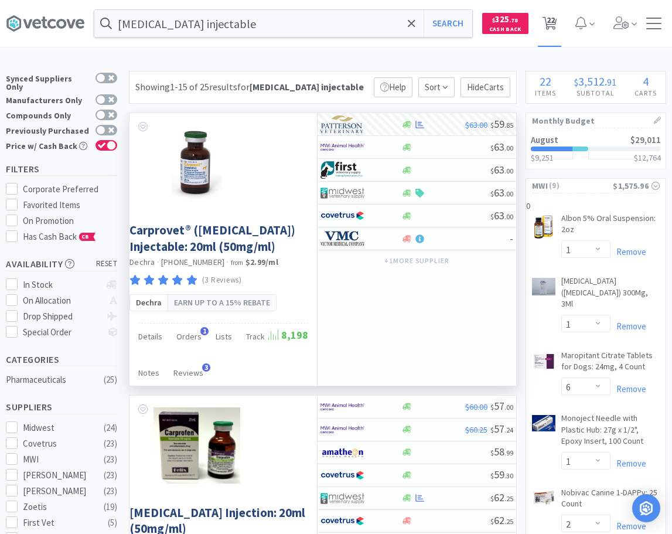
select select "1"
select select "2"
select select "17"
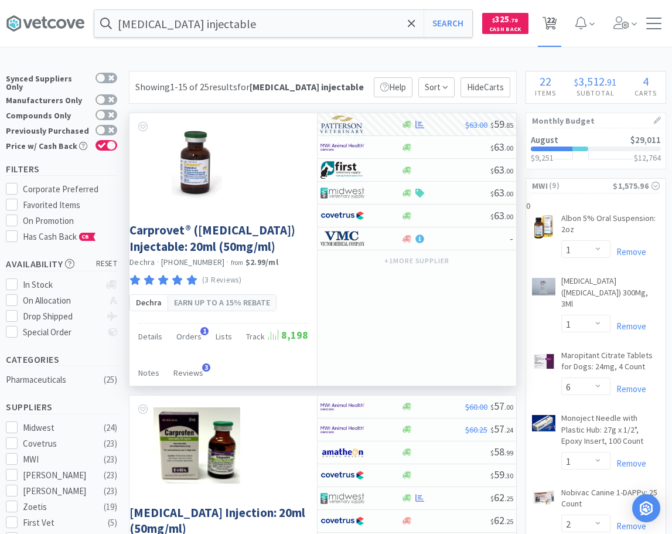
select select "45"
select select "10"
select select "2"
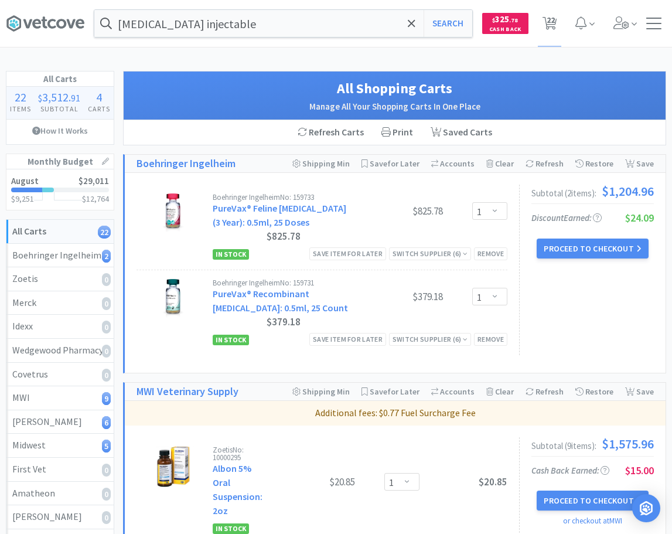
click at [326, 208] on div "Boehringer Ingelheim No: 159733 PureVax® Feline [MEDICAL_DATA] (3 Year): 0.5ml,…" at bounding box center [360, 219] width 295 height 52
click at [376, 200] on div "Boehringer Ingelheim No: 159733 PureVax® Feline [MEDICAL_DATA] (3 Year): 0.5ml,…" at bounding box center [360, 219] width 295 height 52
click at [326, 207] on div "Boehringer Ingelheim No: 159733 PureVax® Feline [MEDICAL_DATA] (3 Year): 0.5ml,…" at bounding box center [360, 219] width 295 height 52
click at [614, 241] on button "Proceed to Checkout" at bounding box center [592, 248] width 111 height 20
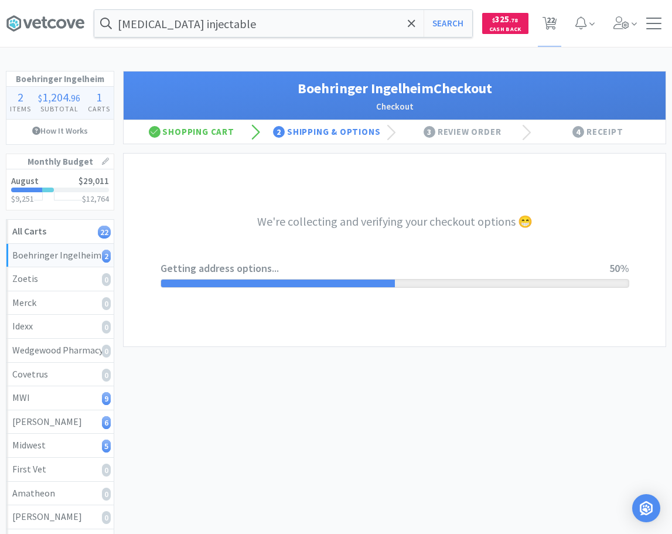
select select "invoice"
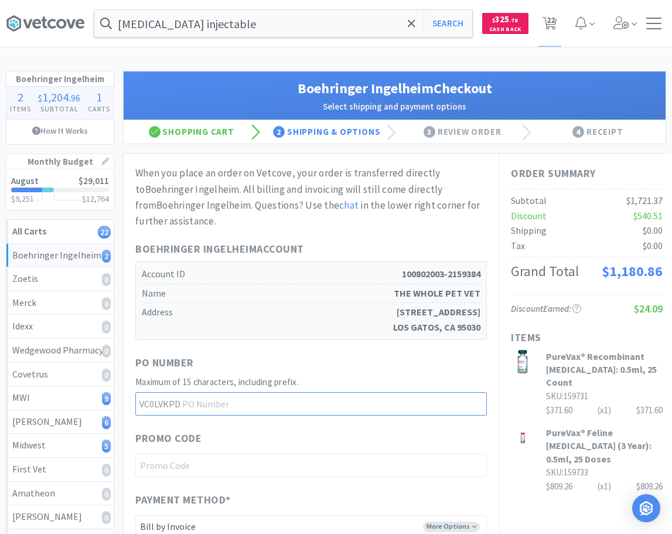
click at [290, 402] on input "text" at bounding box center [310, 403] width 351 height 23
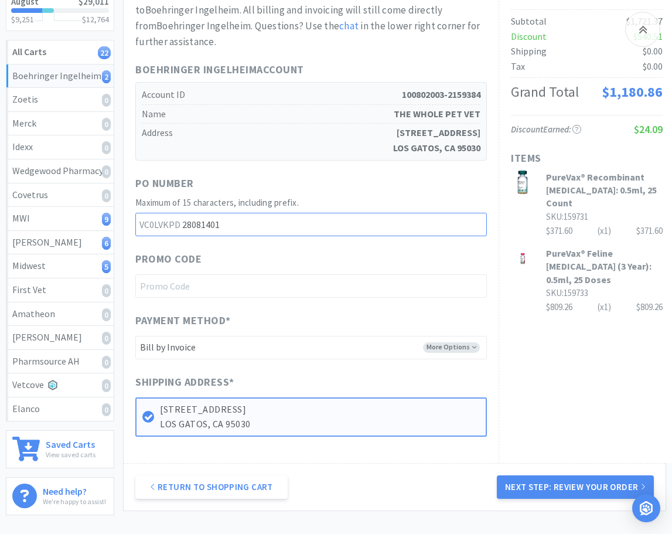
scroll to position [239, 0]
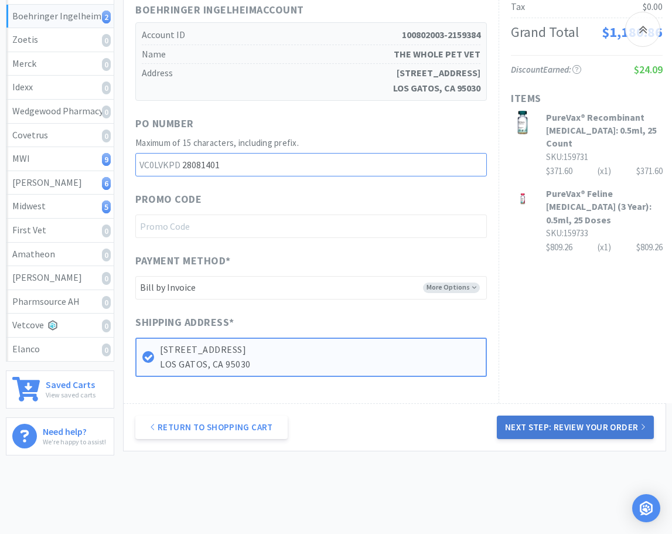
type input "28081401"
click at [561, 430] on button "Next Step: Review Your Order" at bounding box center [575, 426] width 157 height 23
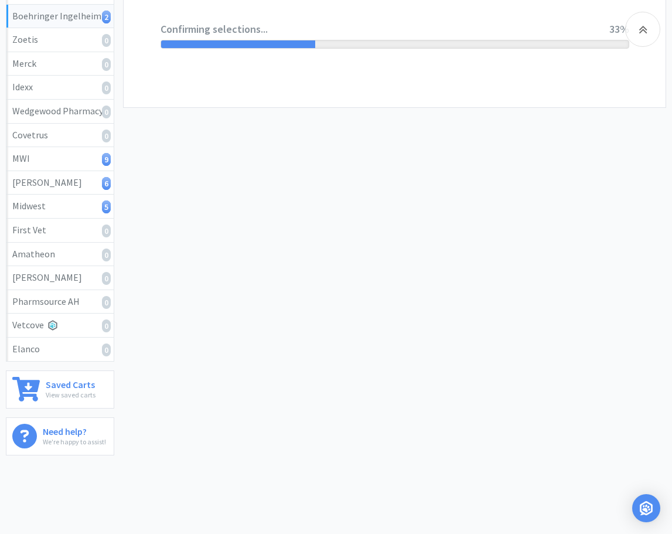
scroll to position [0, 0]
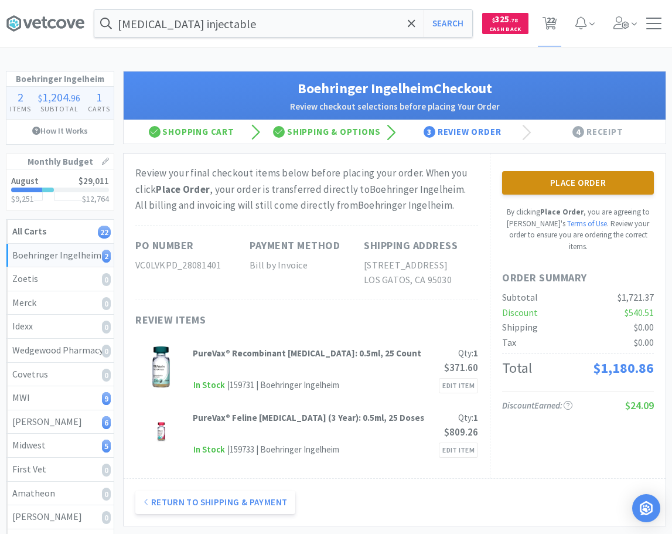
click at [585, 178] on button "Place Order" at bounding box center [578, 182] width 152 height 23
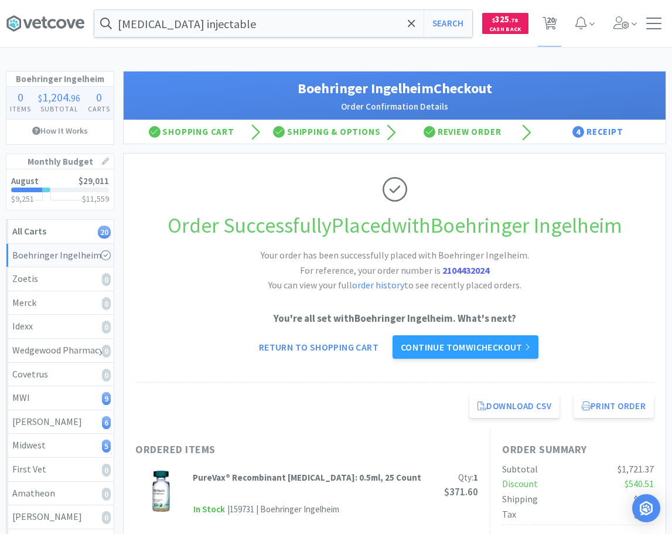
click at [327, 326] on div "You're all set with Boehringer Ingelheim . What's next? Return to Shopping Cart…" at bounding box center [394, 334] width 518 height 48
click at [435, 352] on link "Continue to MWI checkout" at bounding box center [465, 346] width 146 height 23
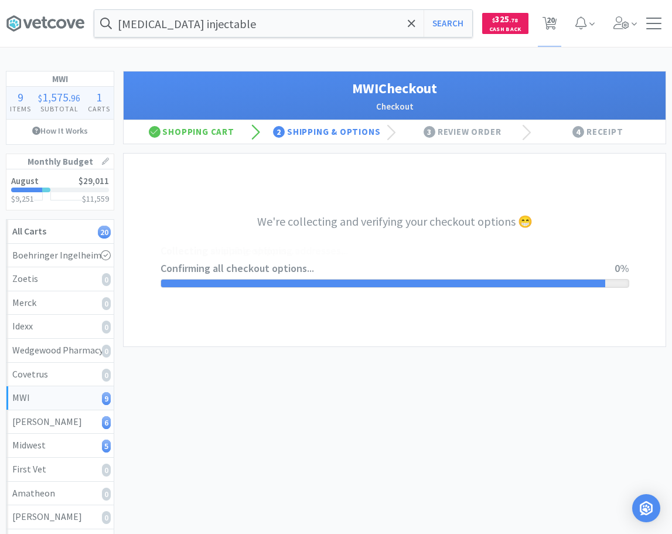
select select "STD_"
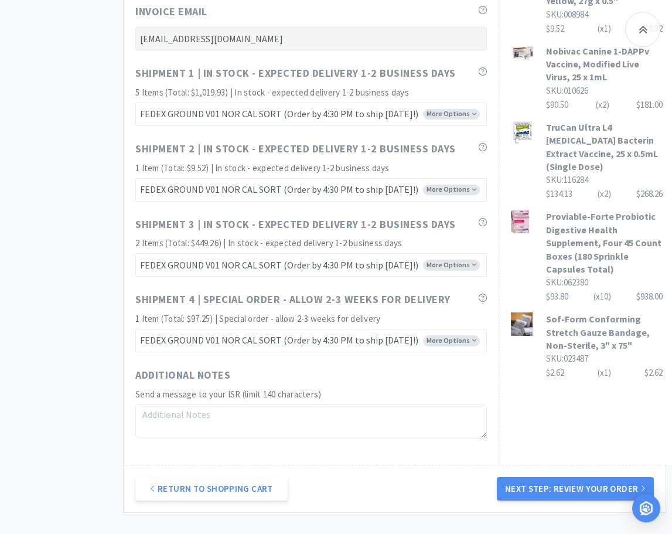
scroll to position [717, 0]
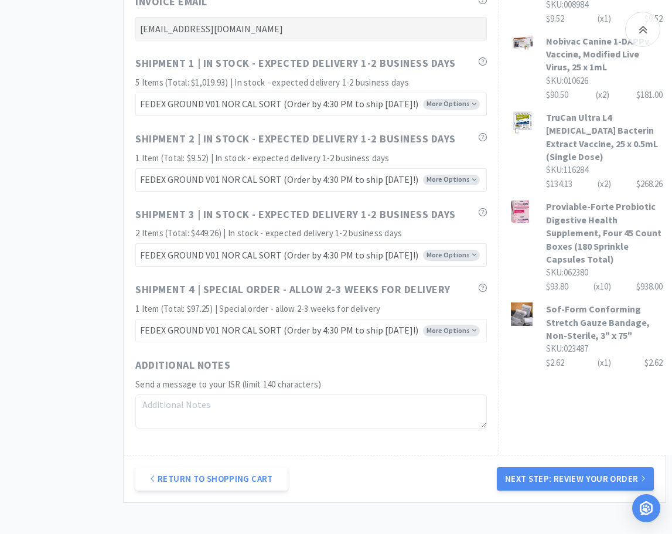
click at [336, 410] on textarea at bounding box center [310, 411] width 351 height 34
type textarea "p"
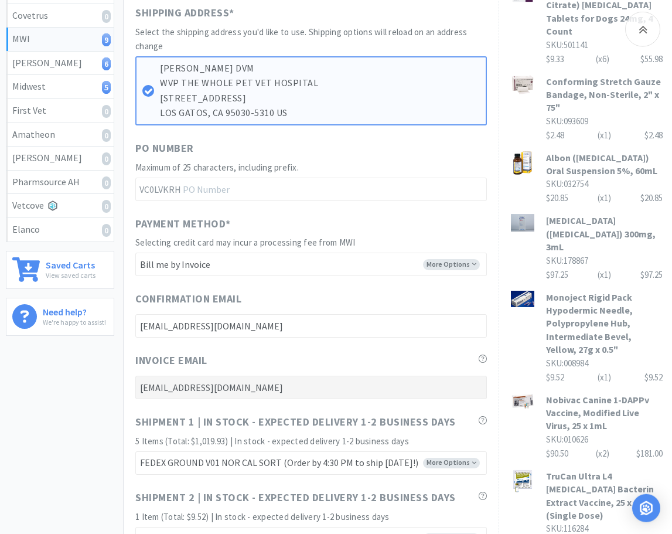
scroll to position [299, 0]
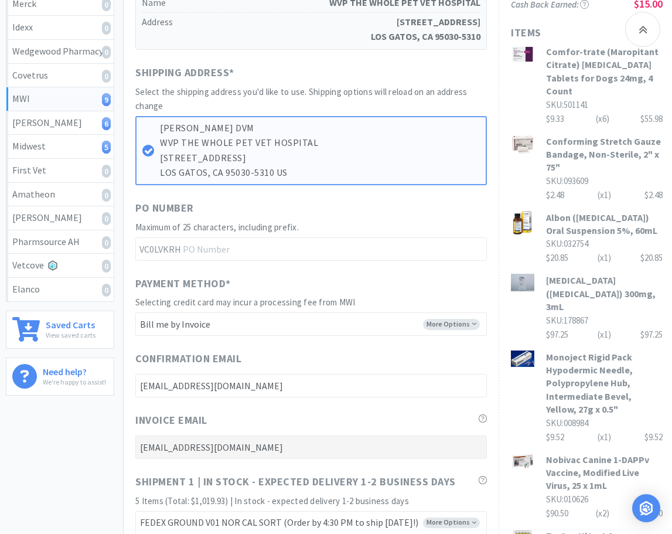
type textarea "Please send invoice to [EMAIL_ADDRESS][DOMAIN_NAME]"
click at [302, 252] on input "text" at bounding box center [310, 248] width 351 height 23
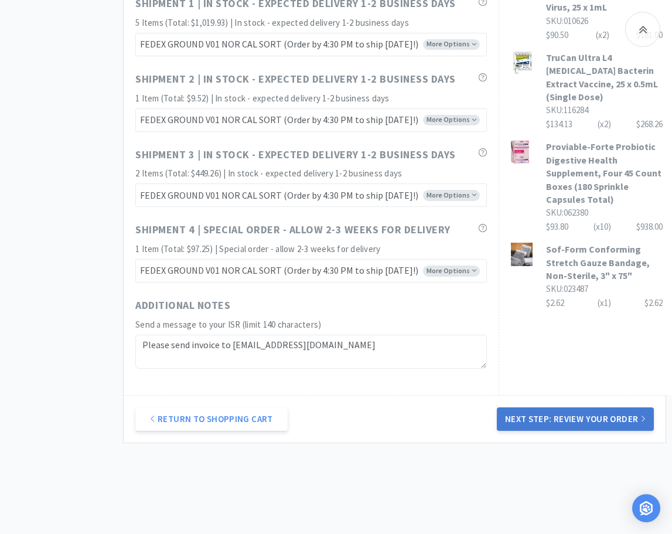
type input "25081402"
click at [540, 414] on button "Next Step: Review Your Order" at bounding box center [575, 418] width 157 height 23
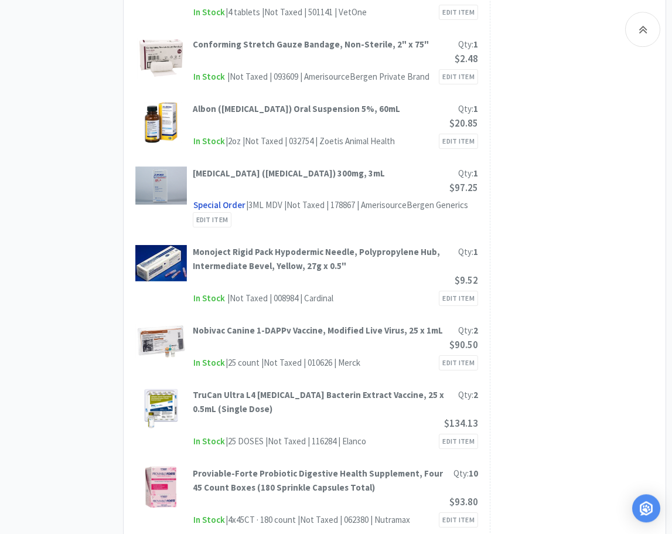
scroll to position [717, 0]
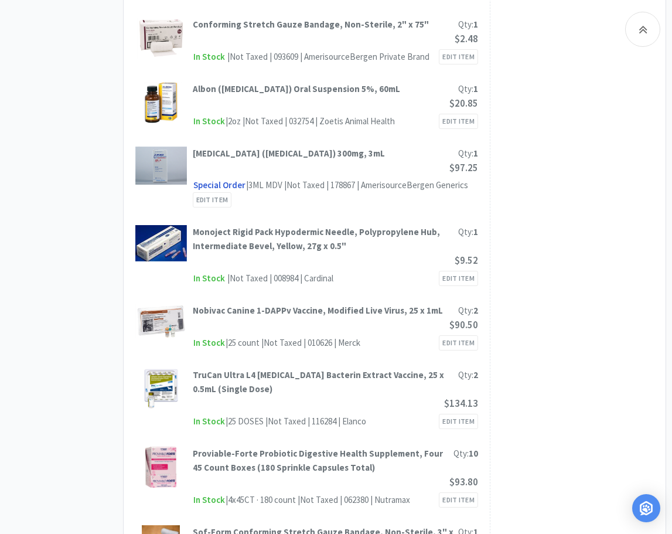
click at [583, 258] on div "Place Order By clicking Place Order , you are agreeing to Vetcove's Terms of Us…" at bounding box center [578, 21] width 176 height 1170
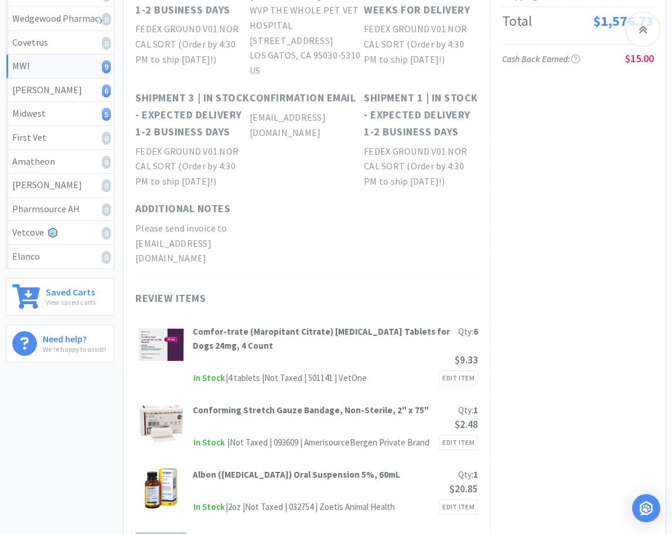
scroll to position [0, 0]
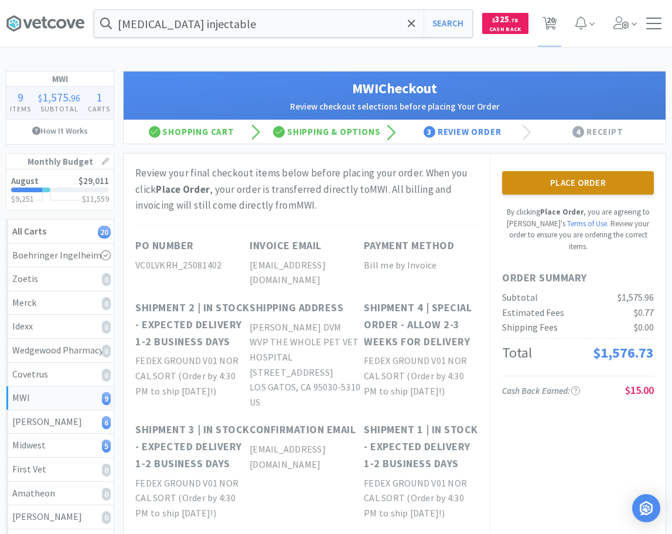
click at [566, 185] on button "Place Order" at bounding box center [578, 182] width 152 height 23
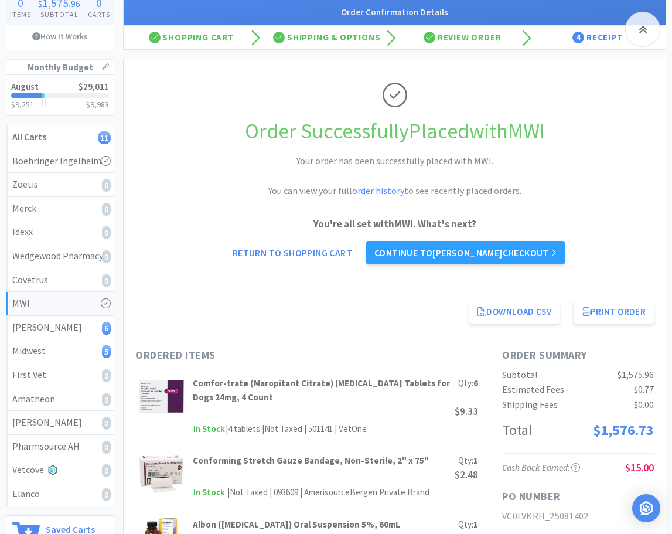
scroll to position [179, 0]
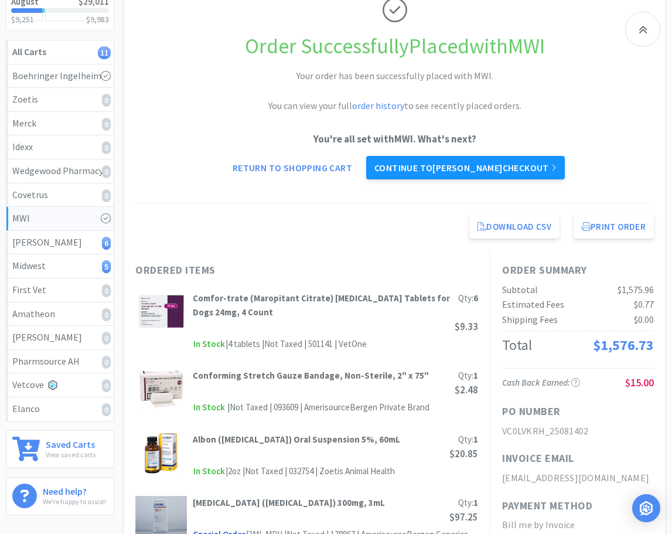
click at [527, 167] on link "Continue to [PERSON_NAME] checkout" at bounding box center [465, 167] width 199 height 23
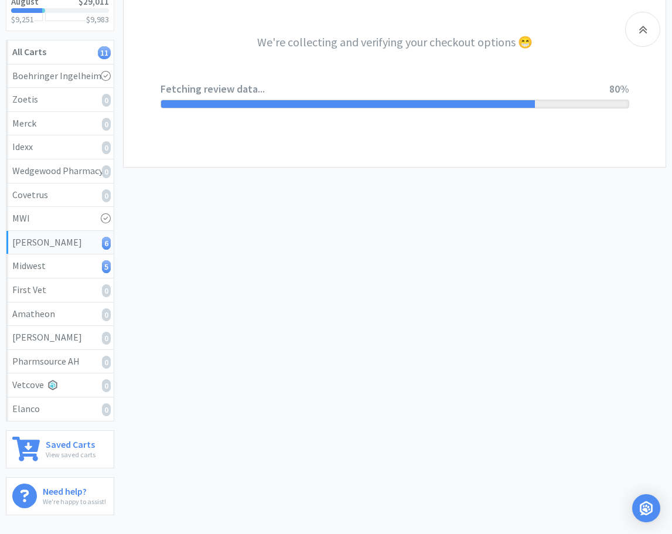
select select "1"
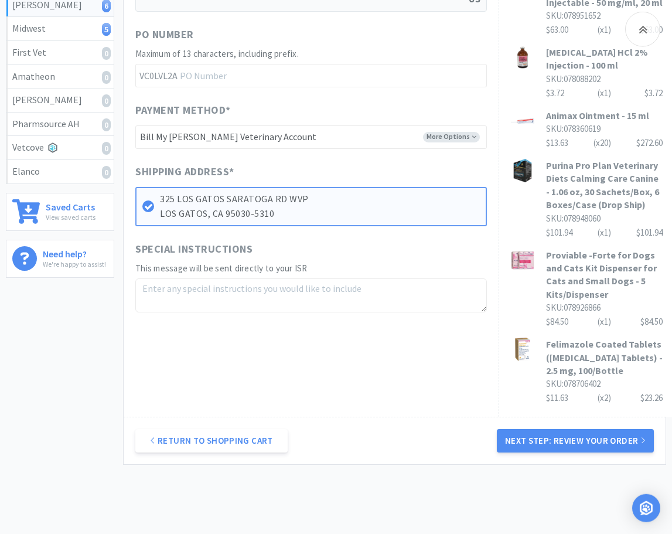
scroll to position [418, 0]
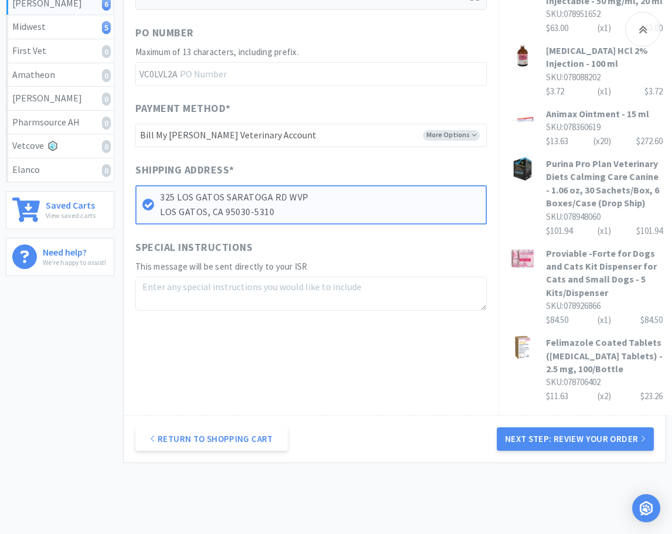
click at [343, 276] on textarea at bounding box center [310, 293] width 351 height 34
type textarea "p"
drag, startPoint x: 446, startPoint y: 274, endPoint x: 30, endPoint y: 237, distance: 418.1
click at [135, 276] on textarea "Please send invoice to [EMAIL_ADDRESS][DOMAIN_NAME]" at bounding box center [310, 293] width 351 height 34
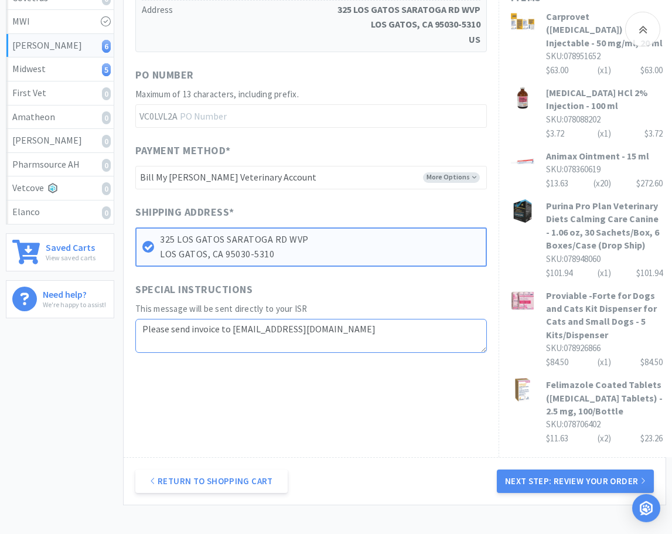
scroll to position [299, 0]
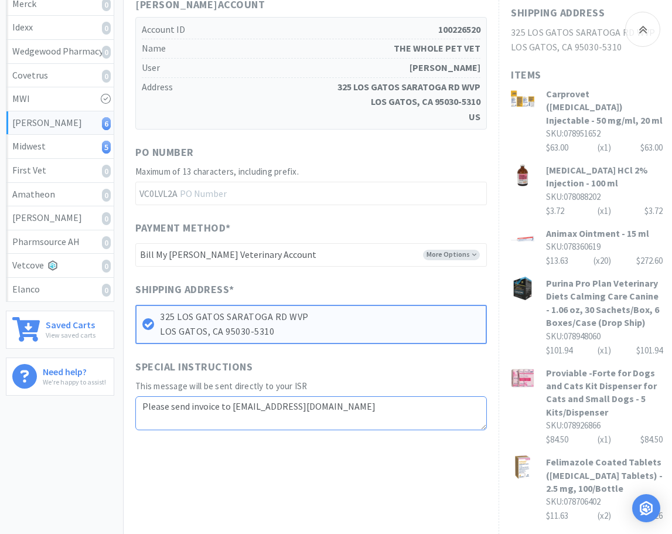
type textarea "Please send invoice to [EMAIL_ADDRESS][DOMAIN_NAME]"
click at [210, 182] on input "text" at bounding box center [310, 193] width 351 height 23
type input "25081403"
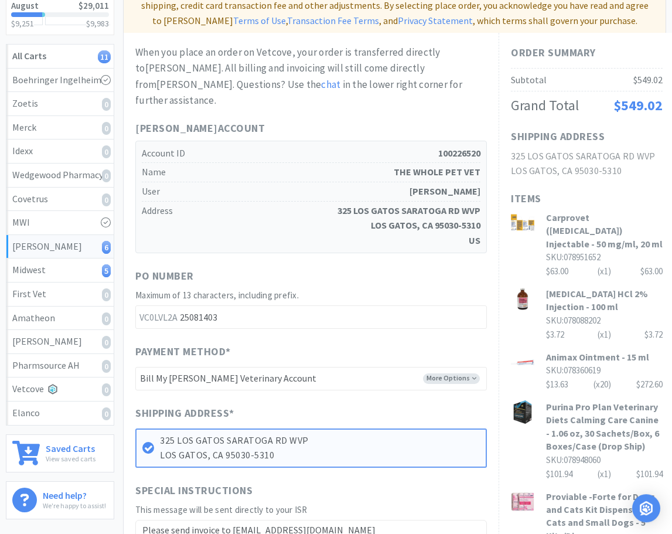
scroll to position [60, 0]
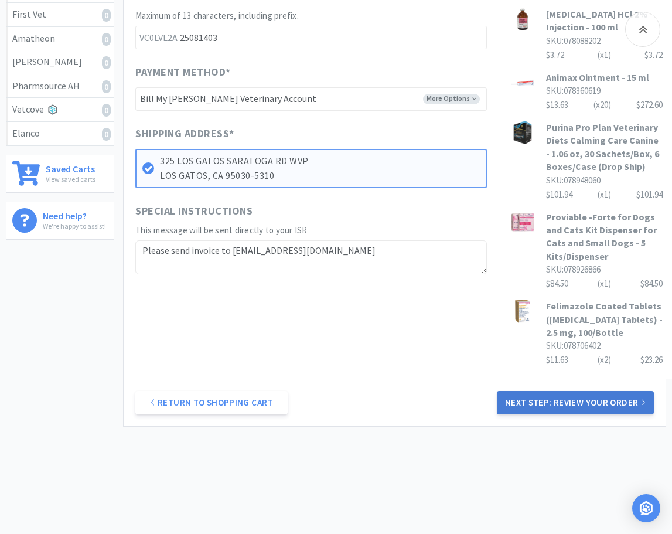
click at [561, 395] on button "Next Step: Review Your Order" at bounding box center [575, 402] width 157 height 23
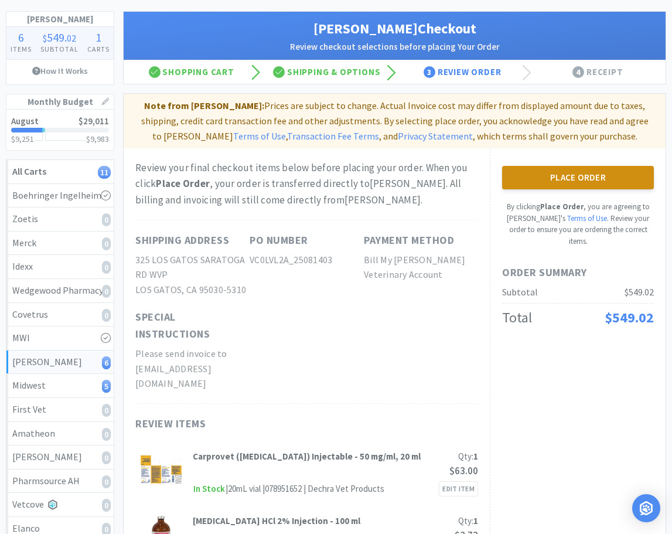
click at [579, 182] on button "Place Order" at bounding box center [578, 177] width 152 height 23
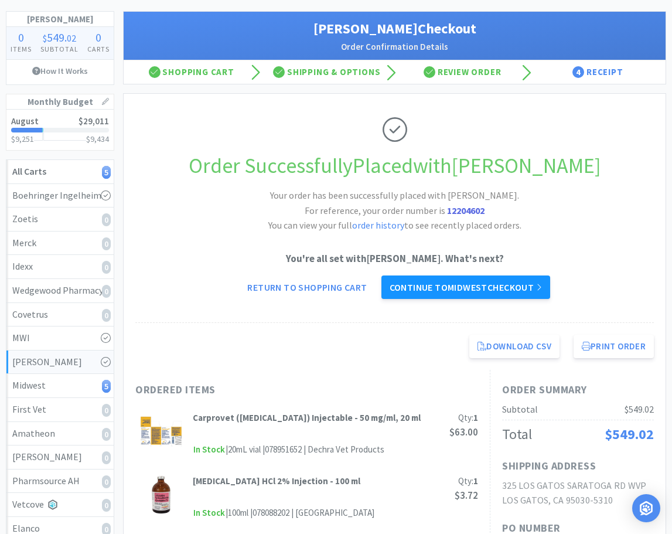
click at [480, 288] on link "Continue to Midwest checkout" at bounding box center [465, 286] width 169 height 23
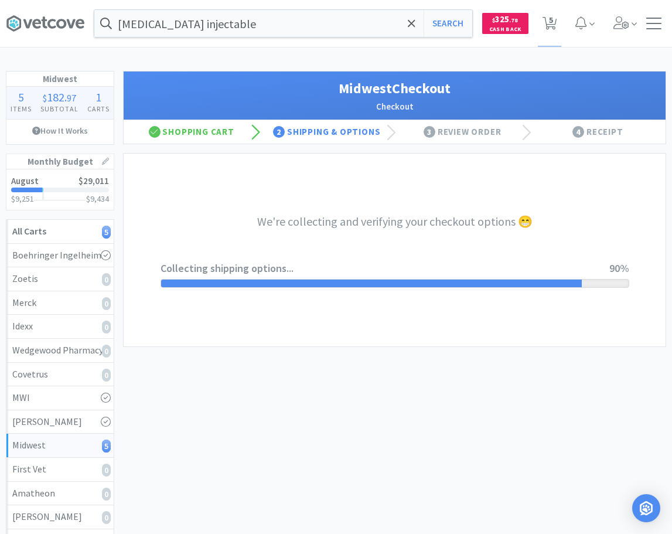
select select "0"
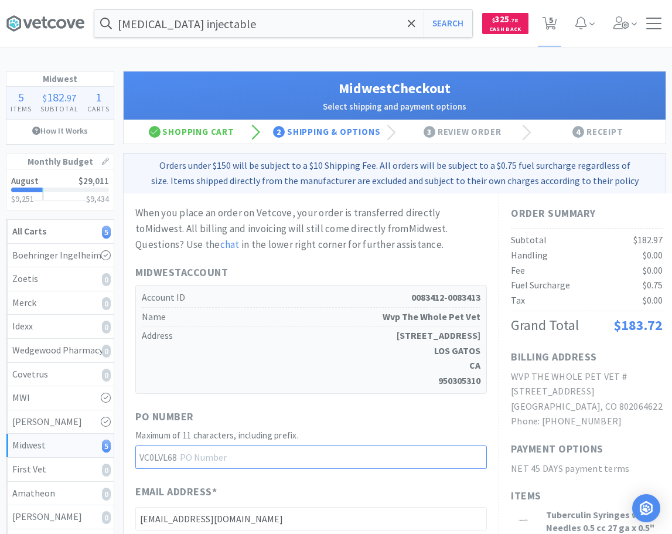
click at [257, 461] on input "text" at bounding box center [310, 456] width 351 height 23
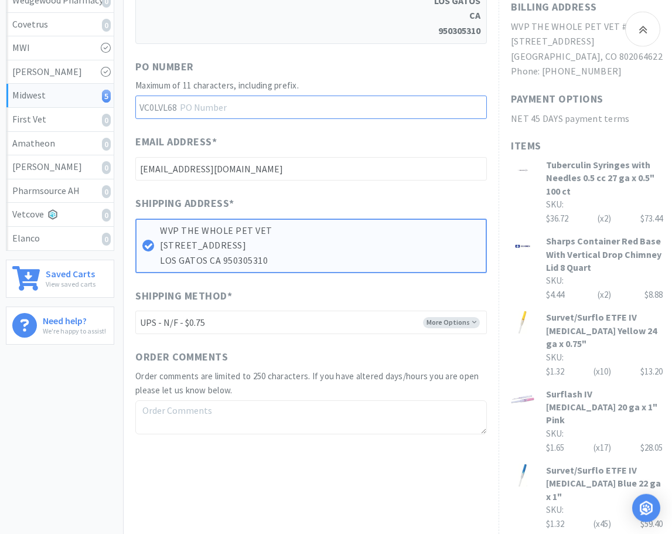
scroll to position [358, 0]
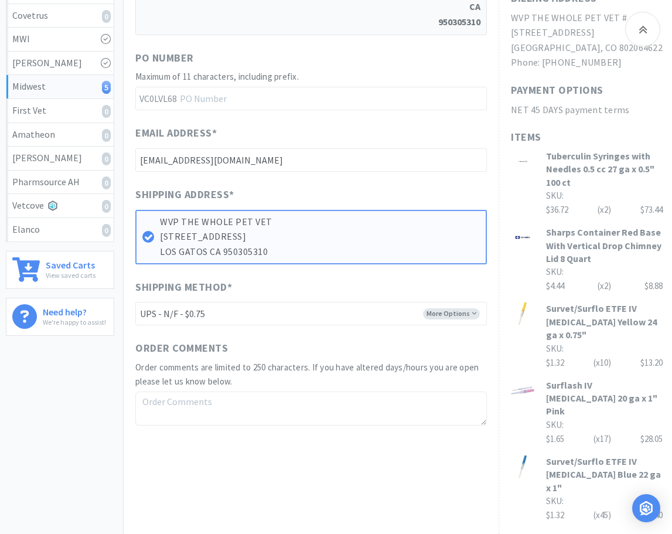
click at [326, 410] on textarea at bounding box center [310, 408] width 351 height 34
paste textarea "Please send invoice to [EMAIL_ADDRESS][DOMAIN_NAME]"
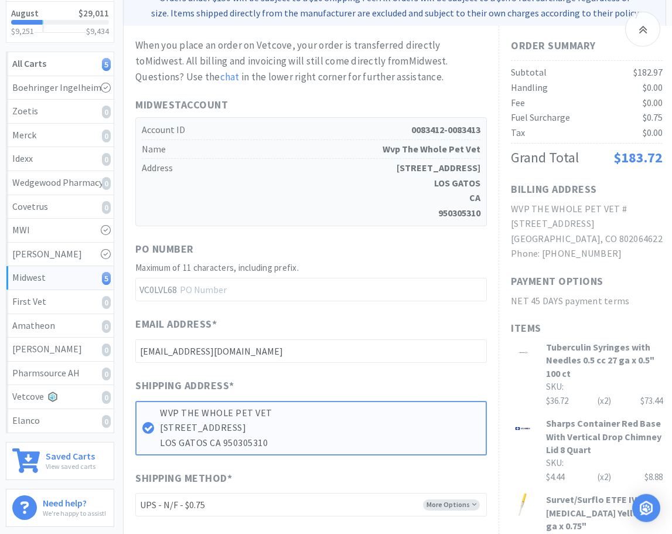
scroll to position [179, 0]
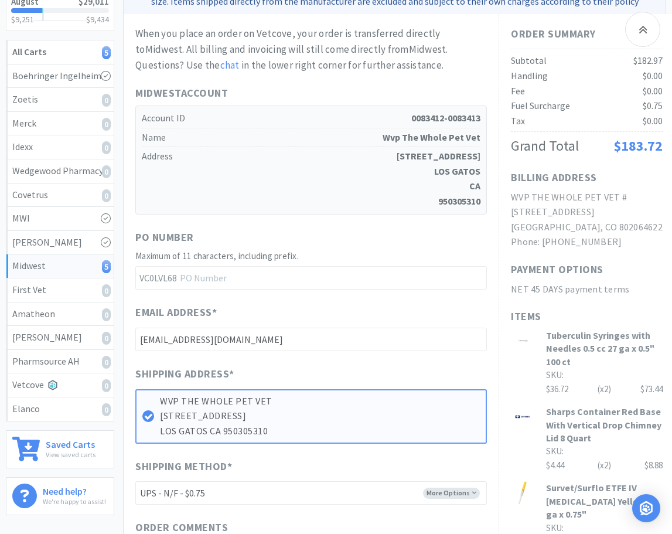
type textarea "Please send invoice to [EMAIL_ADDRESS][DOMAIN_NAME]"
click at [323, 275] on input "text" at bounding box center [310, 277] width 351 height 23
type input "25081404"
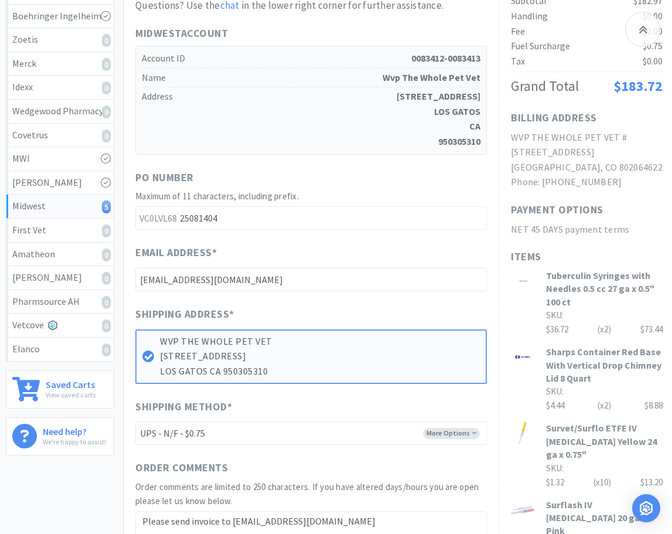
scroll to position [418, 0]
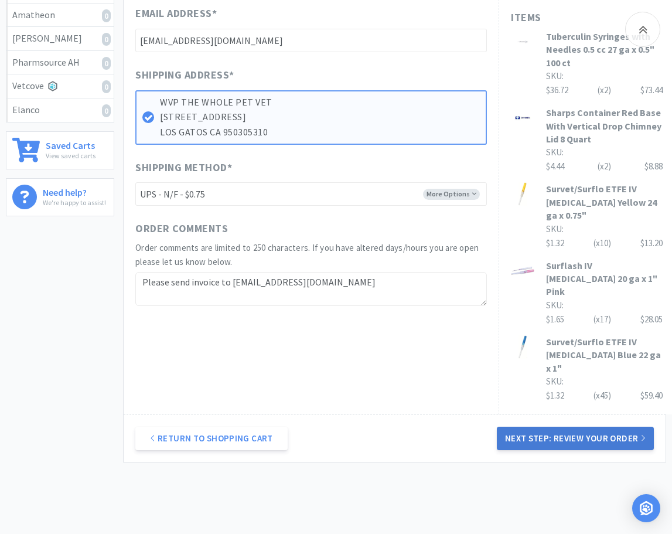
click at [604, 426] on button "Next Step: Review Your Order" at bounding box center [575, 437] width 157 height 23
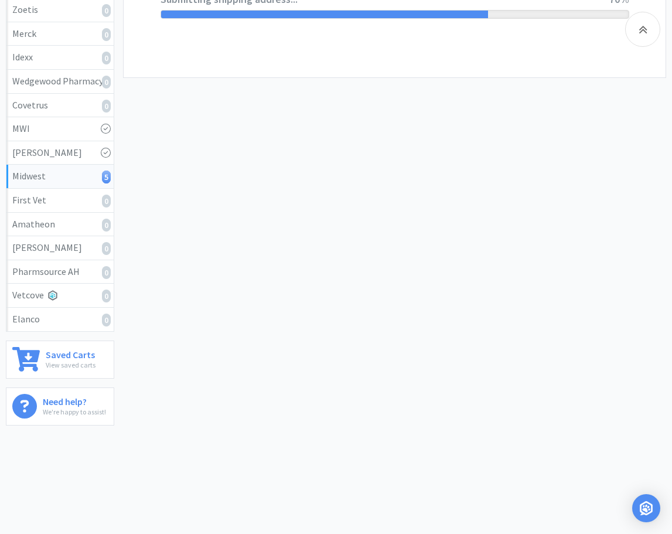
scroll to position [0, 0]
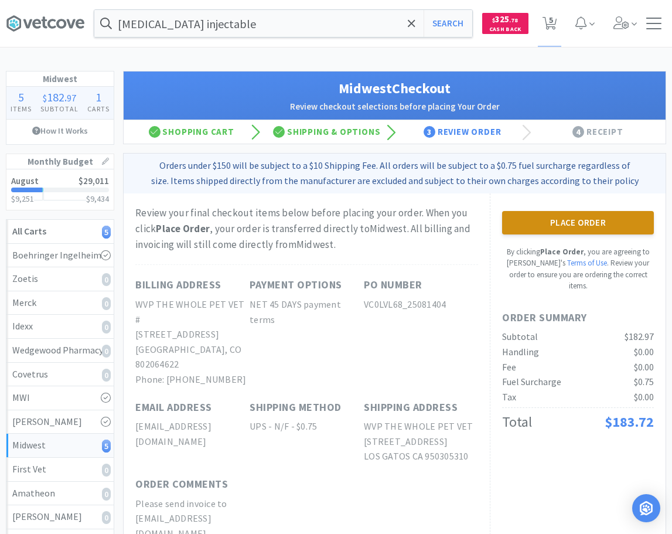
click at [576, 226] on button "Place Order" at bounding box center [578, 222] width 152 height 23
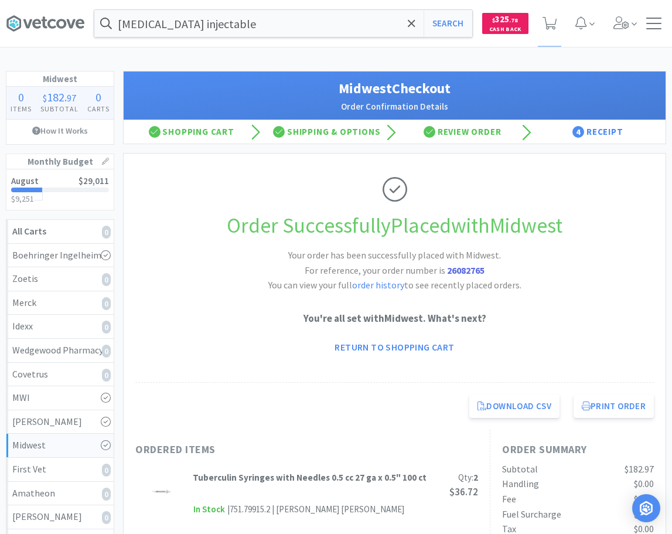
click at [383, 54] on div "[MEDICAL_DATA] injectable Search Orders Shopping Discuss Discuss Deals Deals $ …" at bounding box center [336, 515] width 672 height 1030
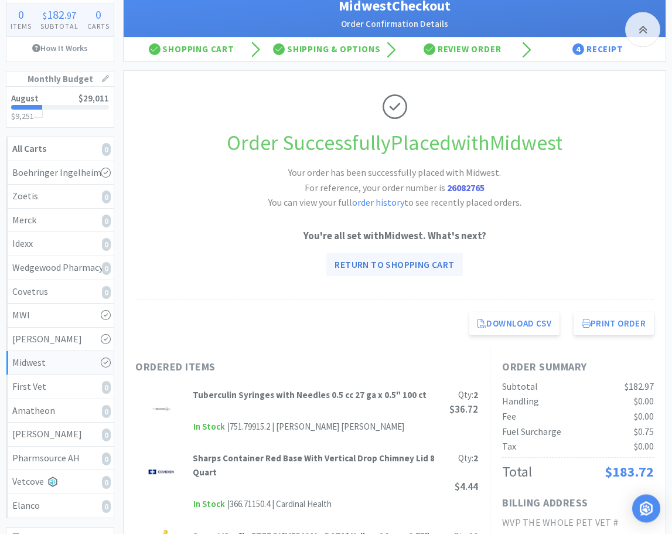
scroll to position [179, 0]
